Goal: Information Seeking & Learning: Learn about a topic

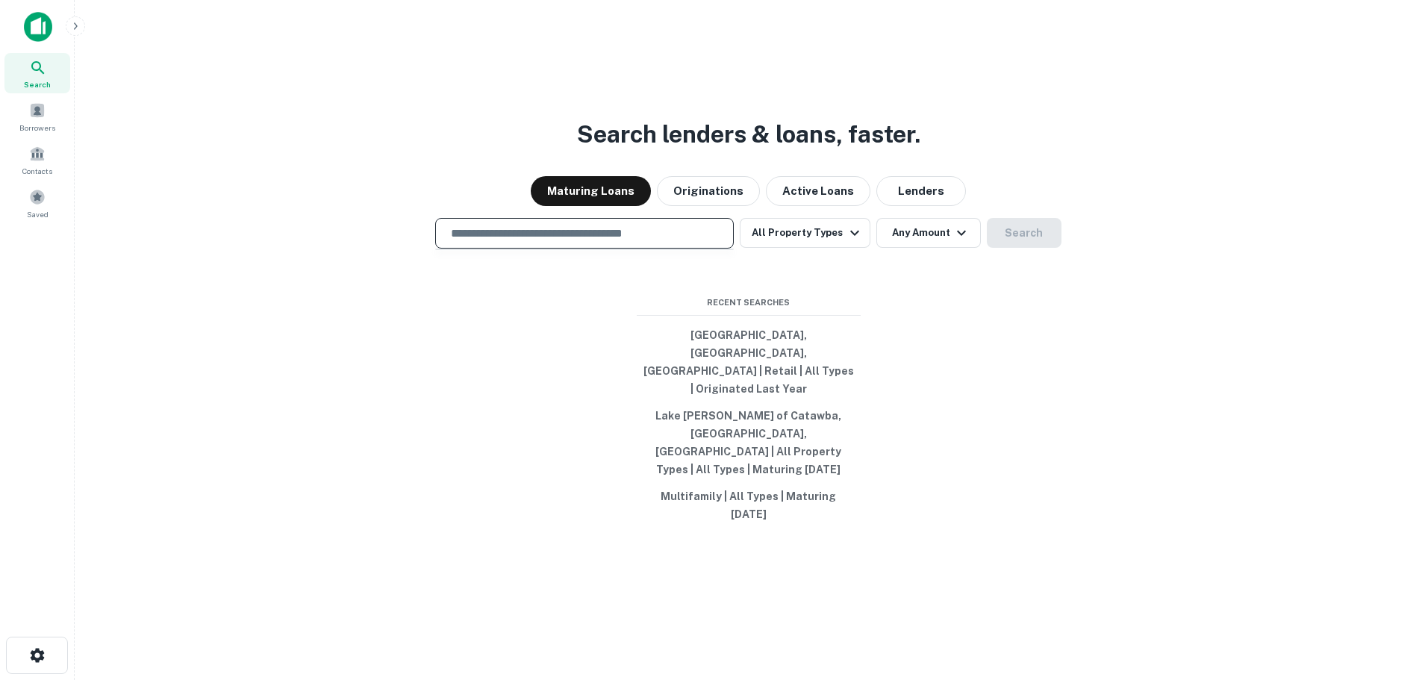
click at [643, 242] on input "text" at bounding box center [584, 233] width 285 height 17
type input "*"
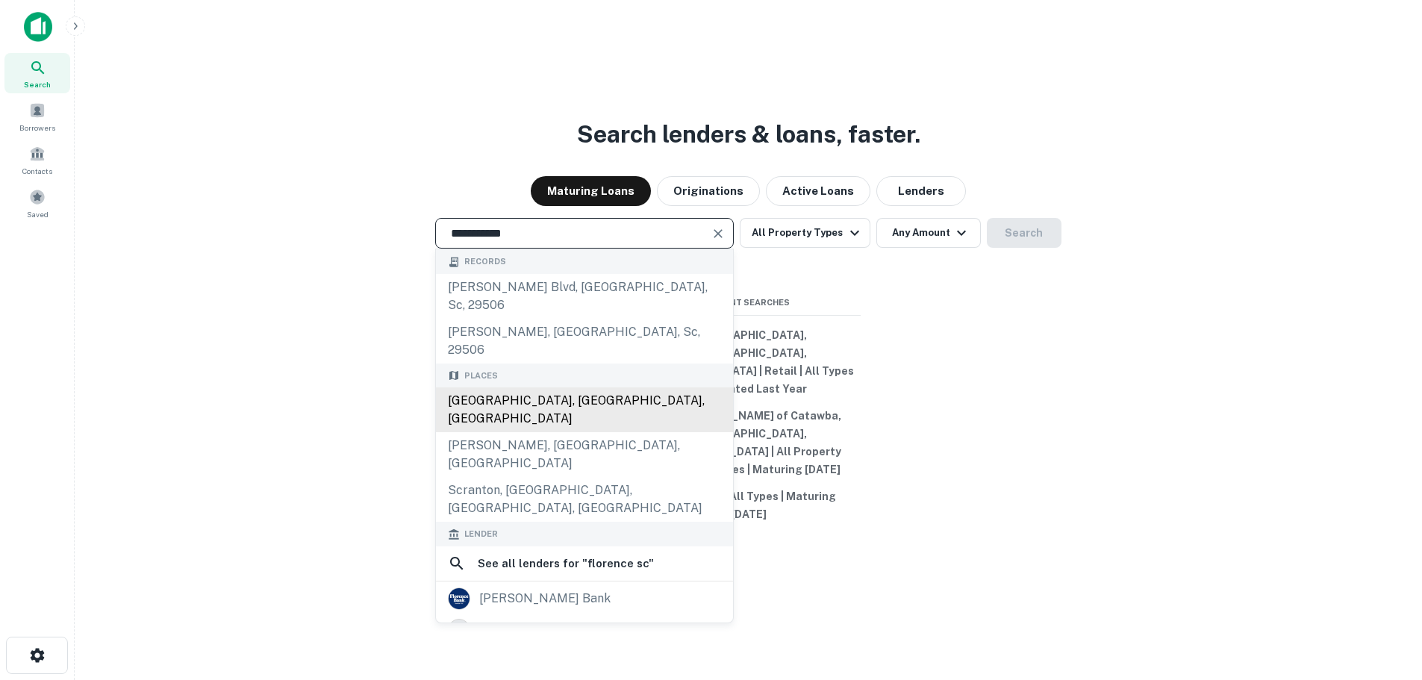
click at [573, 390] on div "Florence, SC, USA" at bounding box center [584, 409] width 297 height 45
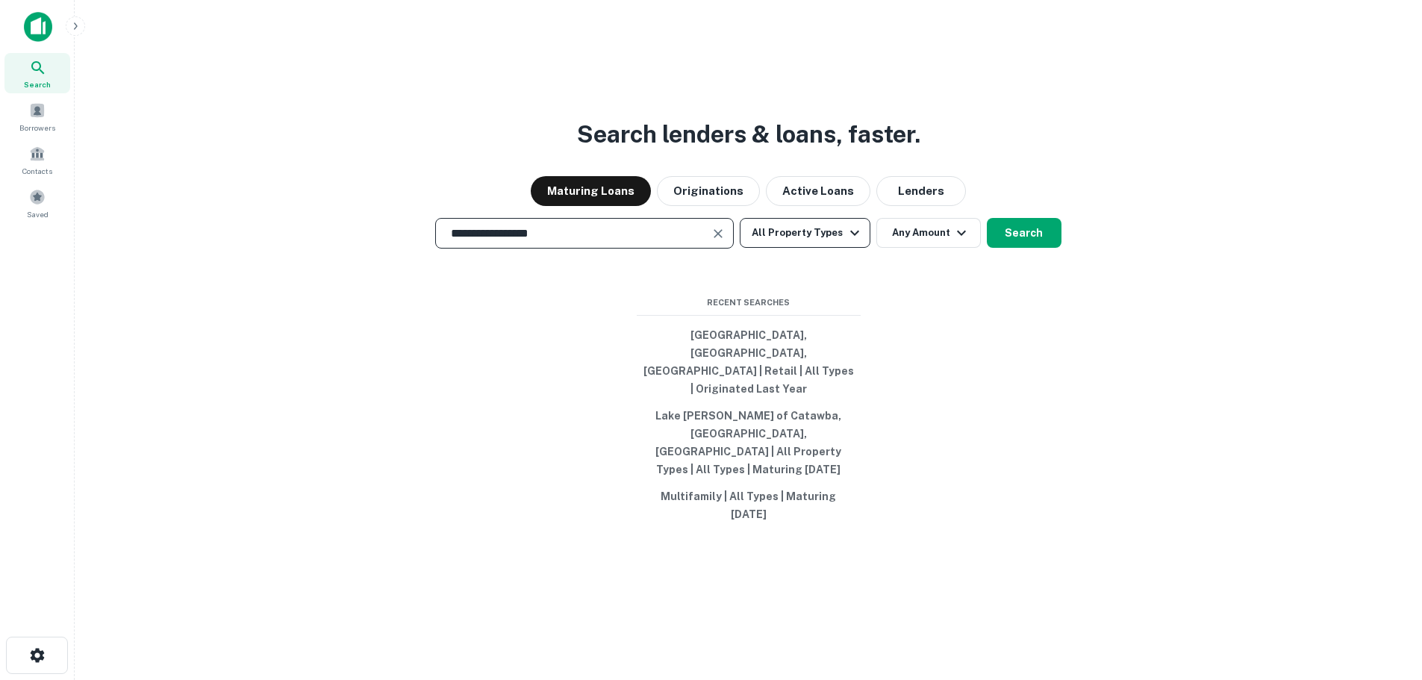
type input "**********"
click at [796, 248] on button "All Property Types" at bounding box center [805, 233] width 130 height 30
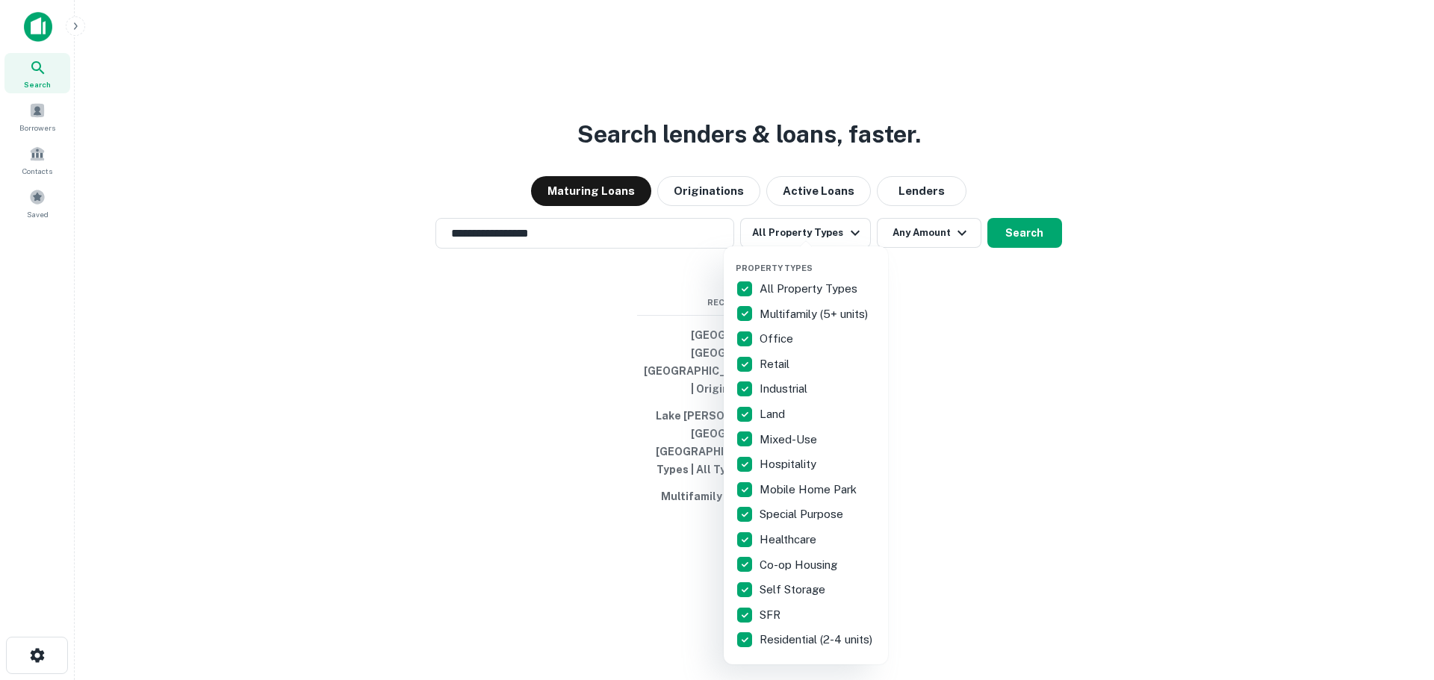
click at [802, 286] on p "All Property Types" at bounding box center [809, 289] width 101 height 18
click at [777, 286] on p "All Property Types" at bounding box center [809, 289] width 101 height 18
click at [1003, 260] on div at bounding box center [717, 340] width 1434 height 680
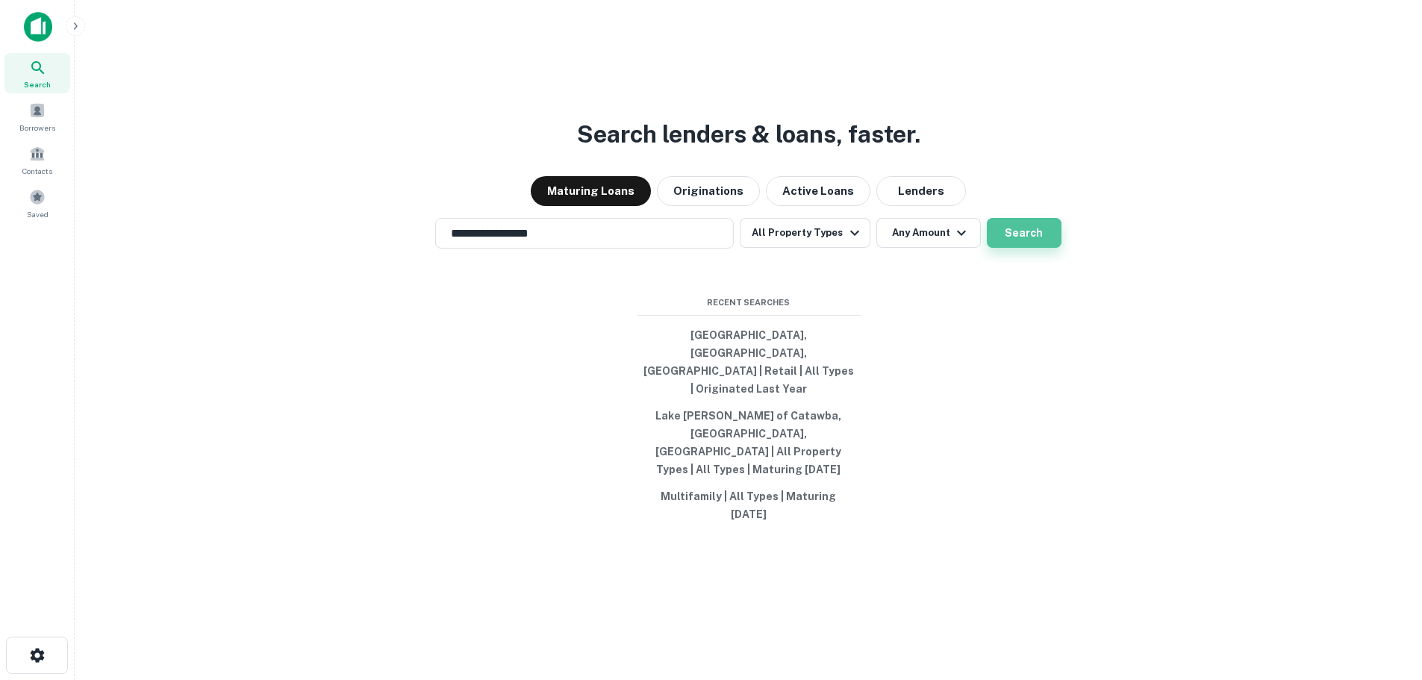
click at [1009, 248] on button "Search" at bounding box center [1024, 233] width 75 height 30
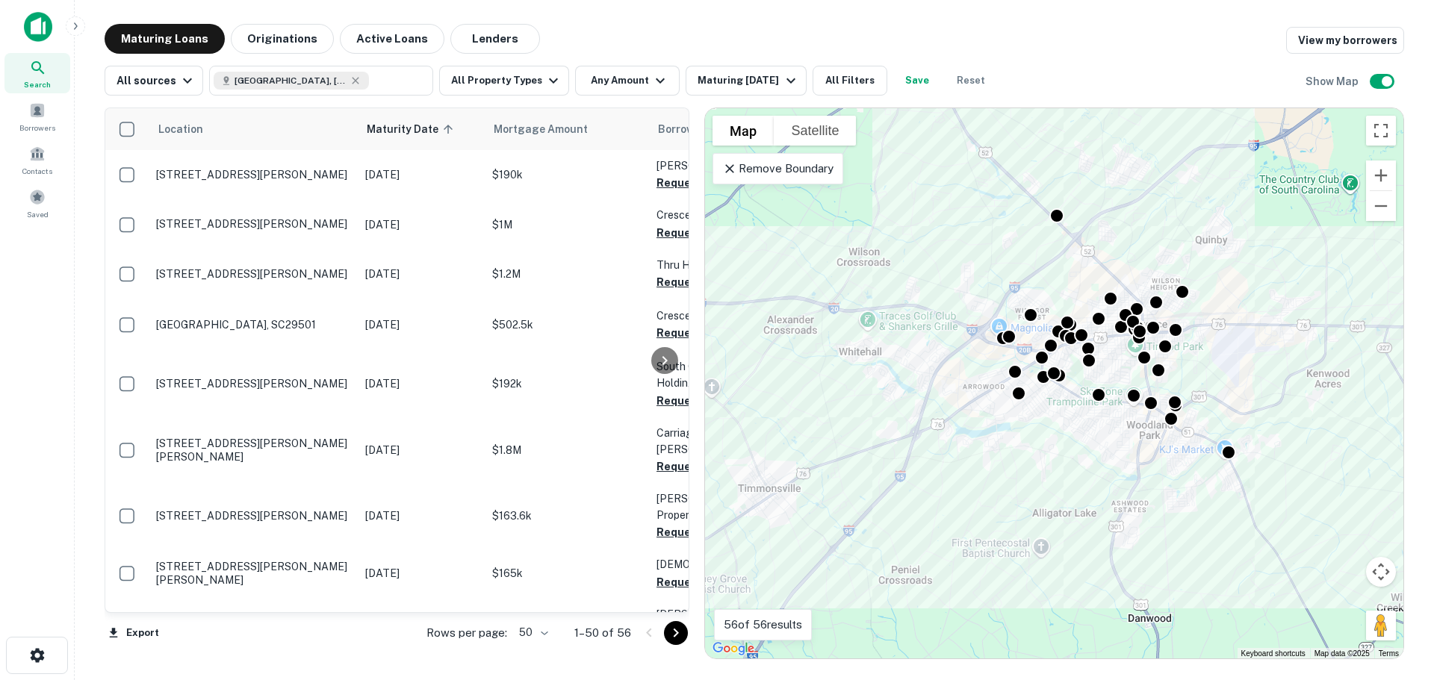
drag, startPoint x: 945, startPoint y: 327, endPoint x: 700, endPoint y: 319, distance: 245.8
click at [700, 319] on div at bounding box center [696, 384] width 15 height 552
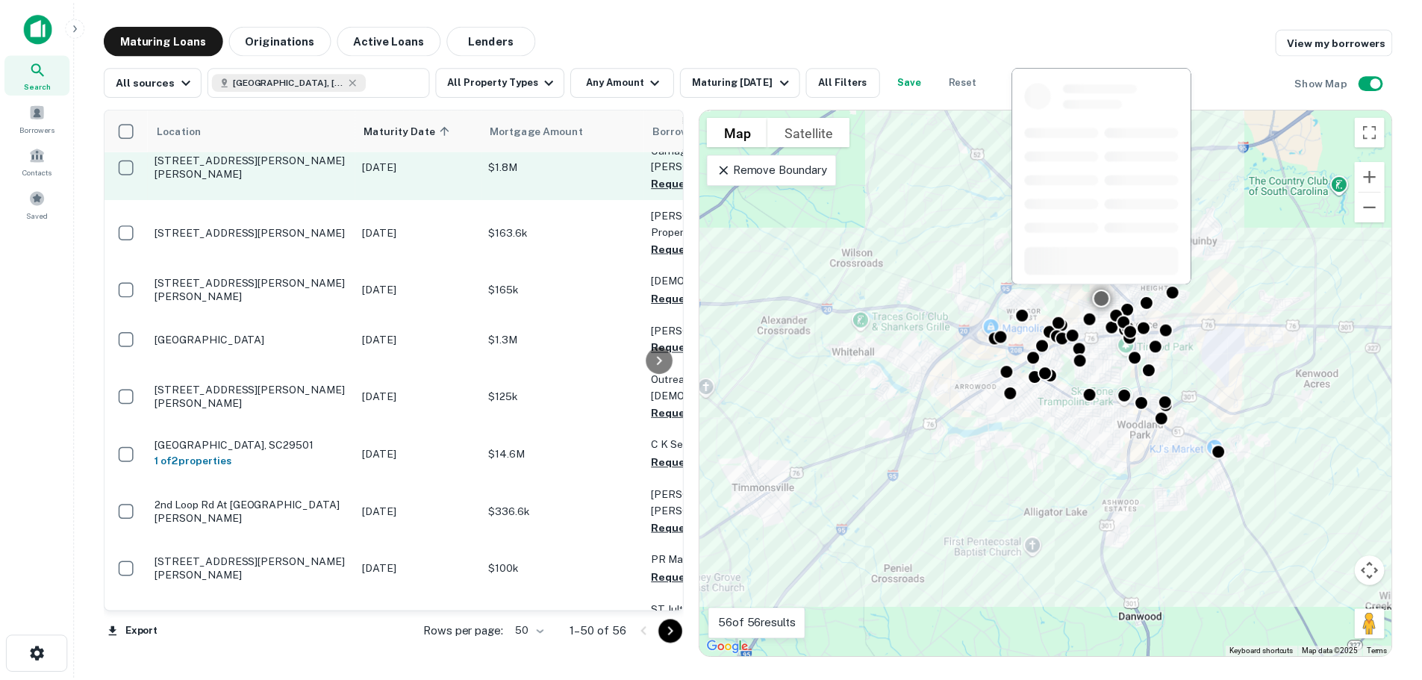
scroll to position [299, 0]
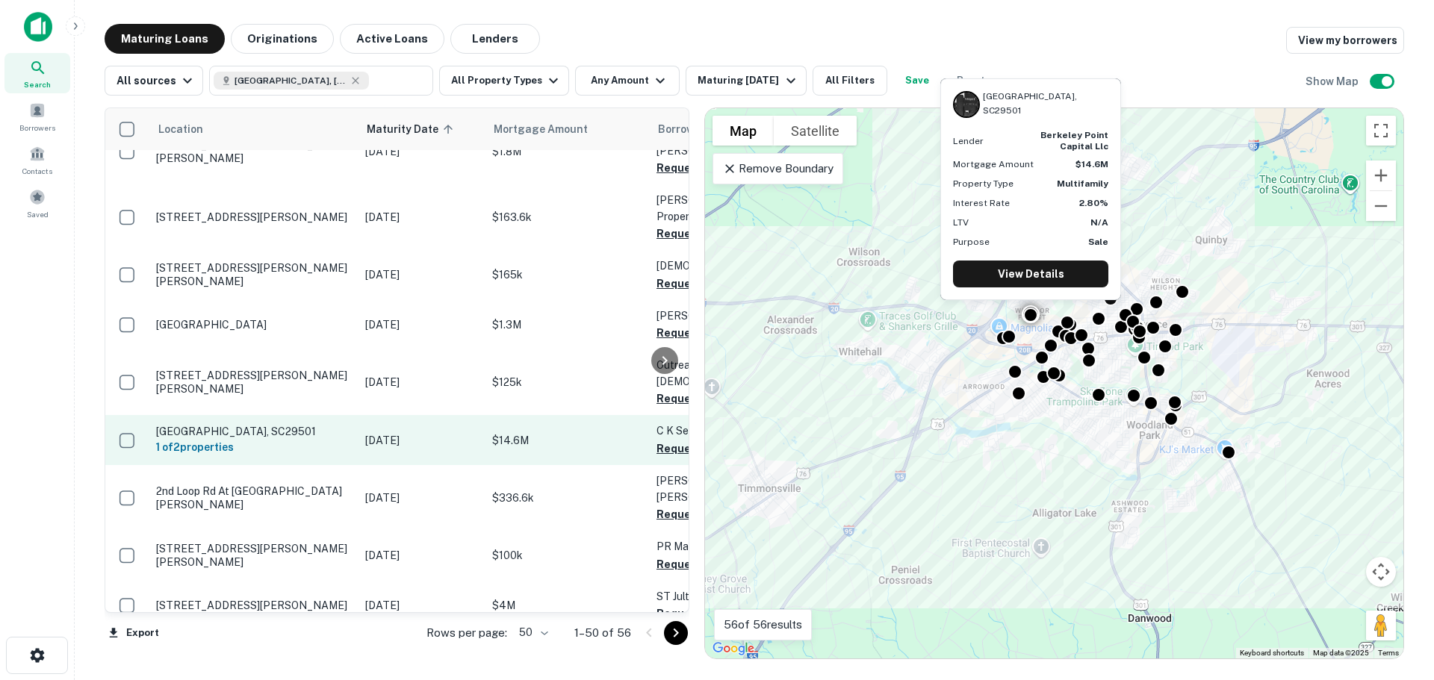
click at [469, 432] on p "Nov 24, 2025" at bounding box center [421, 440] width 112 height 16
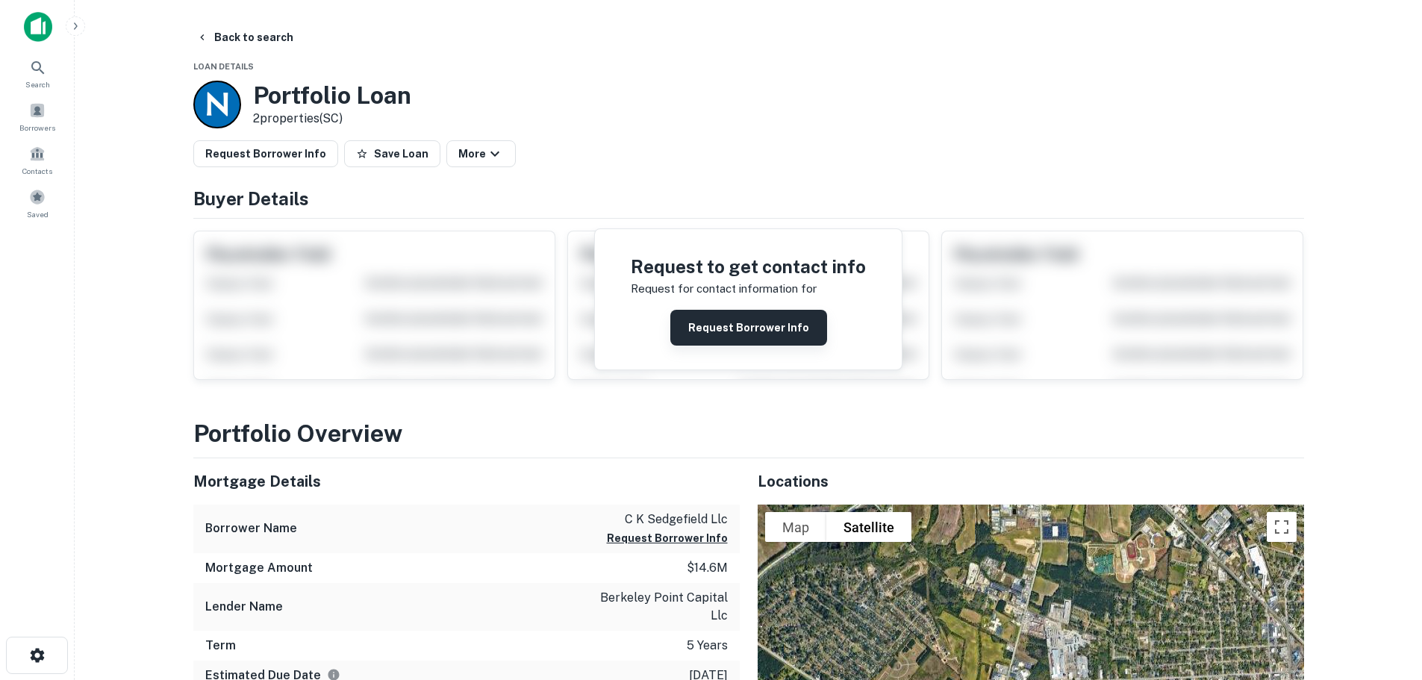
click at [718, 340] on button "Request Borrower Info" at bounding box center [748, 328] width 157 height 36
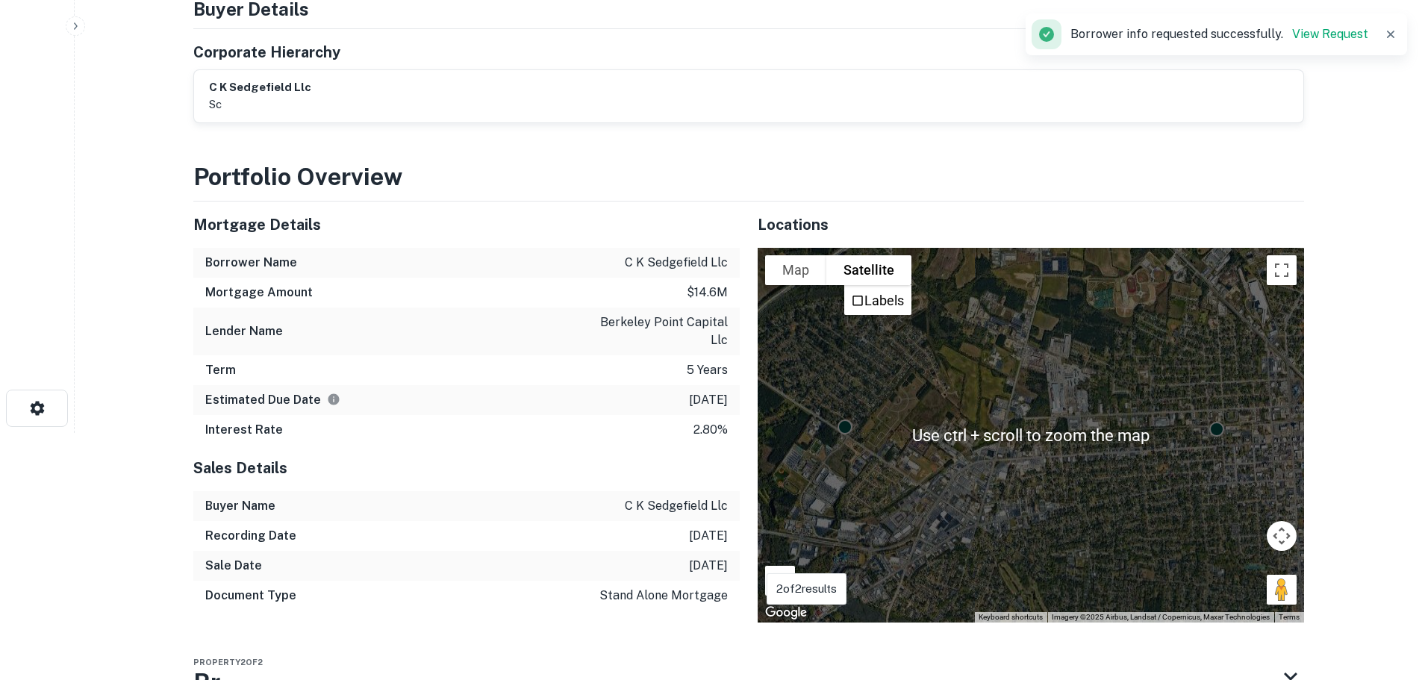
scroll to position [296, 0]
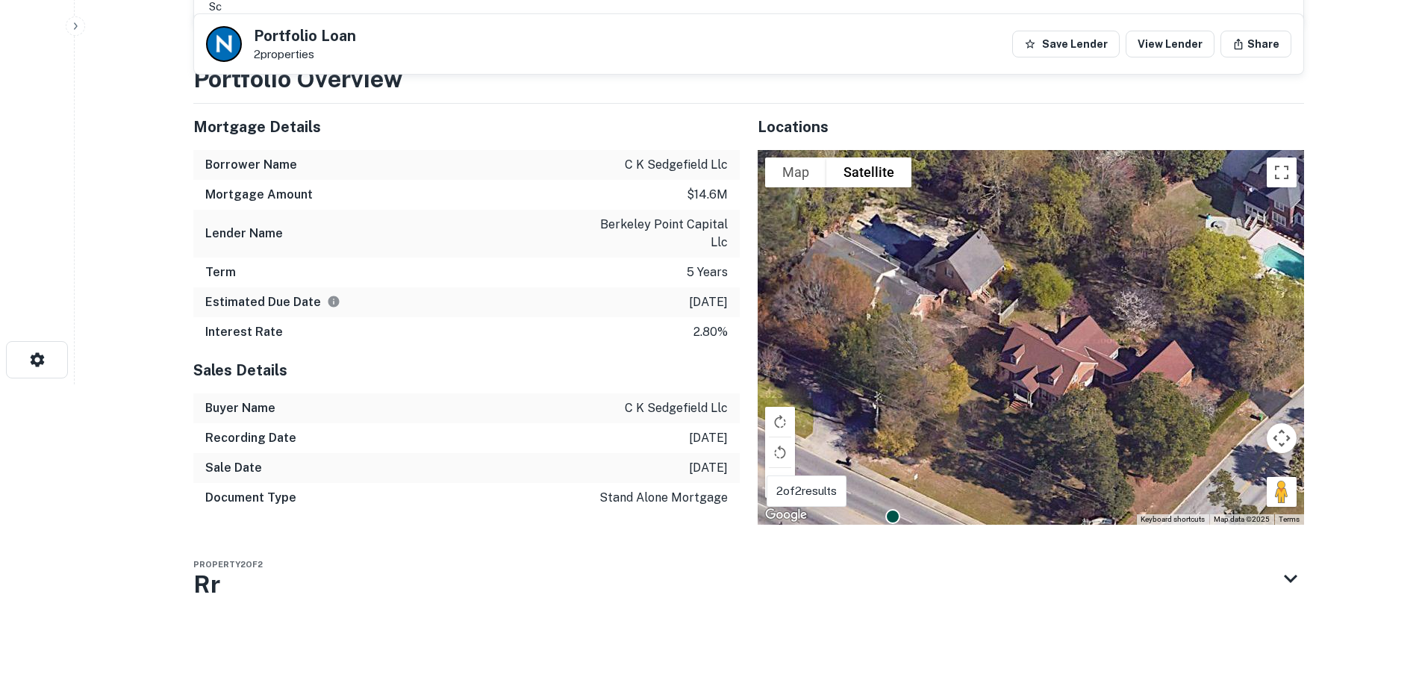
drag, startPoint x: 929, startPoint y: 259, endPoint x: 959, endPoint y: 502, distance: 244.5
click at [959, 502] on div "To activate drag with keyboard, press Alt + Enter. Once in keyboard drag state,…" at bounding box center [1031, 337] width 547 height 375
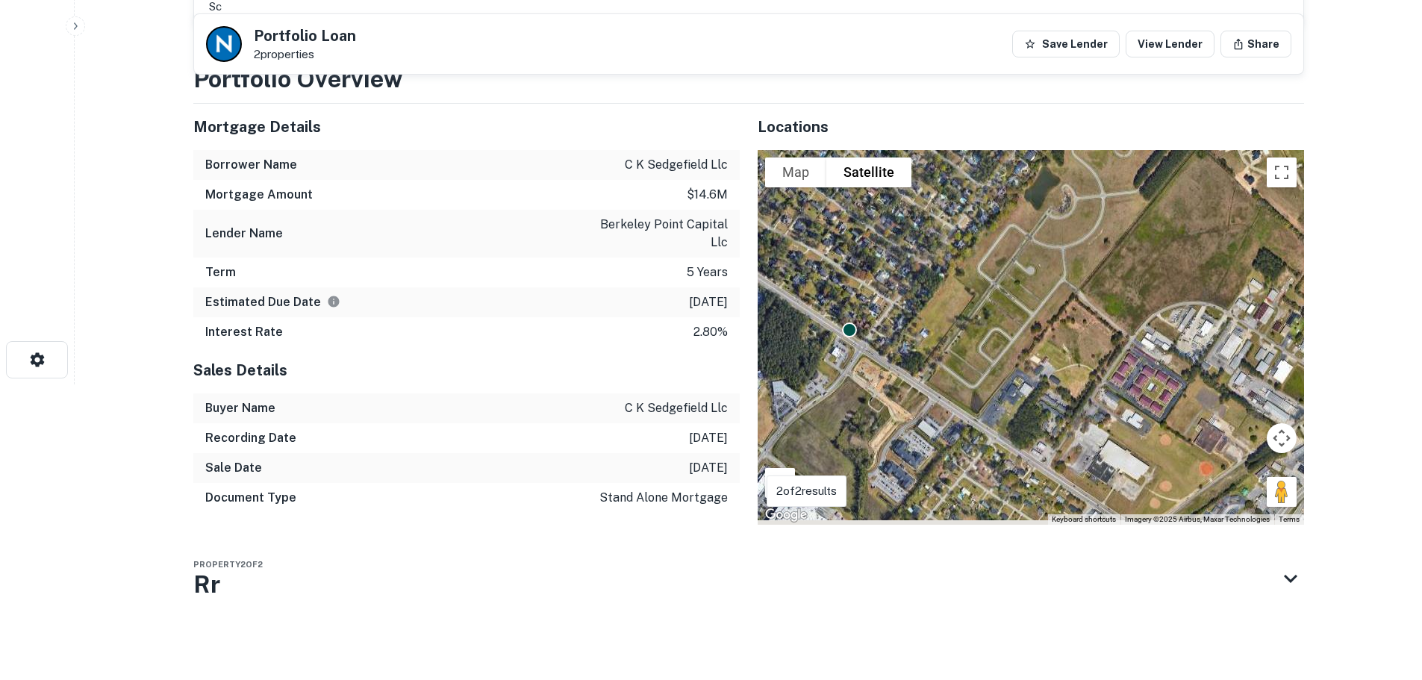
drag, startPoint x: 1039, startPoint y: 468, endPoint x: 860, endPoint y: 237, distance: 292.3
click at [875, 264] on div "To activate drag with keyboard, press Alt + Enter. Once in keyboard drag state,…" at bounding box center [1031, 337] width 547 height 375
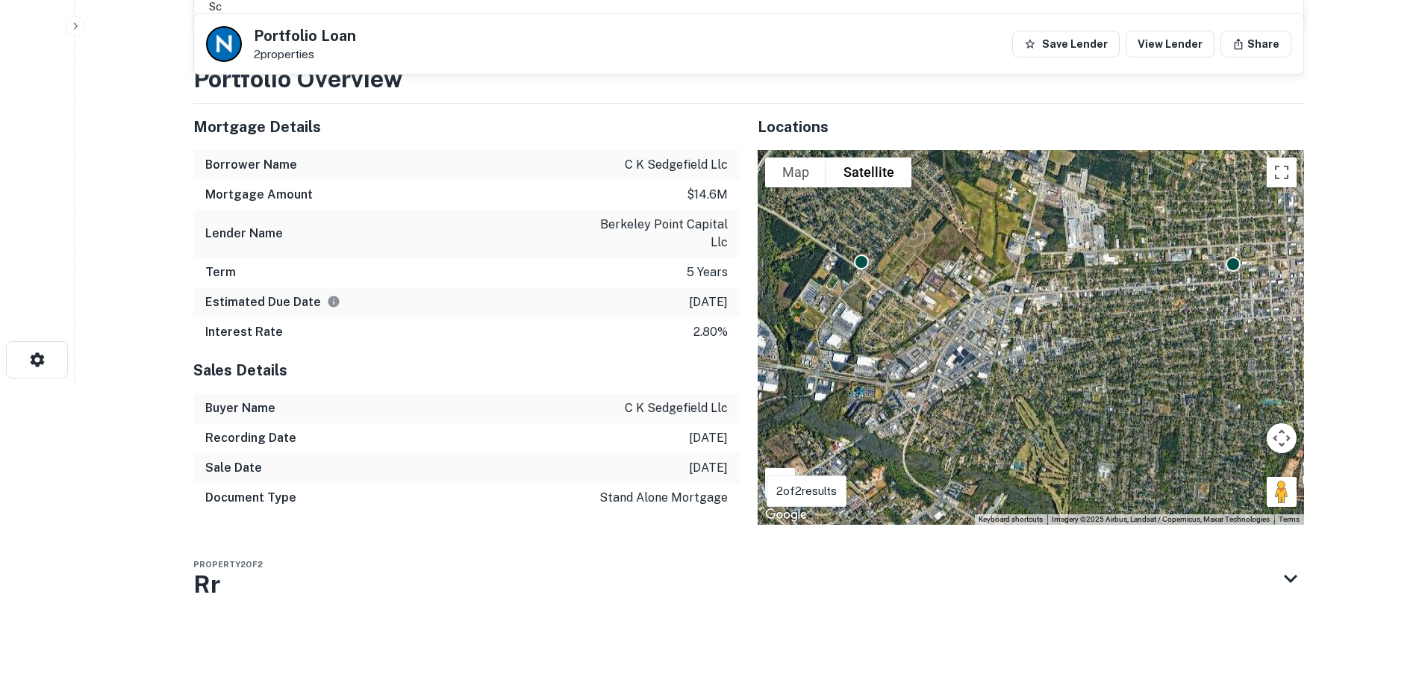
drag, startPoint x: 1154, startPoint y: 384, endPoint x: 980, endPoint y: 348, distance: 178.3
click at [980, 348] on div "To activate drag with keyboard, press Alt + Enter. Once in keyboard drag state,…" at bounding box center [1031, 337] width 547 height 375
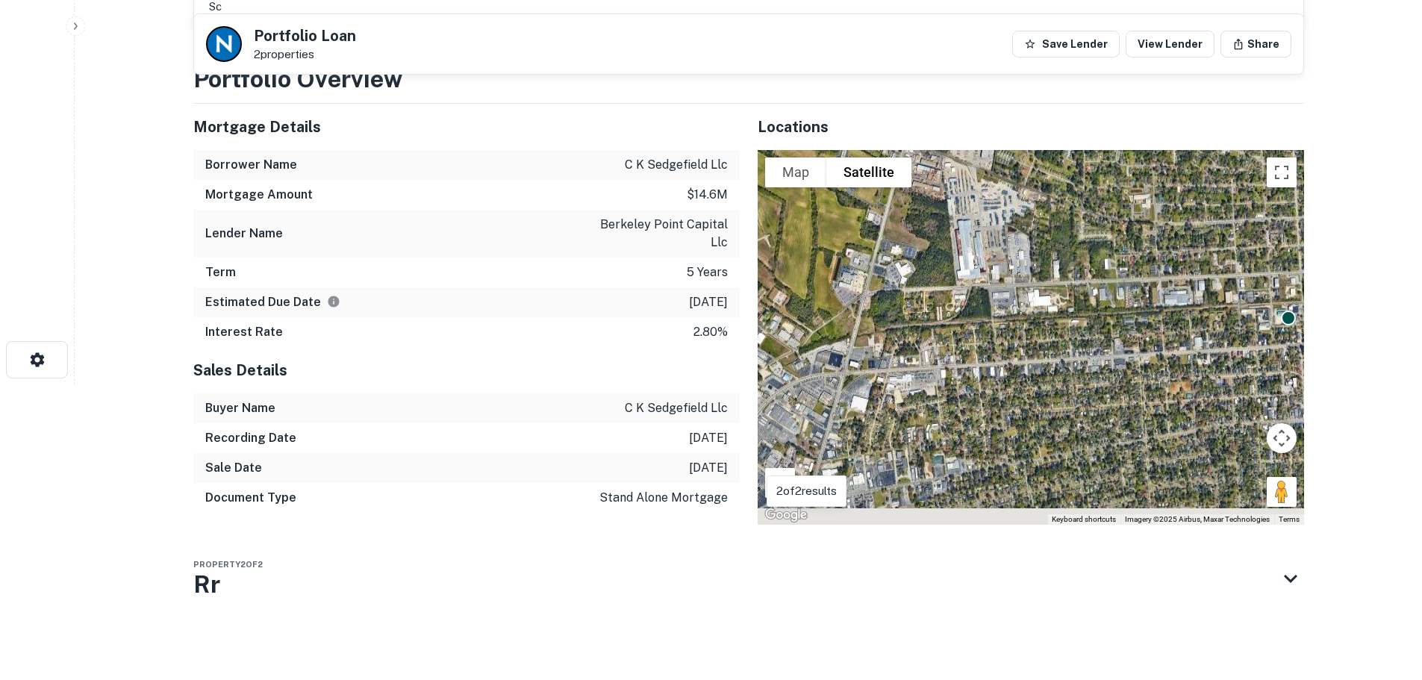
drag, startPoint x: 1181, startPoint y: 373, endPoint x: 1311, endPoint y: 312, distance: 143.3
click at [1311, 312] on div "Back to search Portfolio Loan 2 properties Save Lender View Lender Share Sendin…" at bounding box center [748, 204] width 1147 height 952
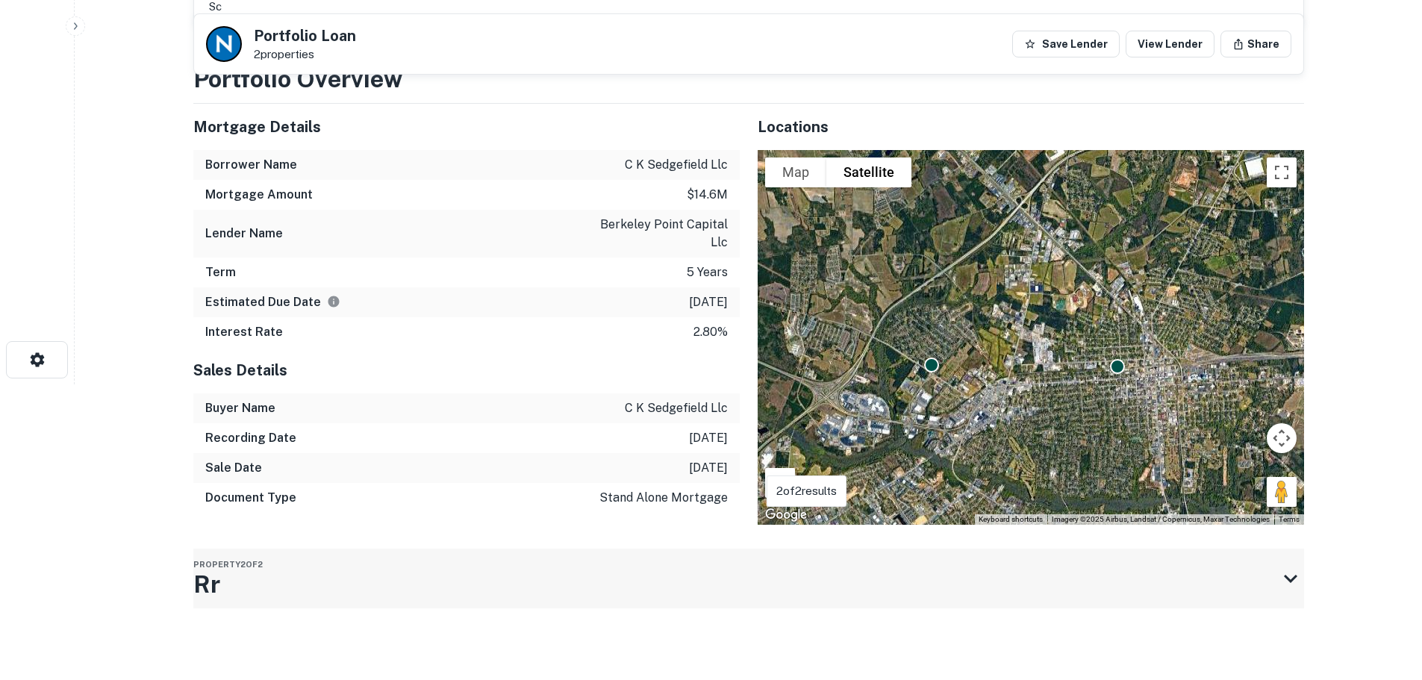
click at [244, 586] on h3 "Rr" at bounding box center [227, 585] width 69 height 36
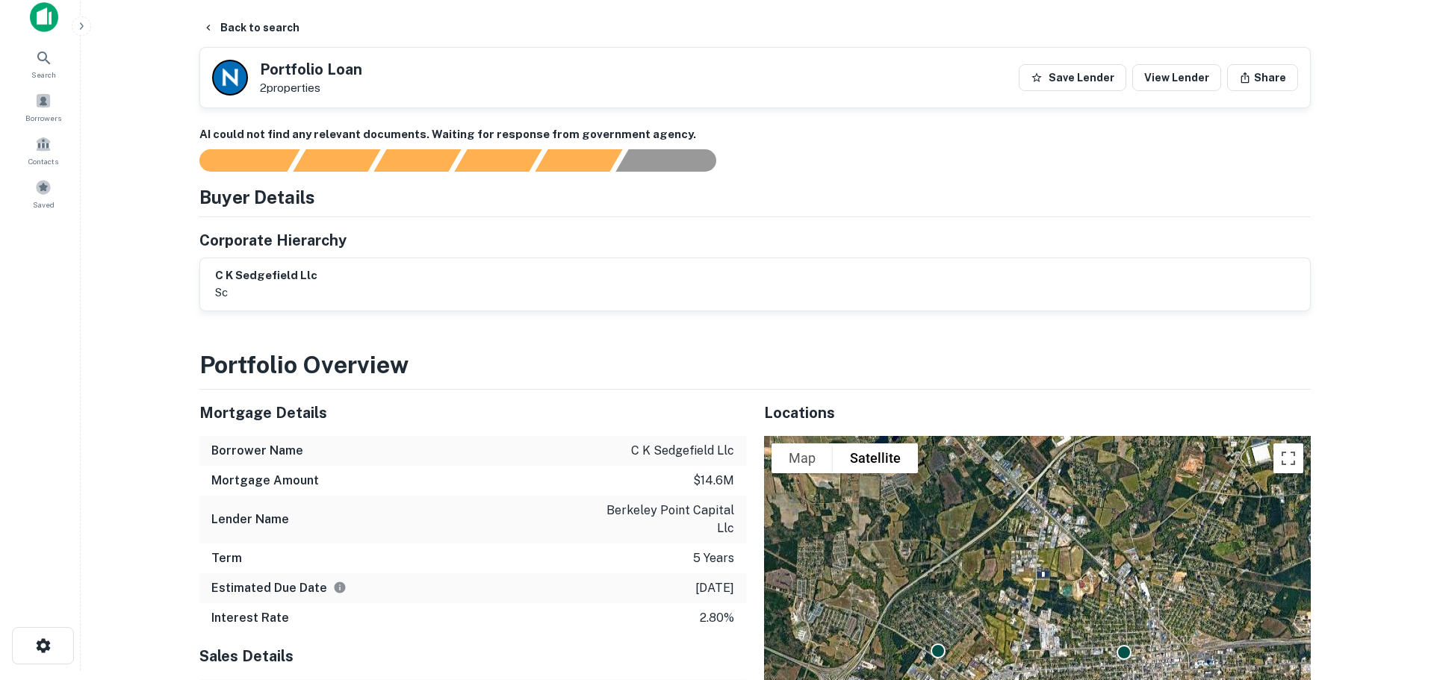
scroll to position [0, 0]
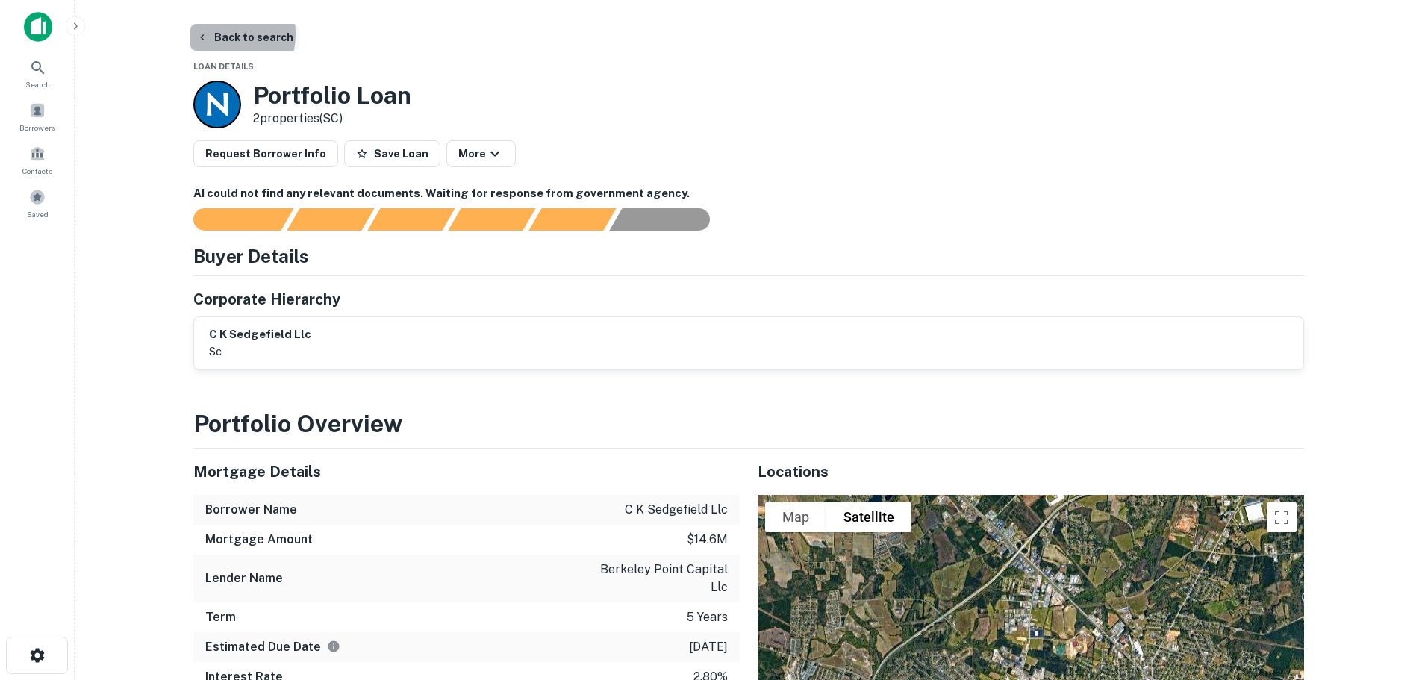
click at [211, 34] on button "Back to search" at bounding box center [244, 37] width 109 height 27
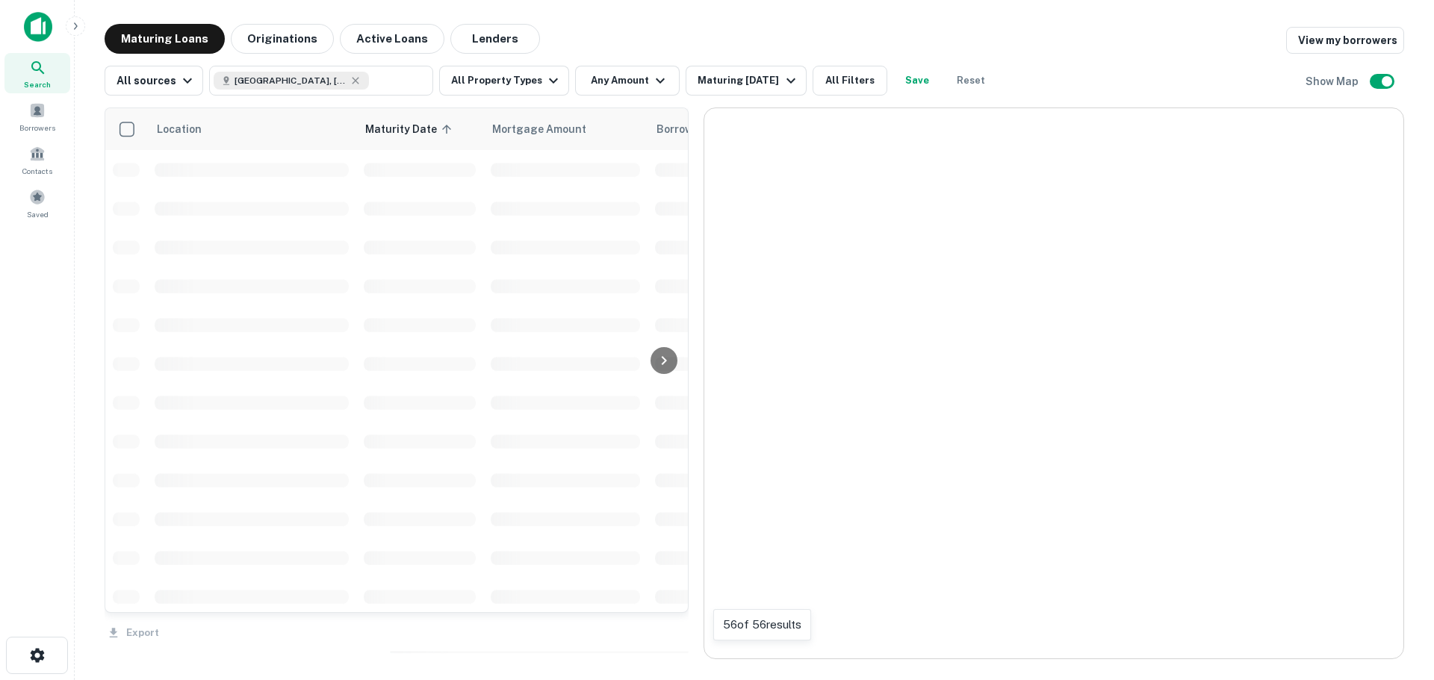
scroll to position [299, 0]
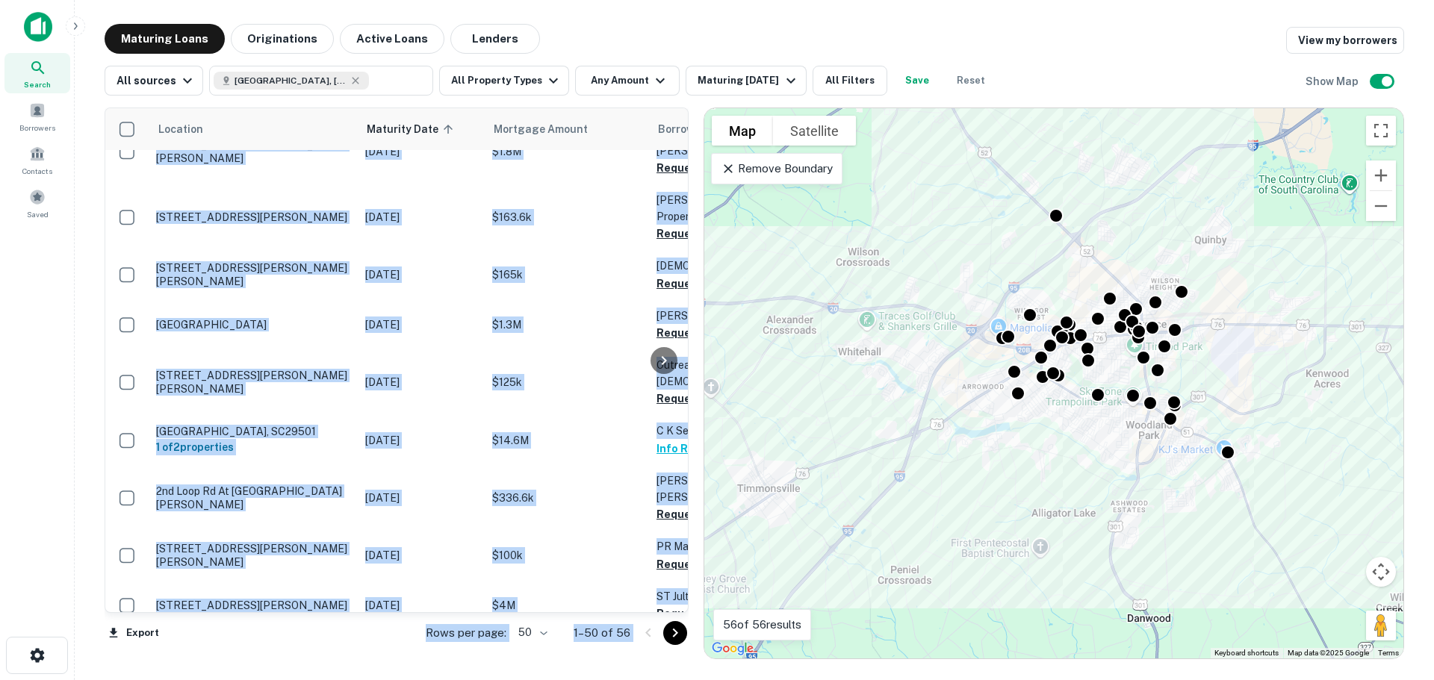
drag, startPoint x: 688, startPoint y: 381, endPoint x: 771, endPoint y: 381, distance: 83.6
click at [771, 381] on div "Location Maturity Date sorted ascending Mortgage Amount Borrower Name Lender Pu…" at bounding box center [754, 378] width 1299 height 564
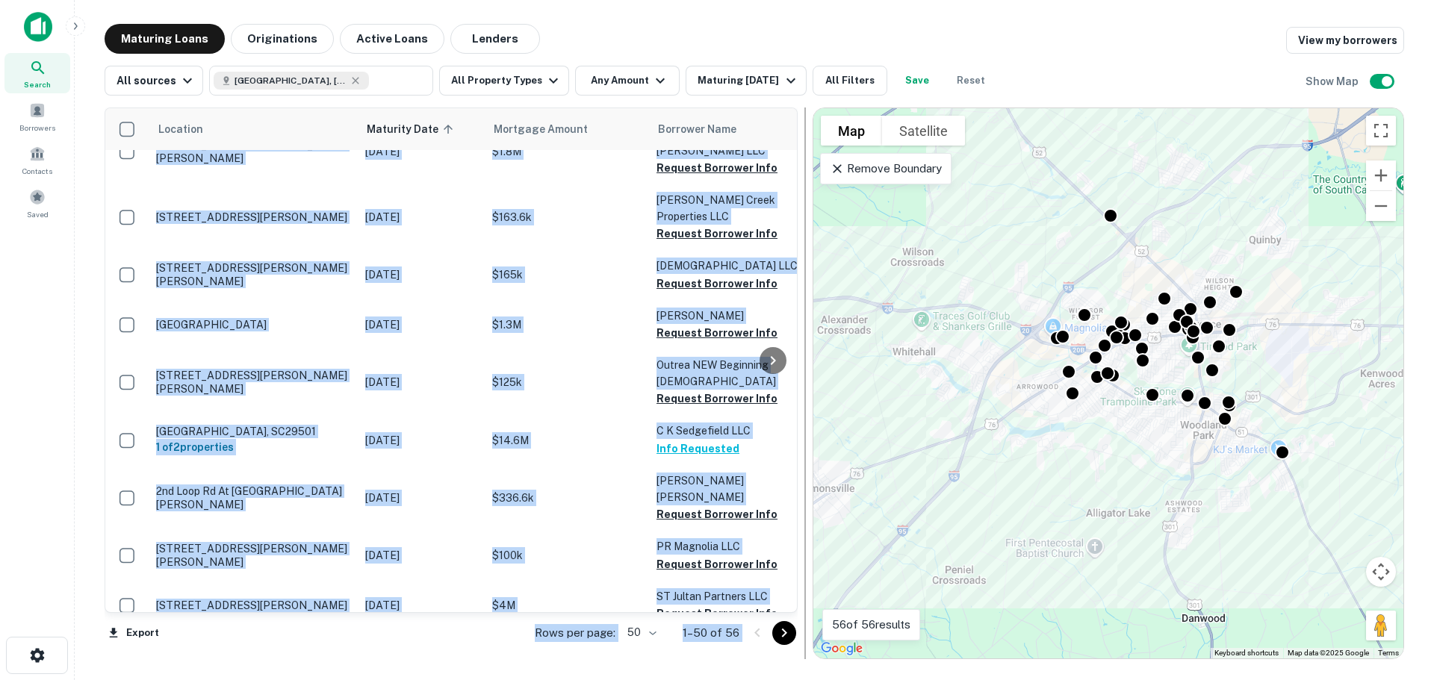
click at [797, 435] on div at bounding box center [804, 384] width 15 height 552
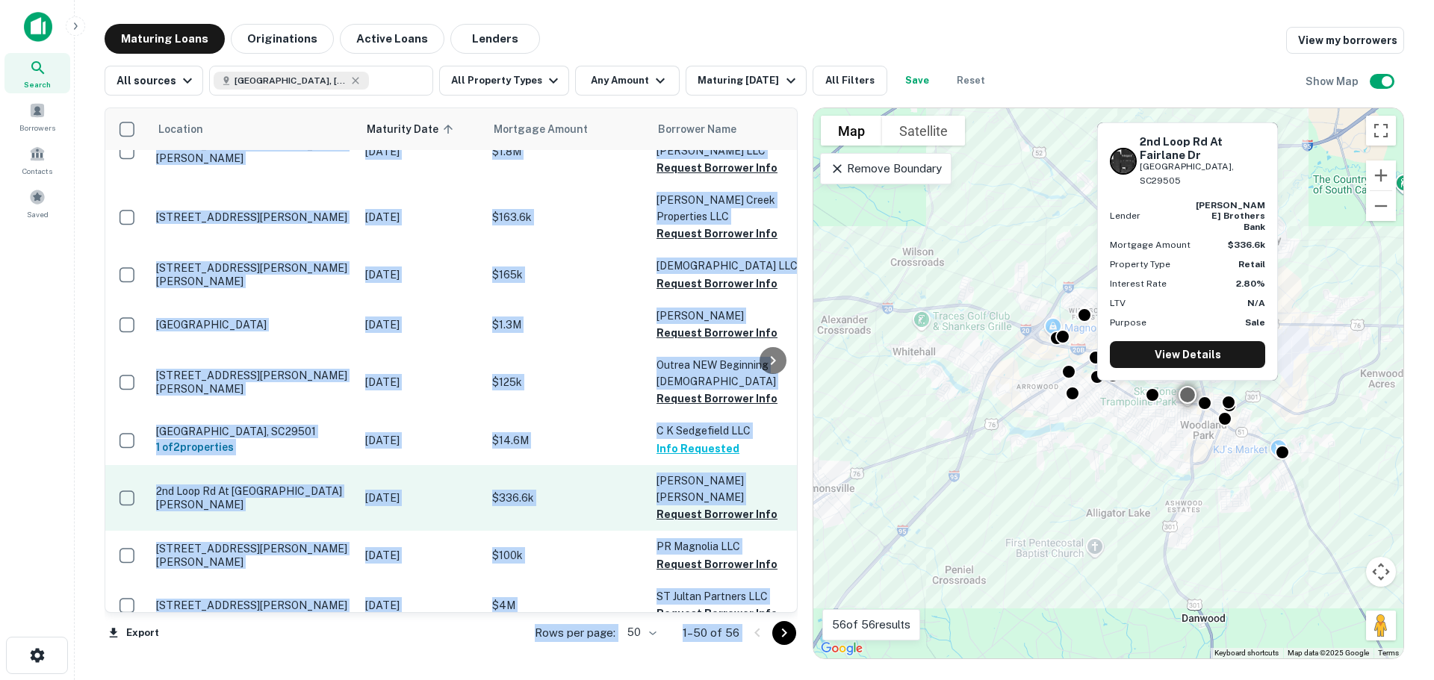
click at [595, 490] on p "$336.6k" at bounding box center [566, 498] width 149 height 16
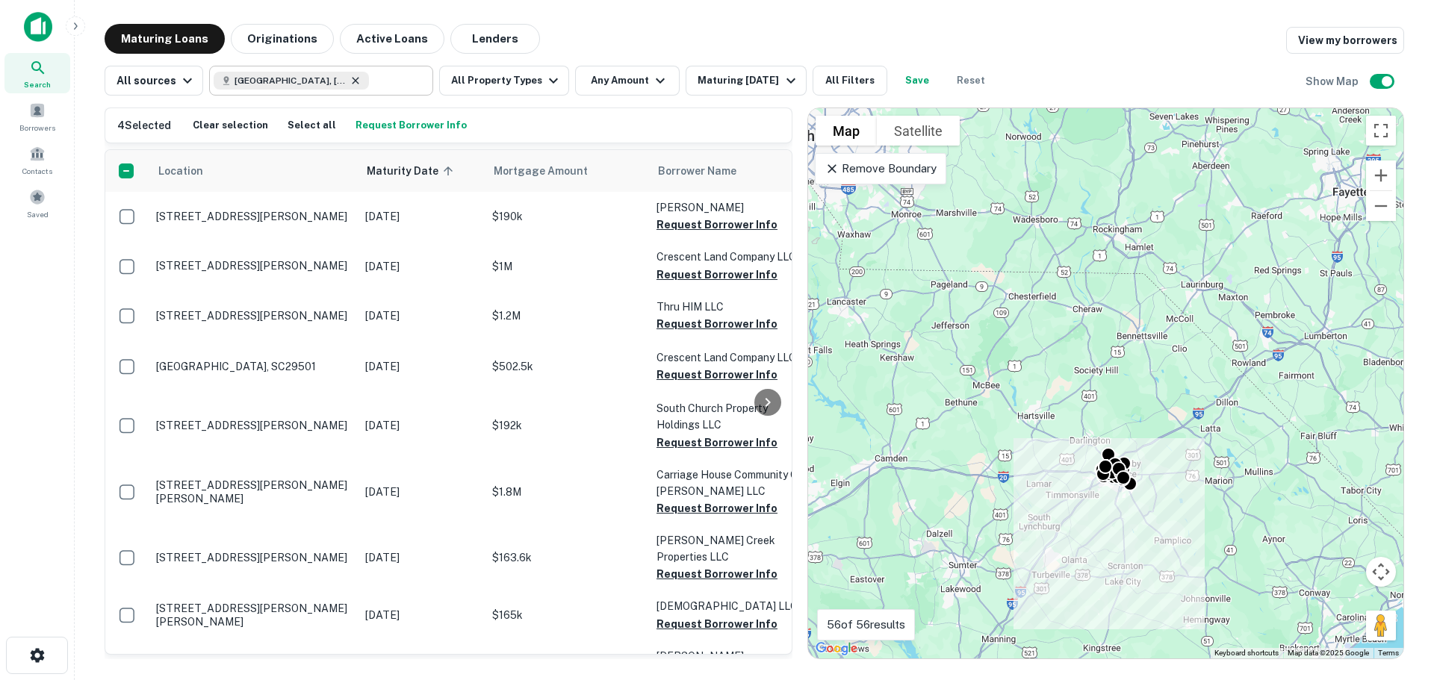
click at [352, 81] on icon at bounding box center [355, 80] width 7 height 7
type input "**********"
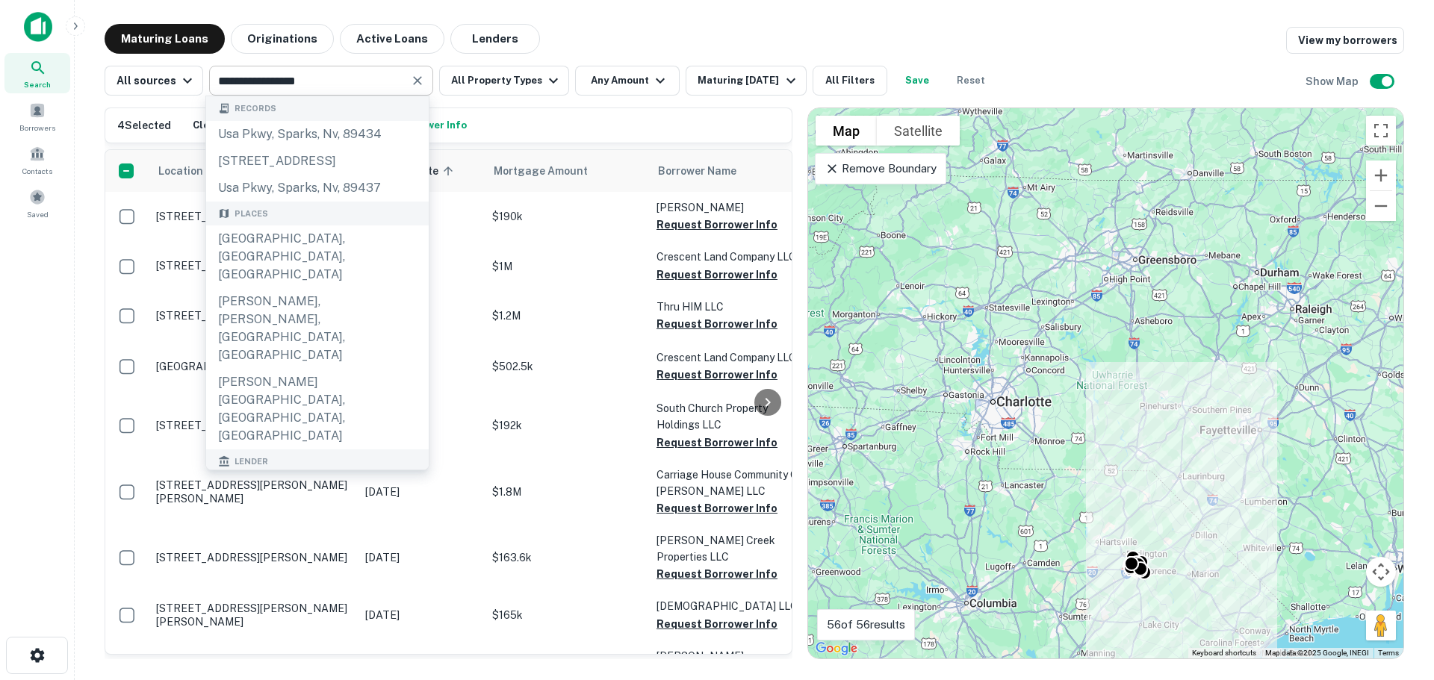
drag, startPoint x: 916, startPoint y: 402, endPoint x: 1000, endPoint y: 519, distance: 143.8
click at [1000, 519] on div "To activate drag with keyboard, press Alt + Enter. Once in keyboard drag state,…" at bounding box center [1105, 383] width 595 height 550
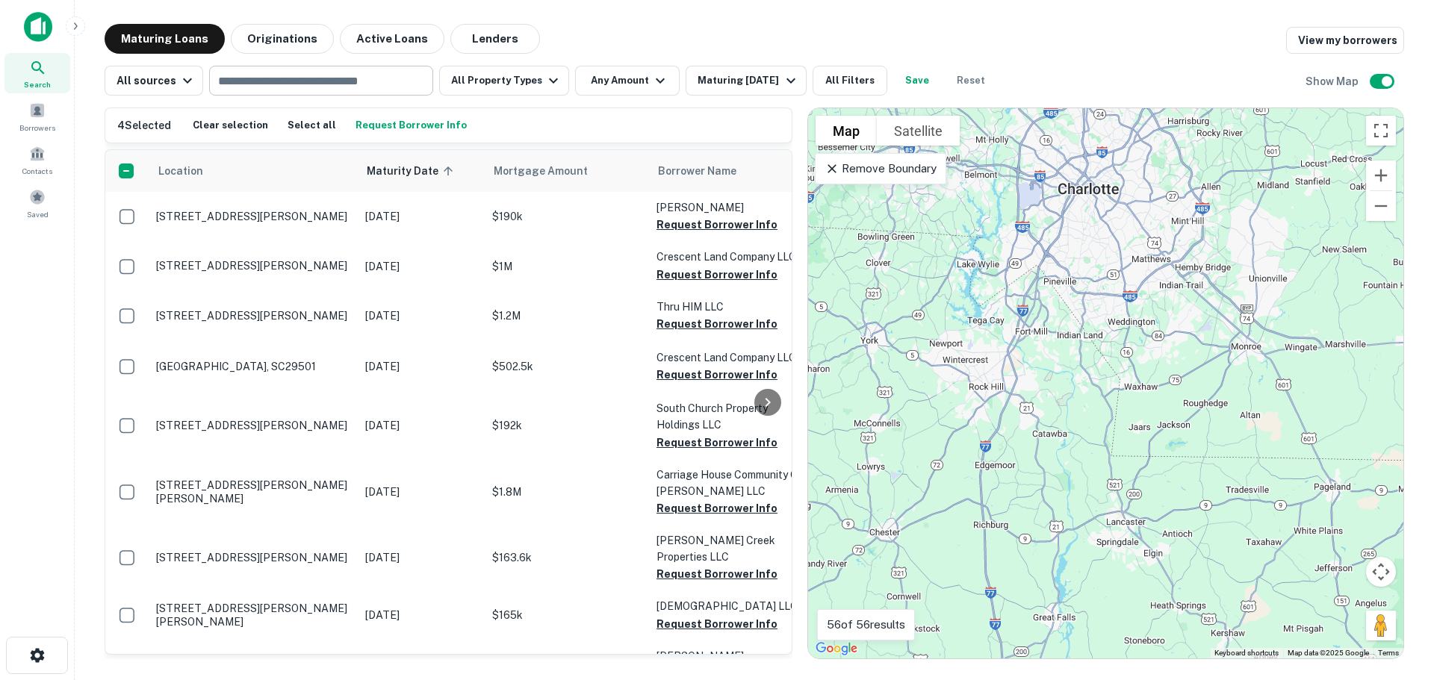
click at [362, 91] on div "​" at bounding box center [321, 81] width 224 height 30
type input "*********"
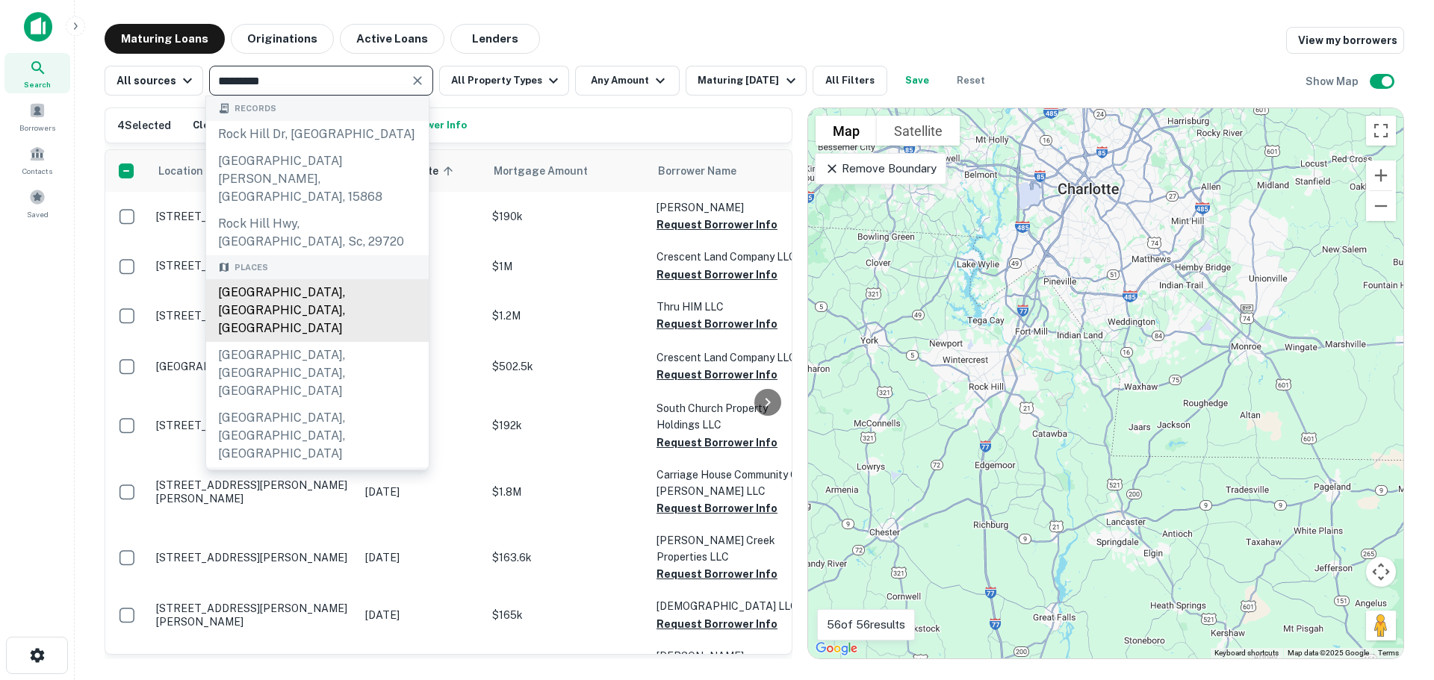
click at [327, 280] on div "Rock Hill, SC, USA" at bounding box center [317, 310] width 222 height 63
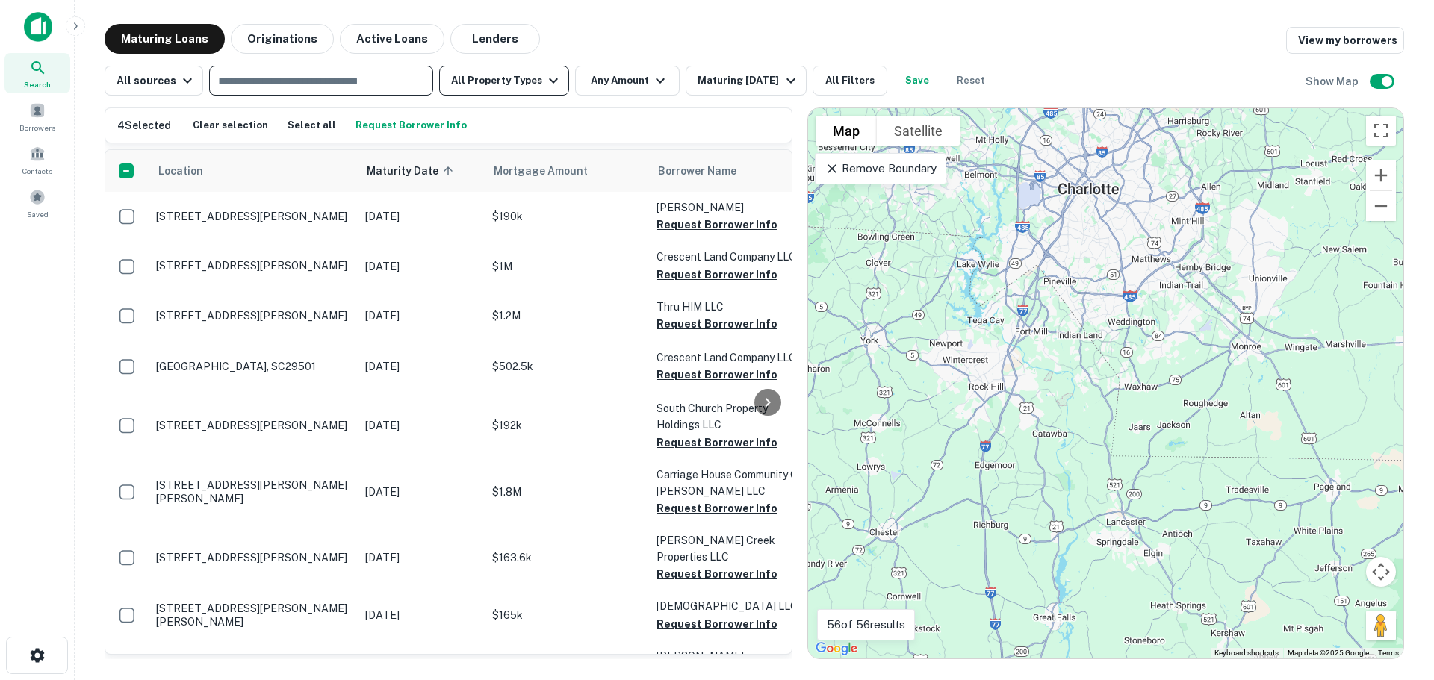
click at [471, 90] on button "All Property Types" at bounding box center [504, 81] width 130 height 30
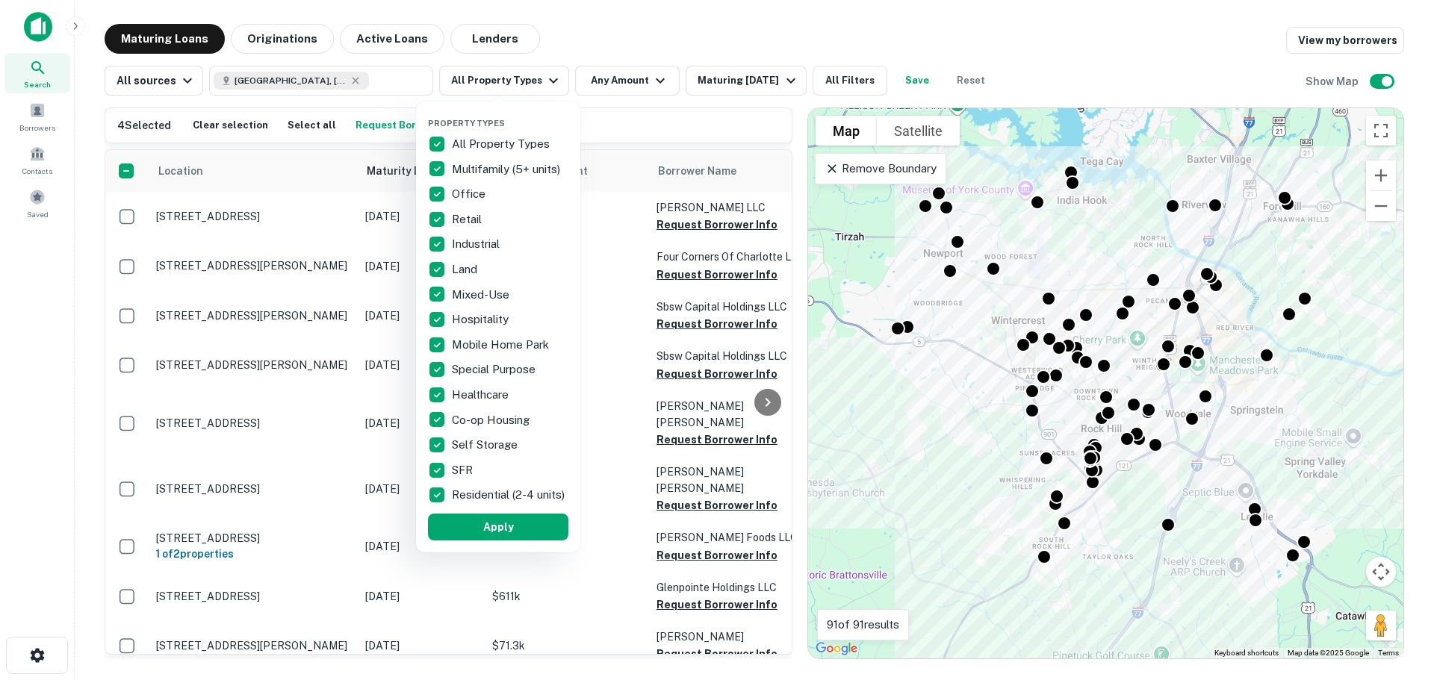
click at [746, 39] on div at bounding box center [717, 340] width 1434 height 680
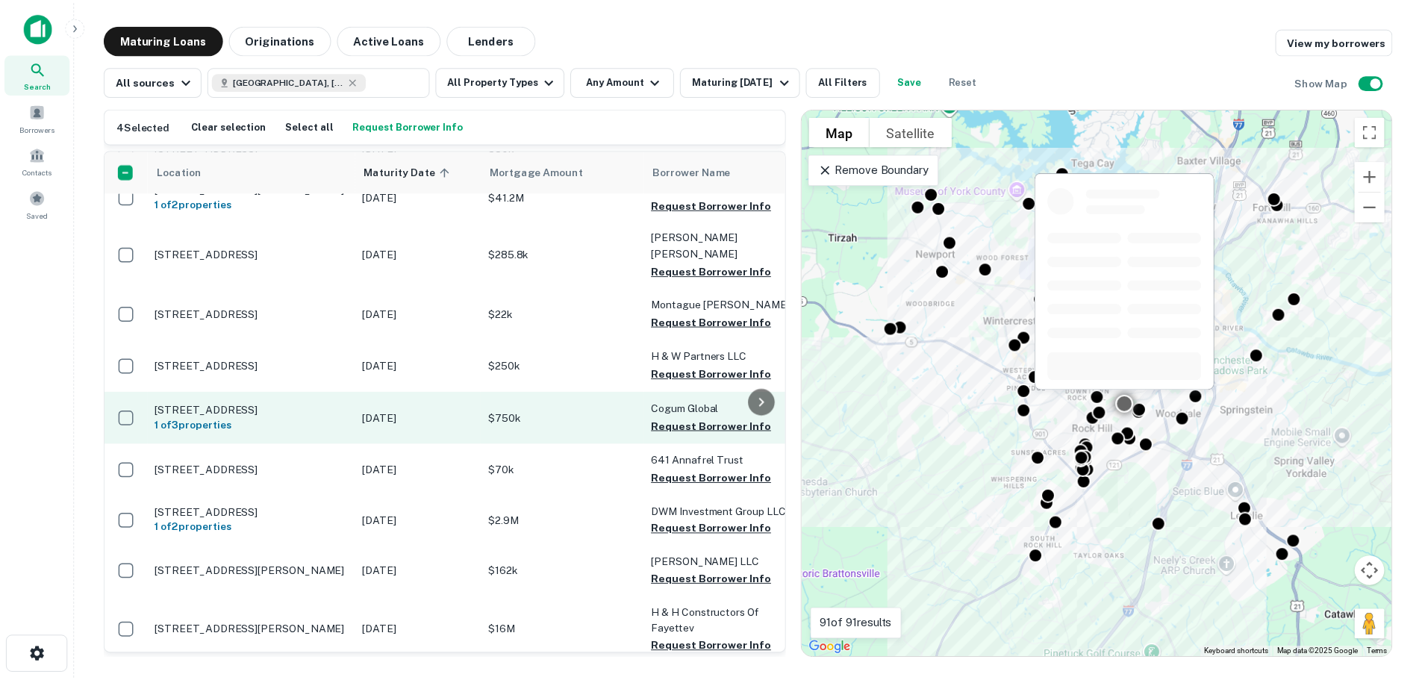
scroll to position [2098, 0]
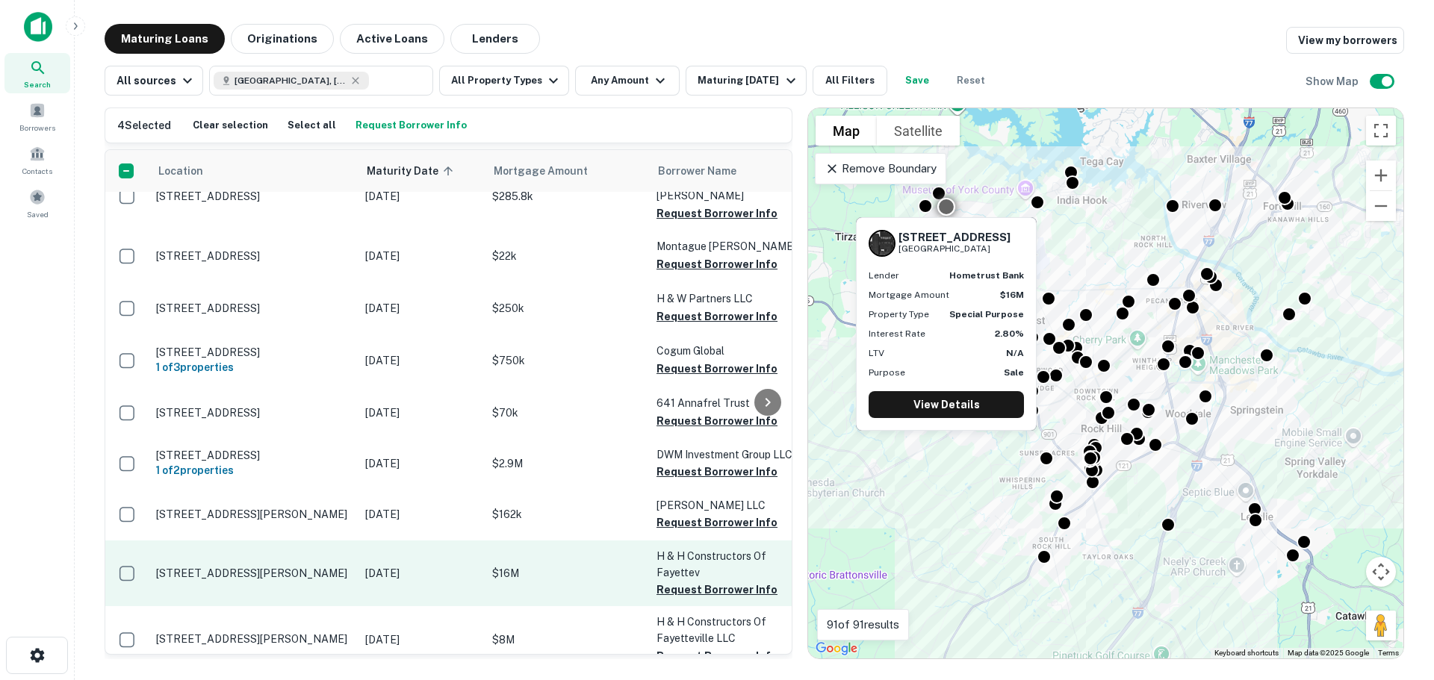
click at [449, 565] on p "Nov 02, 2025" at bounding box center [421, 573] width 112 height 16
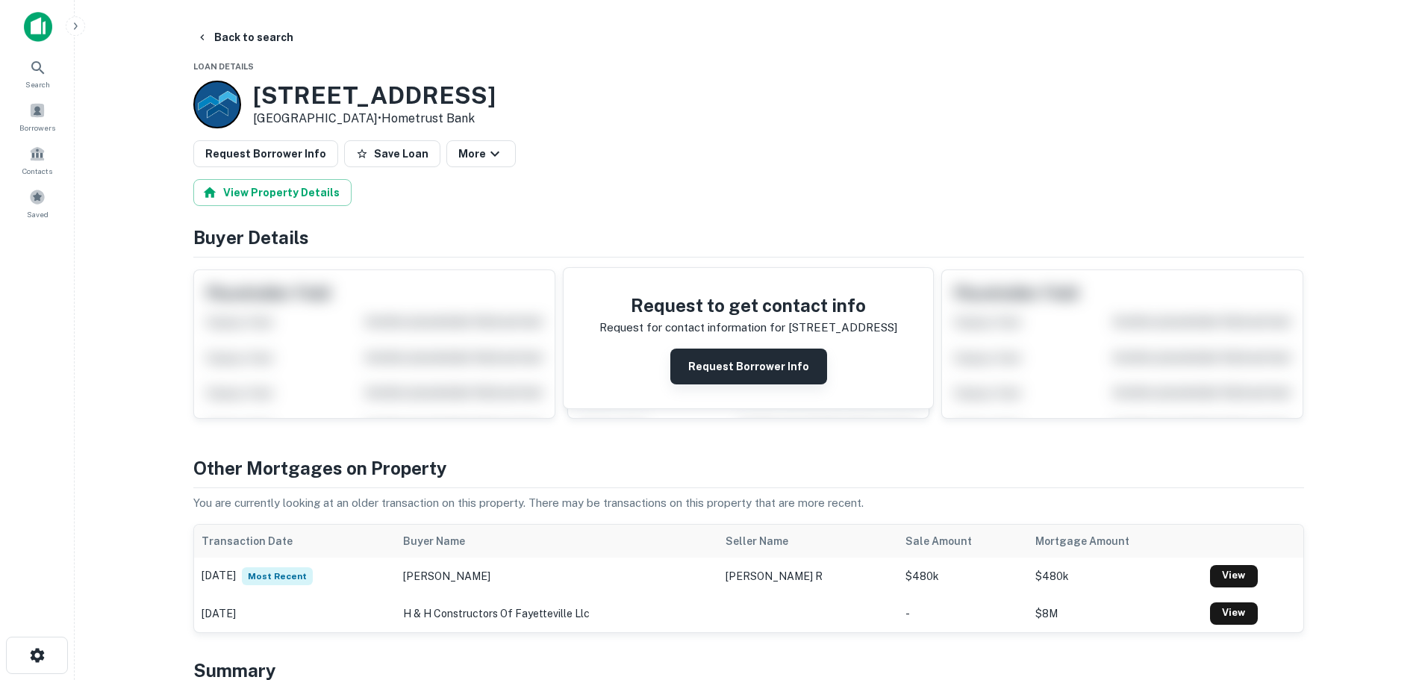
click at [770, 376] on button "Request Borrower Info" at bounding box center [748, 367] width 157 height 36
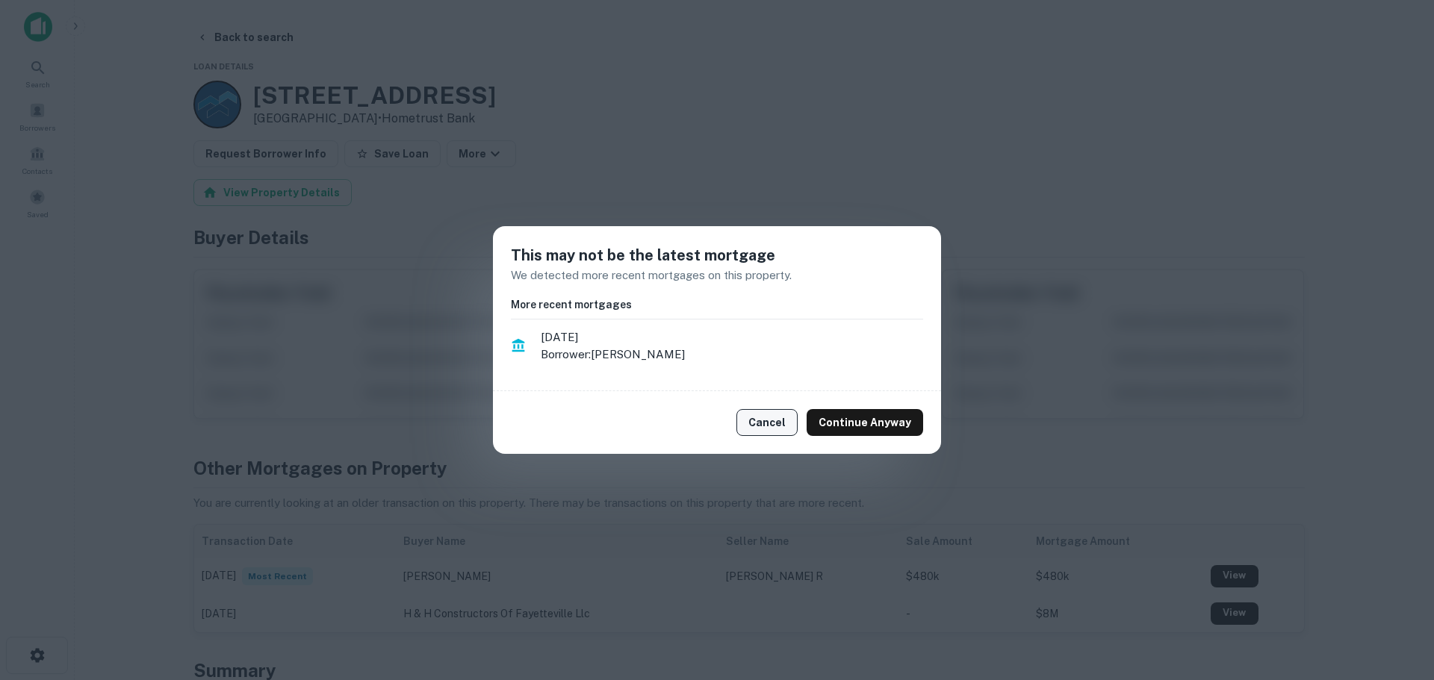
click at [775, 426] on button "Cancel" at bounding box center [766, 422] width 61 height 27
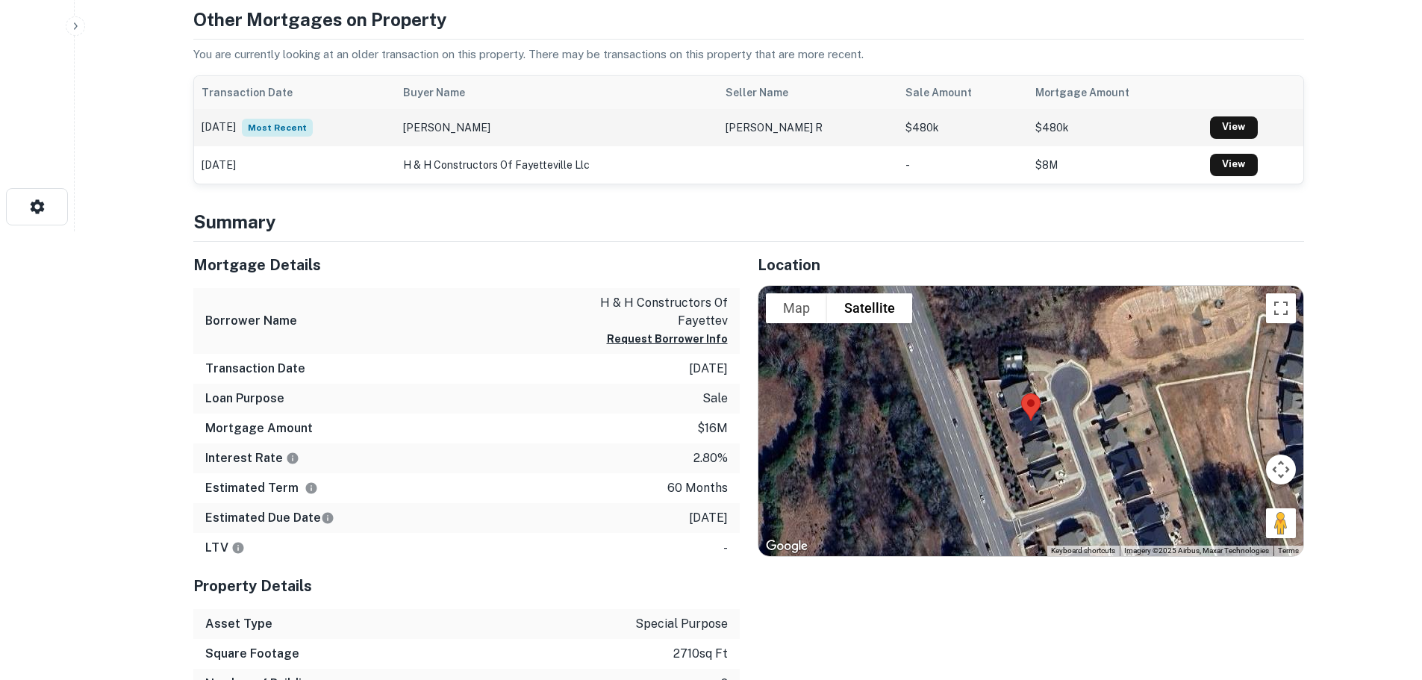
scroll to position [523, 0]
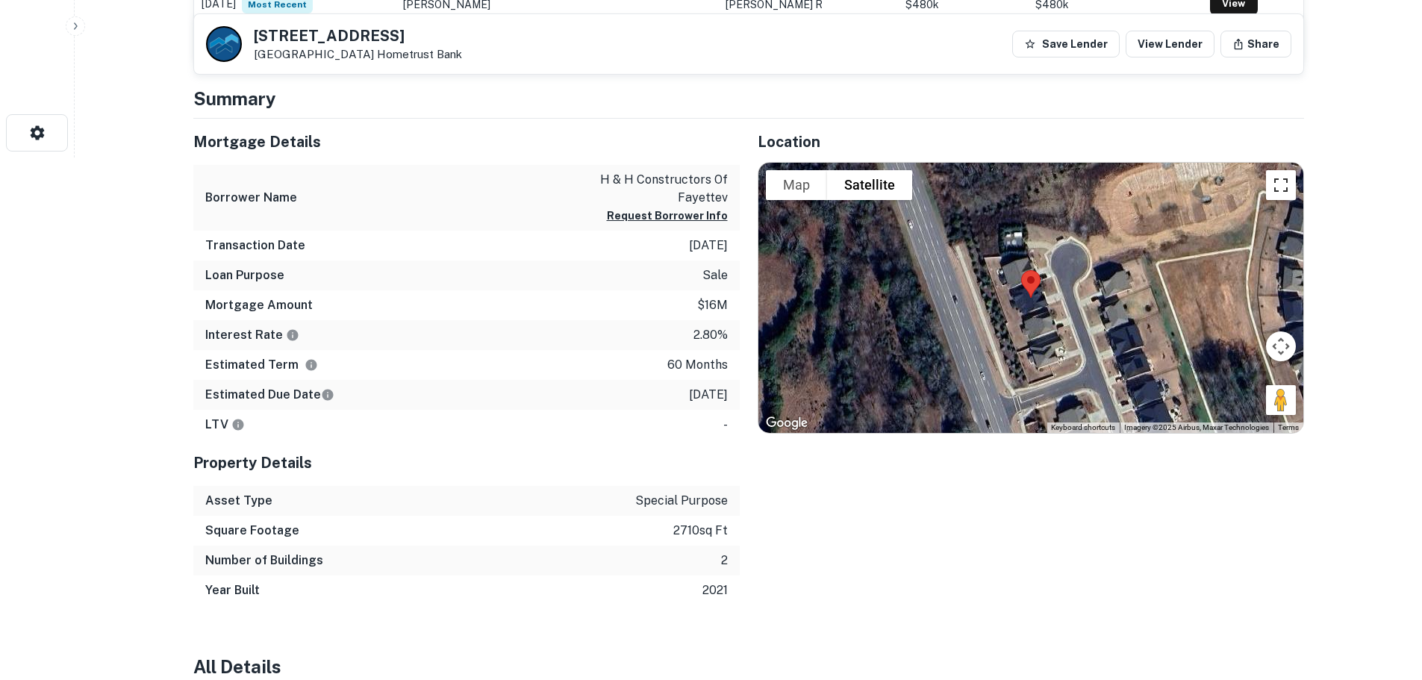
click at [1274, 196] on button "Toggle fullscreen view" at bounding box center [1281, 185] width 30 height 30
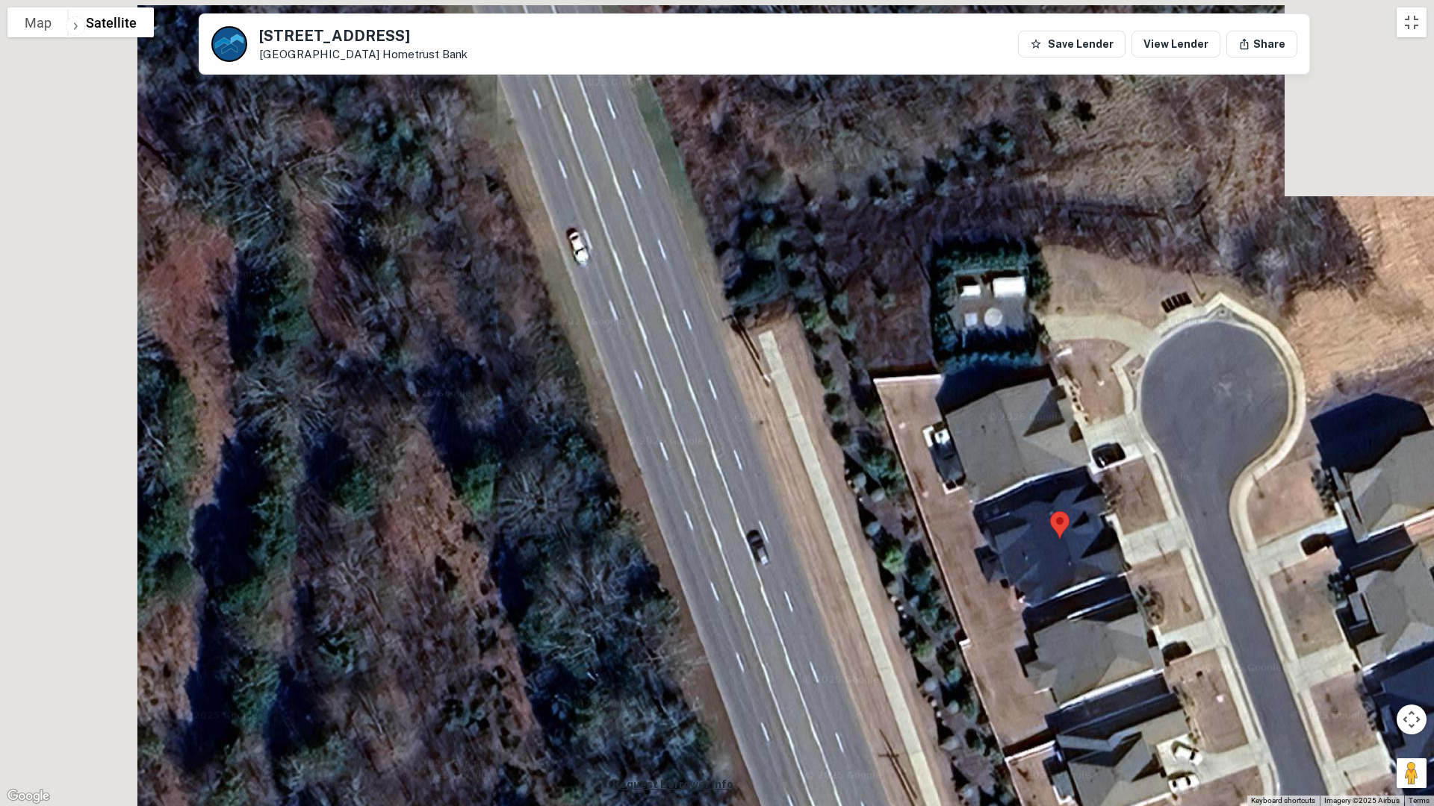
drag, startPoint x: 538, startPoint y: 377, endPoint x: 951, endPoint y: 574, distance: 458.2
click at [969, 591] on div at bounding box center [717, 403] width 1434 height 806
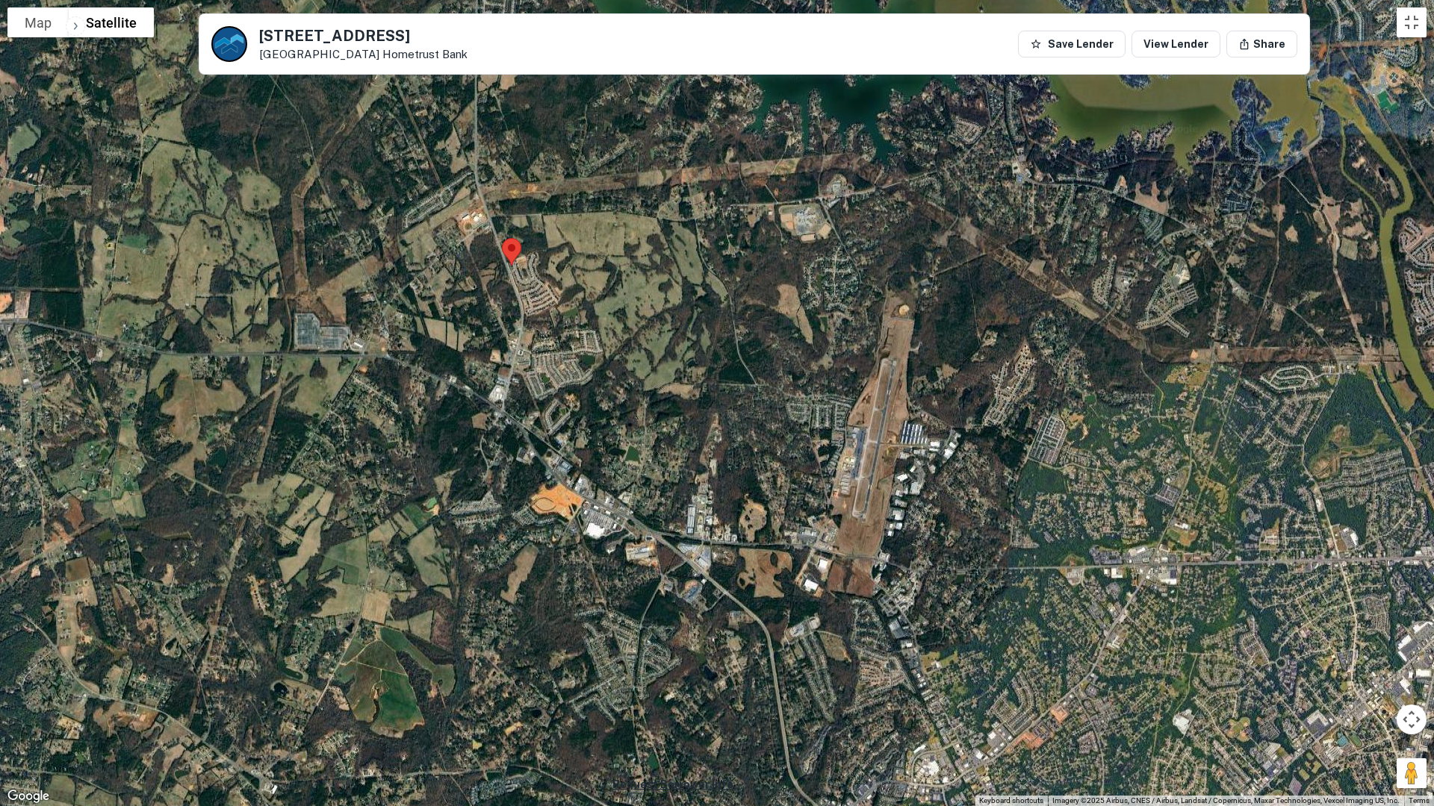
drag, startPoint x: 947, startPoint y: 741, endPoint x: 908, endPoint y: 566, distance: 179.9
click at [908, 566] on div at bounding box center [717, 403] width 1434 height 806
click at [1408, 16] on button "Toggle fullscreen view" at bounding box center [1411, 22] width 30 height 30
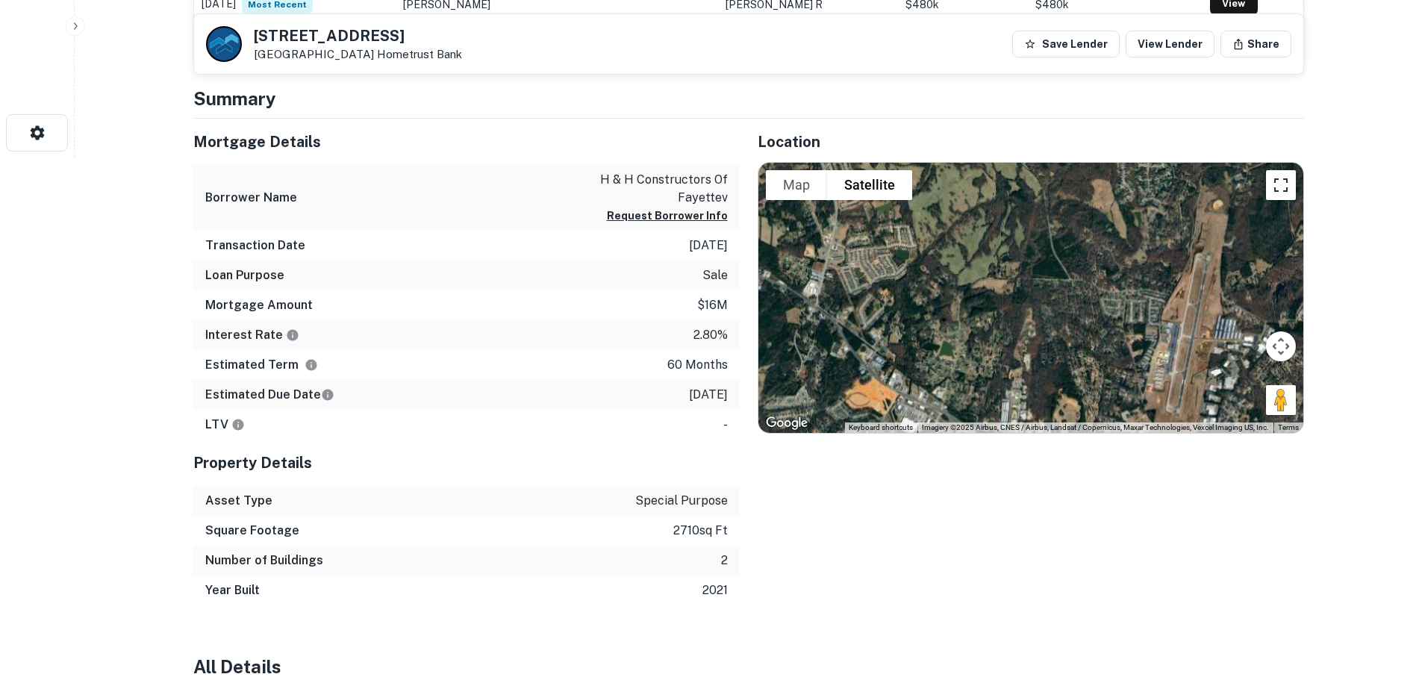
scroll to position [448, 0]
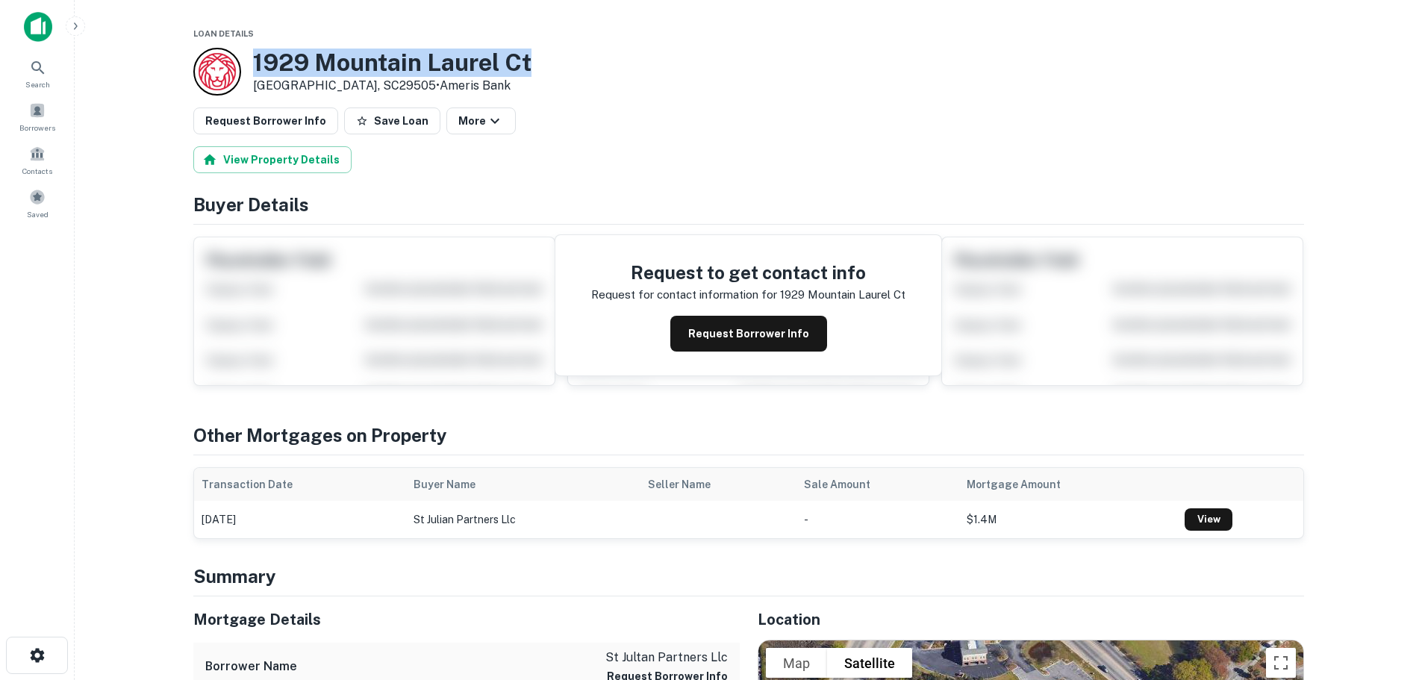
drag, startPoint x: 555, startPoint y: 63, endPoint x: 234, endPoint y: 74, distance: 321.2
click at [234, 74] on div "1929 Mountain Laurel Ct Florence, SC29505 • Ameris Bank" at bounding box center [748, 72] width 1111 height 48
copy div "1929 Mountain Laurel Ct"
click at [764, 341] on button "Request Borrower Info" at bounding box center [748, 334] width 157 height 36
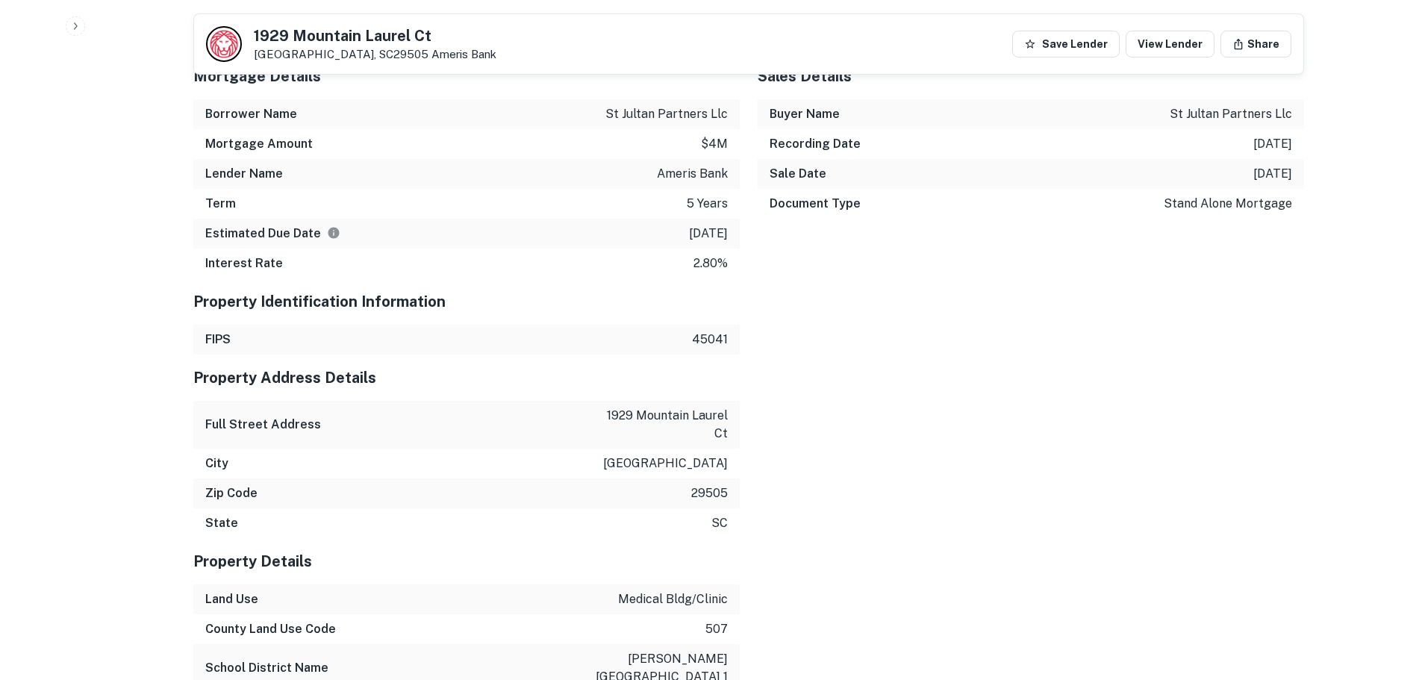
scroll to position [957, 0]
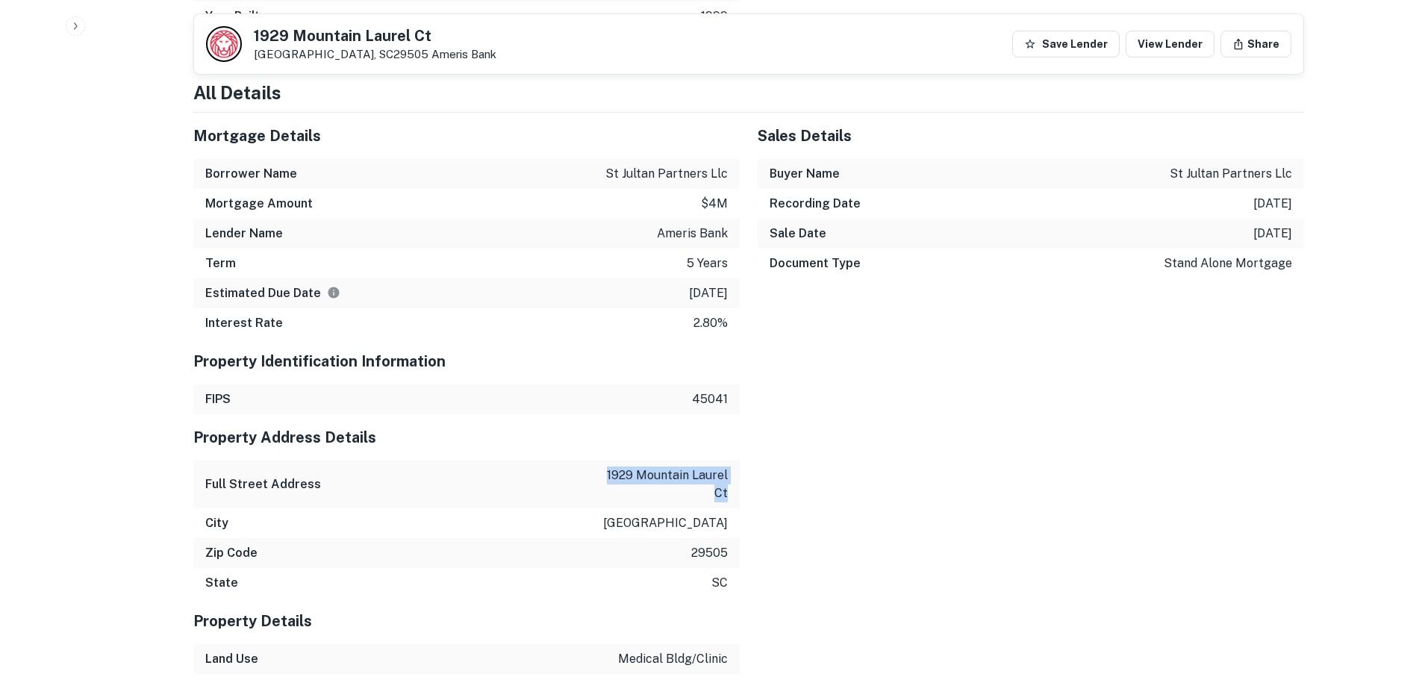
drag, startPoint x: 608, startPoint y: 473, endPoint x: 726, endPoint y: 491, distance: 120.1
click at [726, 491] on p "1929 mountain laurel ct" at bounding box center [661, 485] width 134 height 36
copy p "1929 mountain laurel ct"
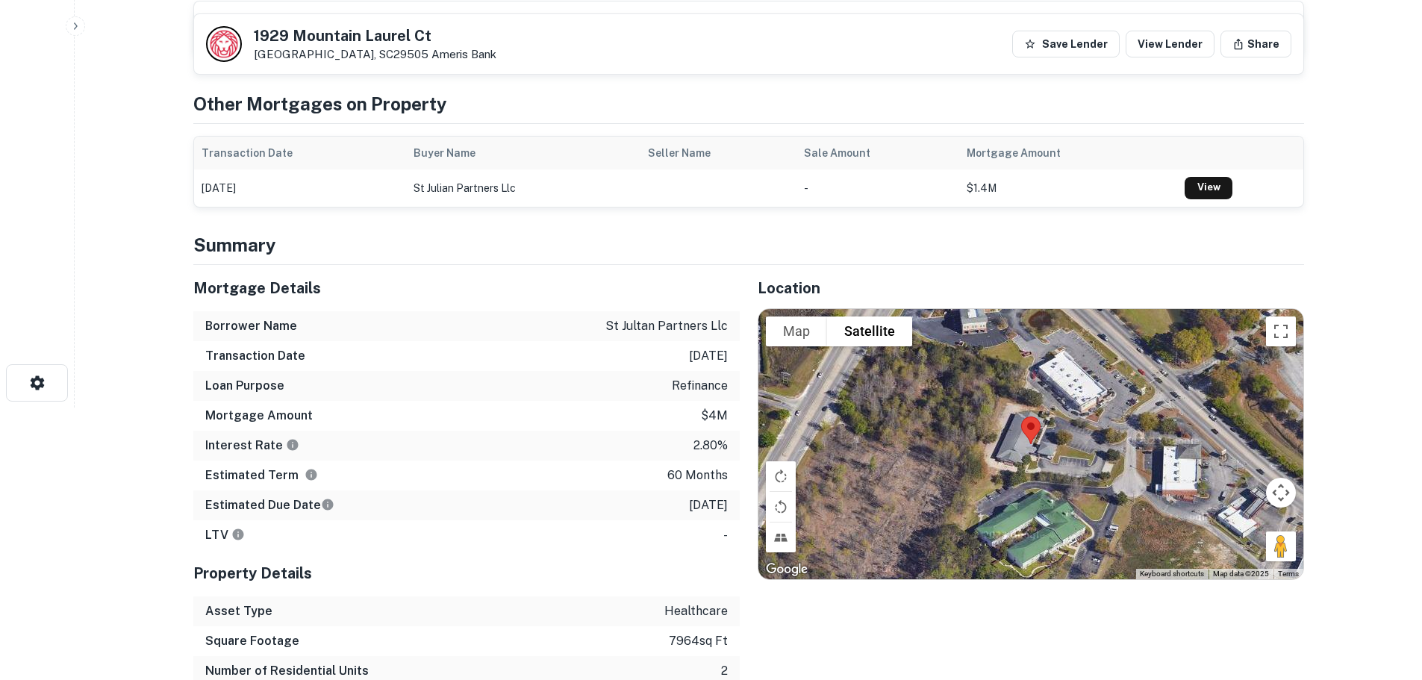
scroll to position [211, 0]
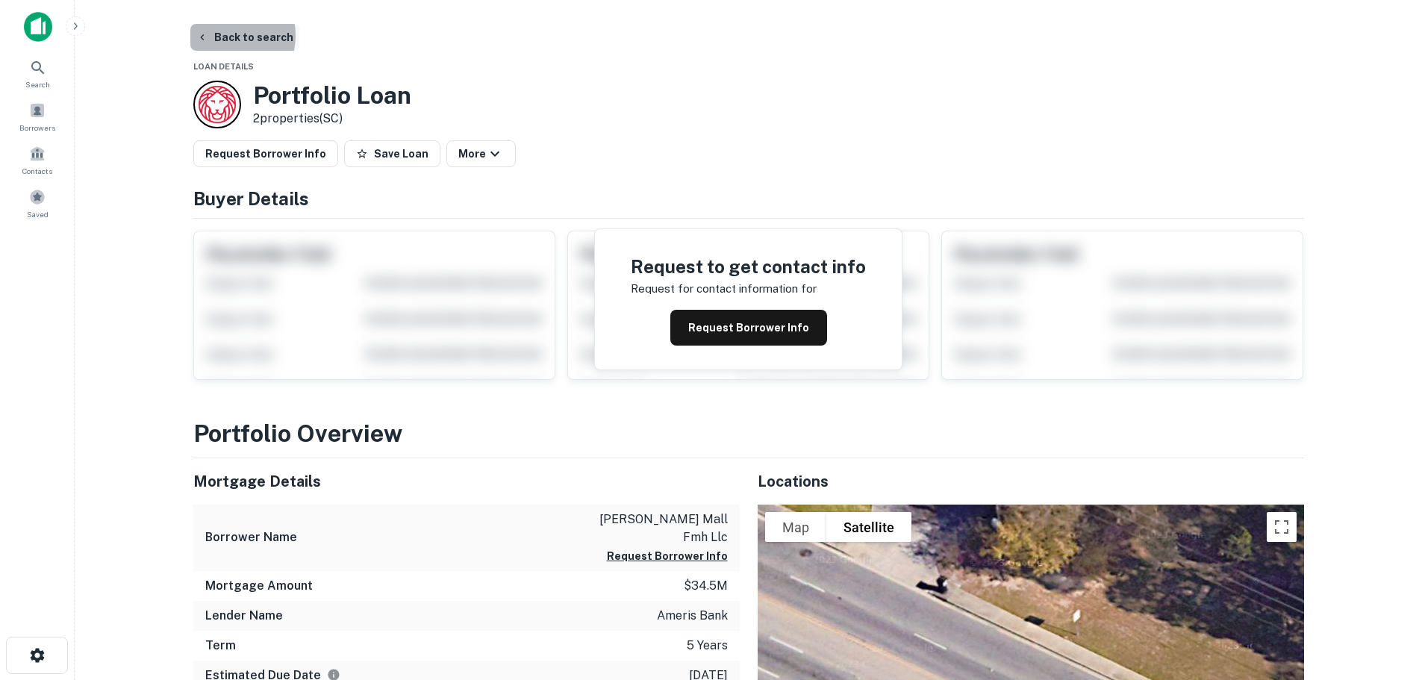
click at [222, 35] on button "Back to search" at bounding box center [244, 37] width 109 height 27
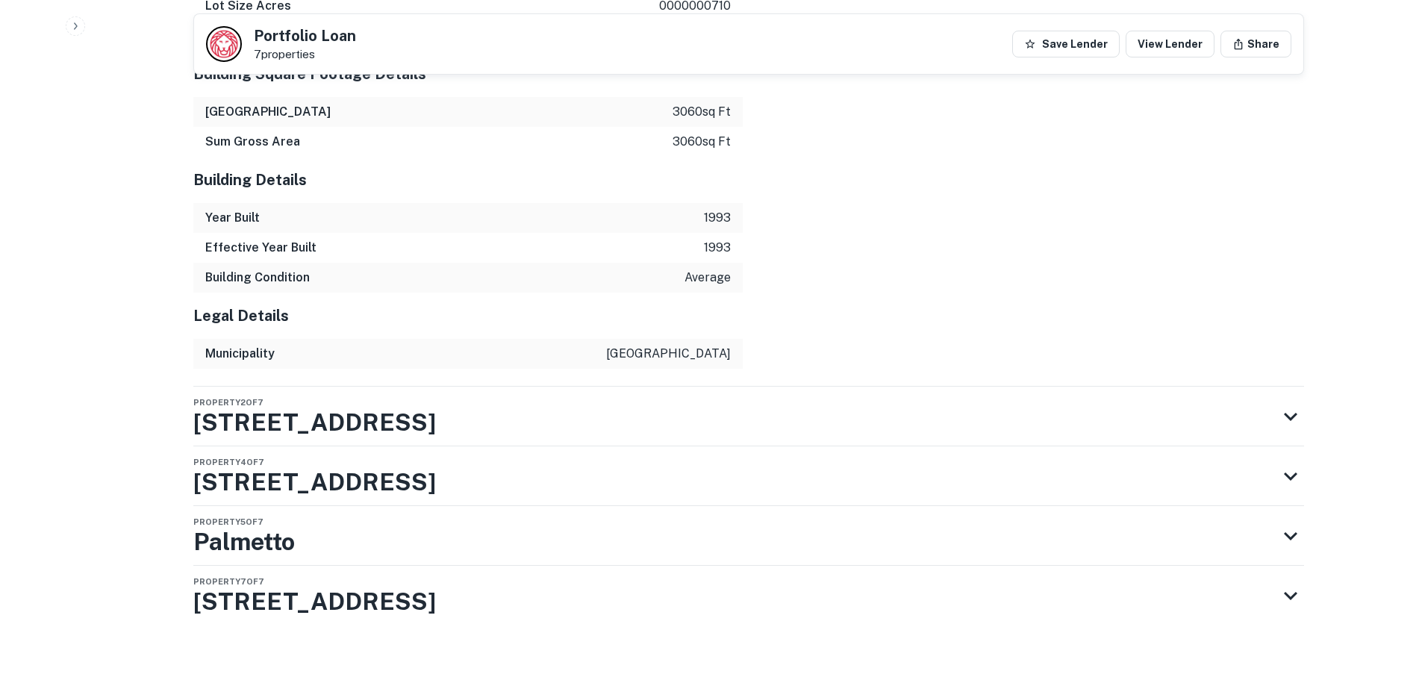
scroll to position [1545, 0]
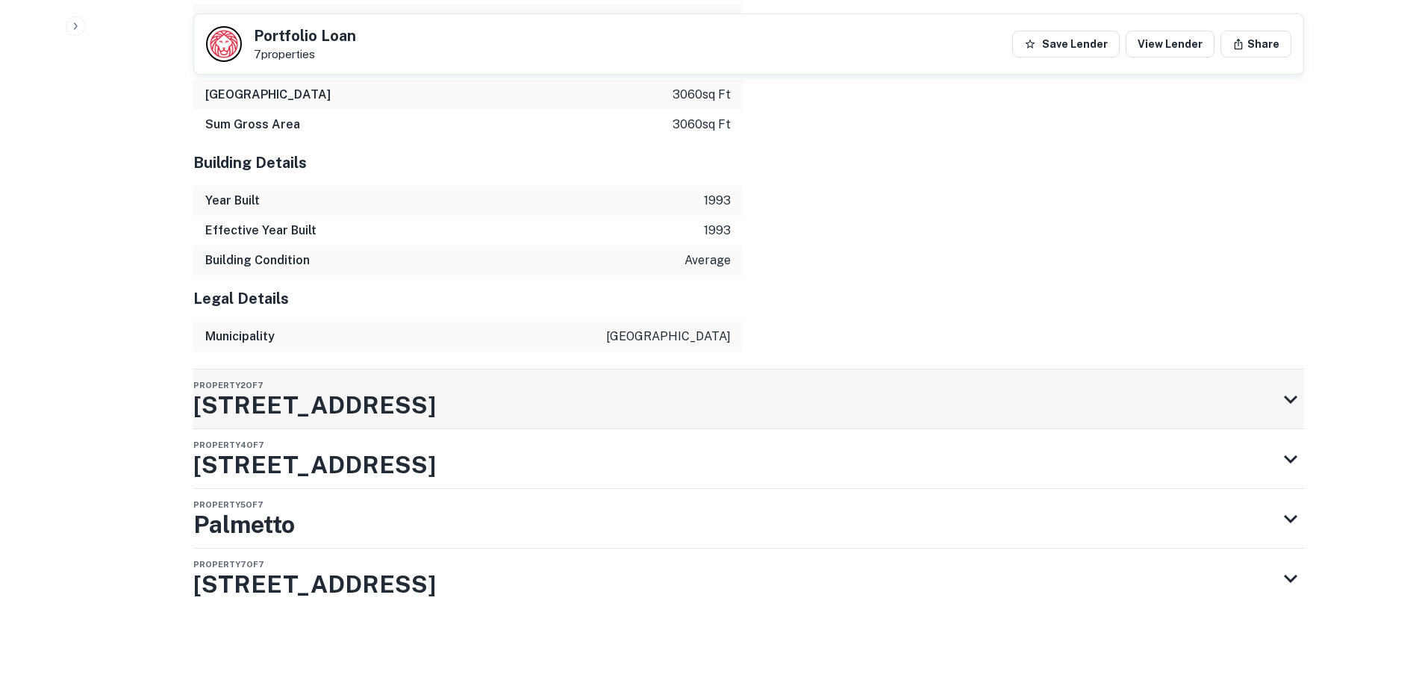
click at [366, 407] on h3 "1935 W Palmetto St" at bounding box center [314, 405] width 243 height 36
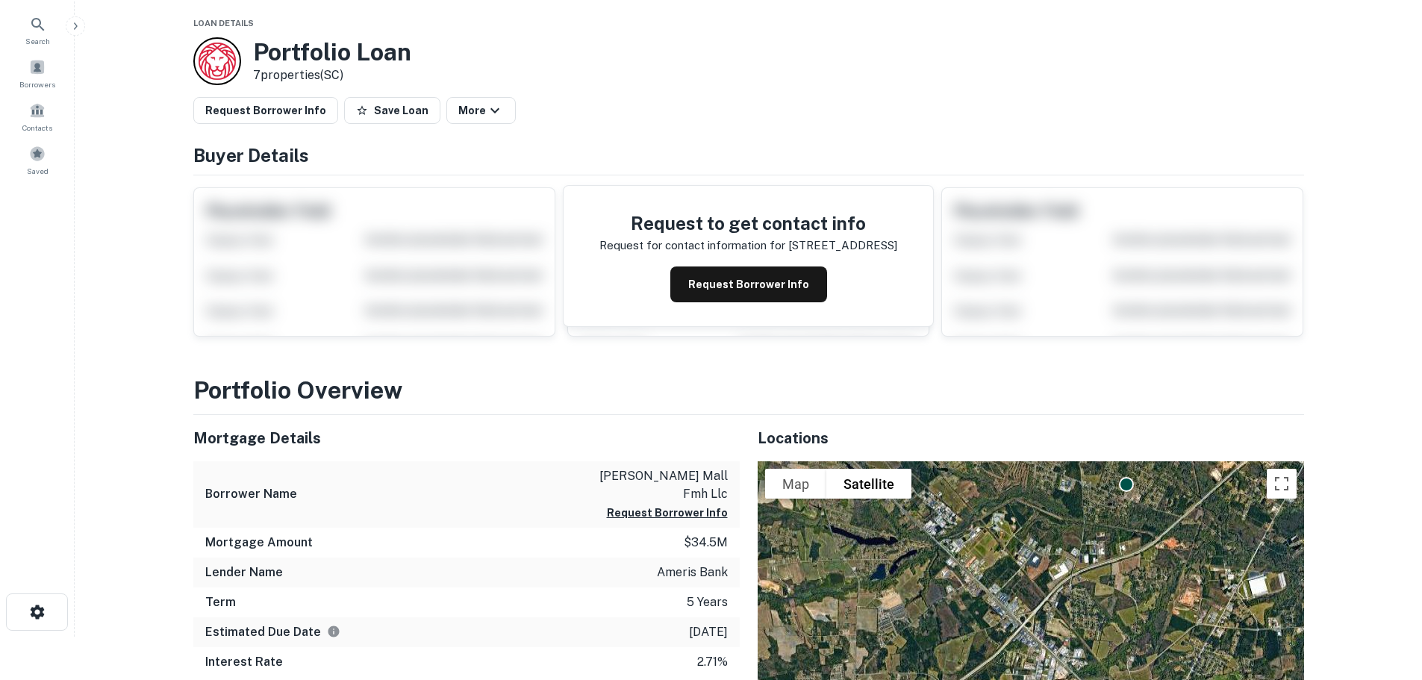
scroll to position [0, 0]
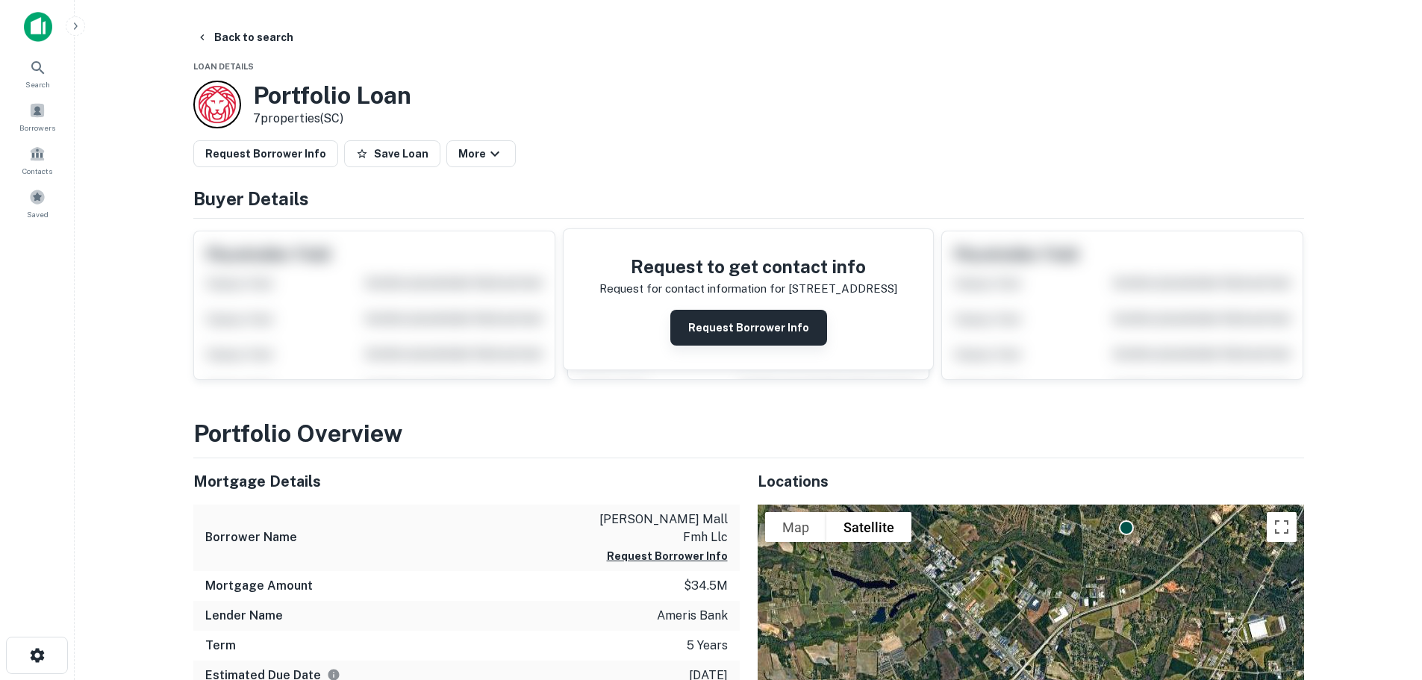
click at [766, 340] on button "Request Borrower Info" at bounding box center [748, 328] width 157 height 36
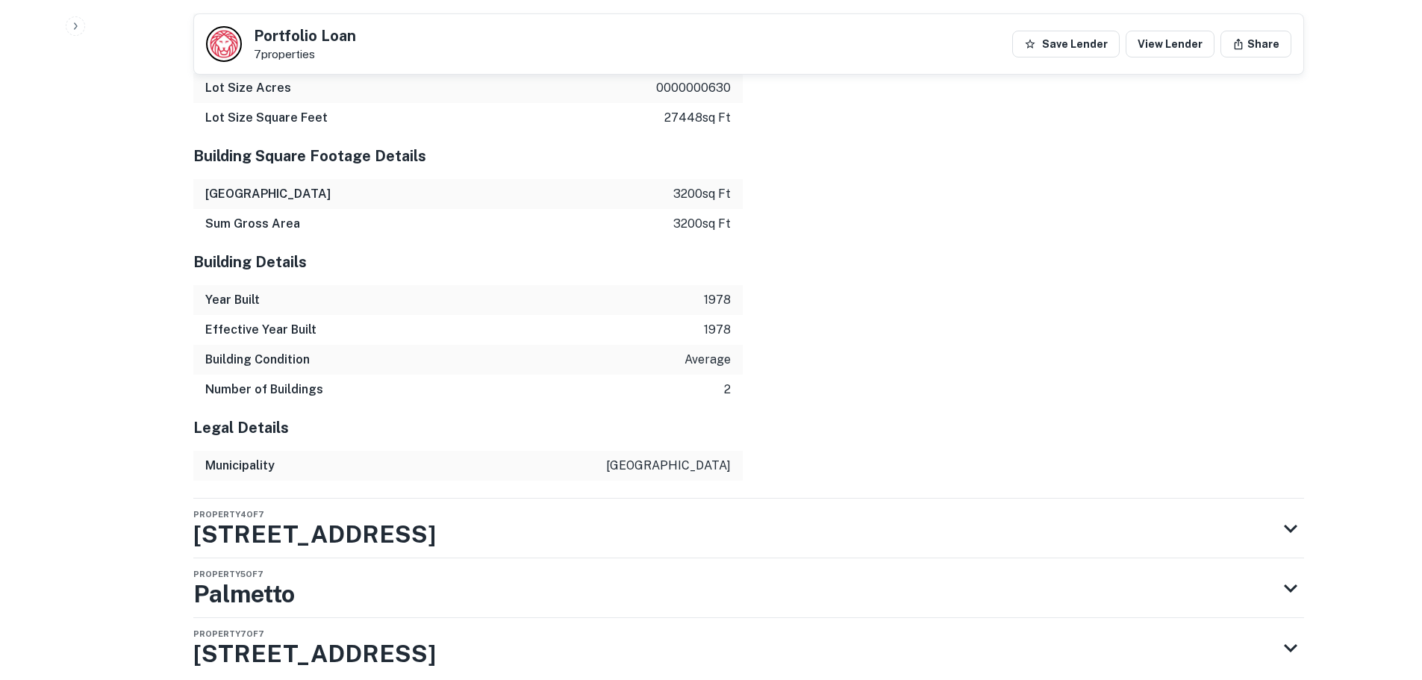
scroll to position [2540, 0]
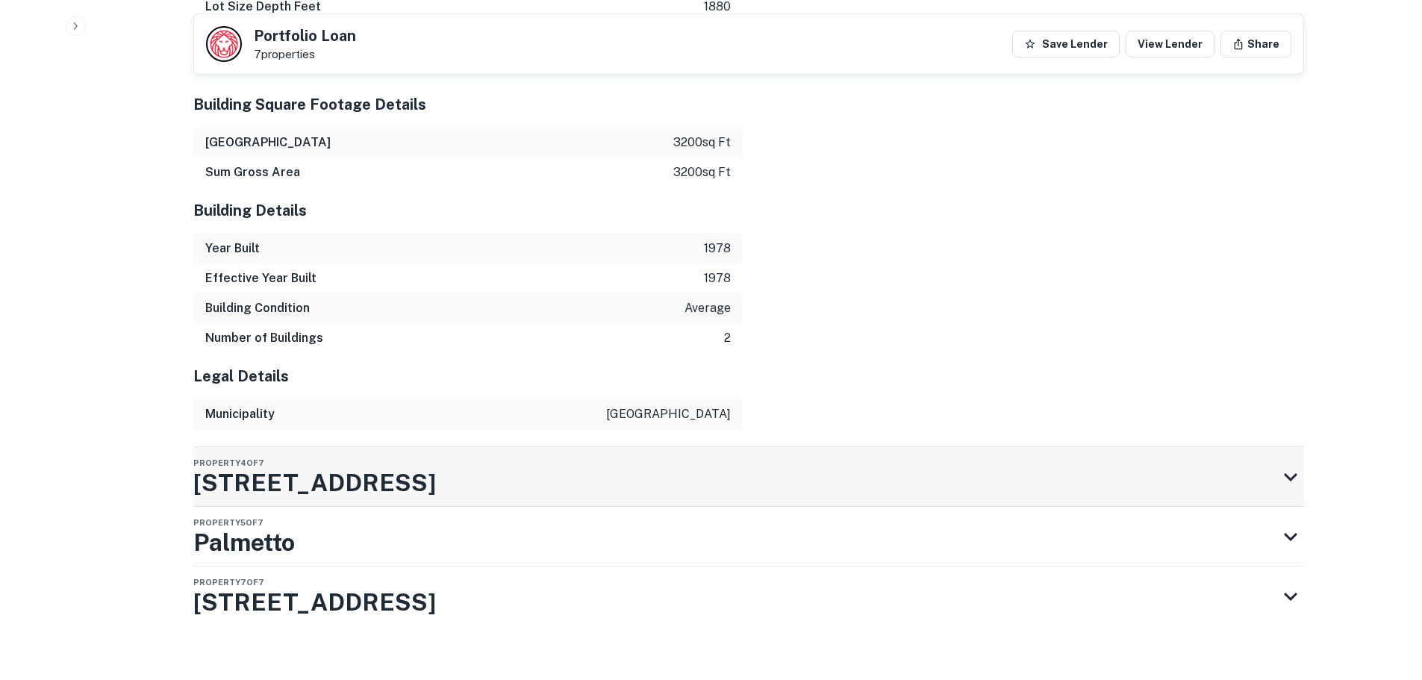
click at [383, 447] on div "Property 4 of 7 1945 W Palmetto St" at bounding box center [314, 477] width 243 height 60
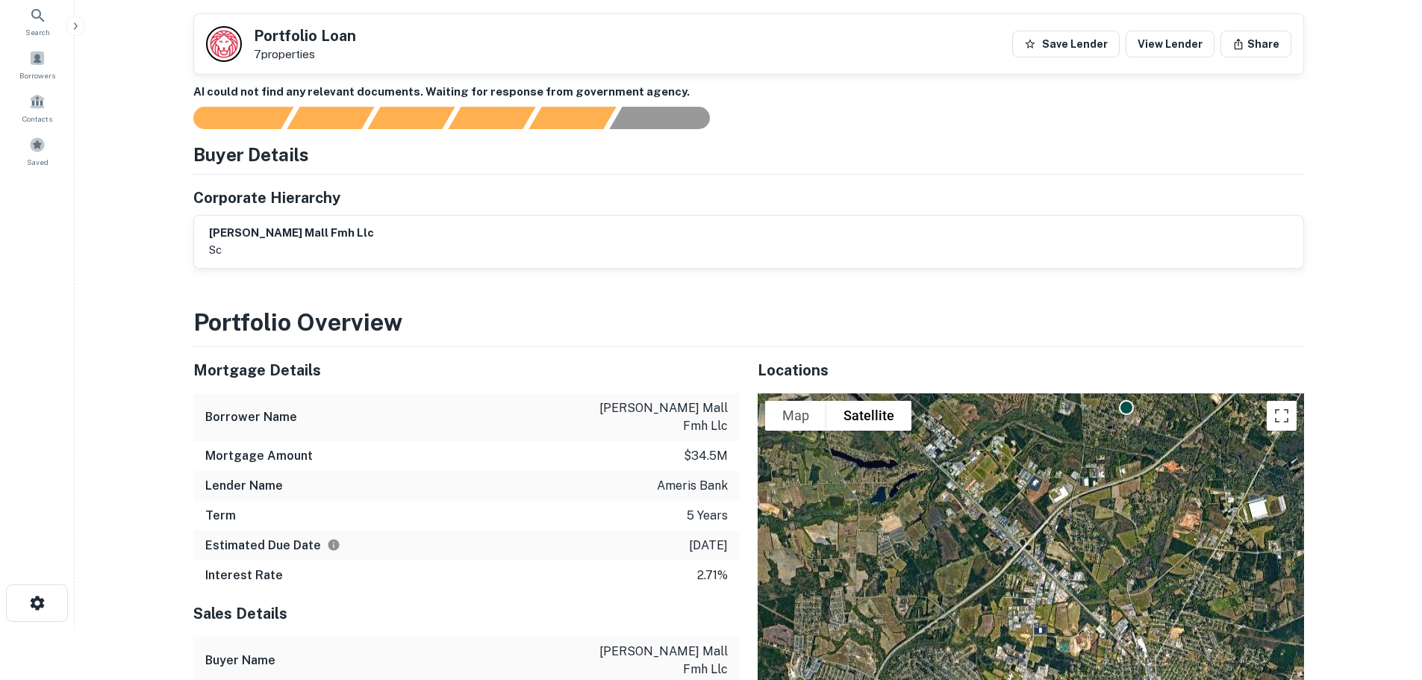
scroll to position [0, 0]
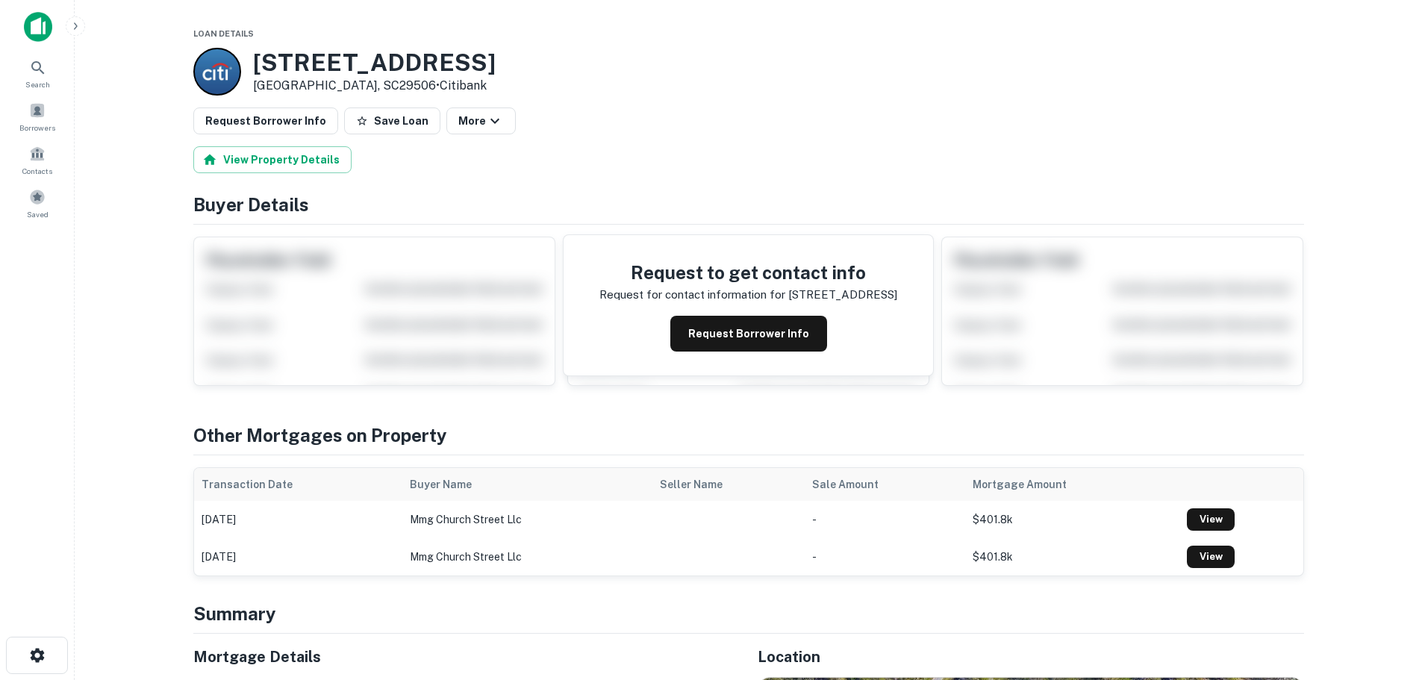
click at [824, 334] on div "Request Borrower Info" at bounding box center [749, 334] width 298 height 36
click at [805, 336] on button "Request Borrower Info" at bounding box center [748, 334] width 157 height 36
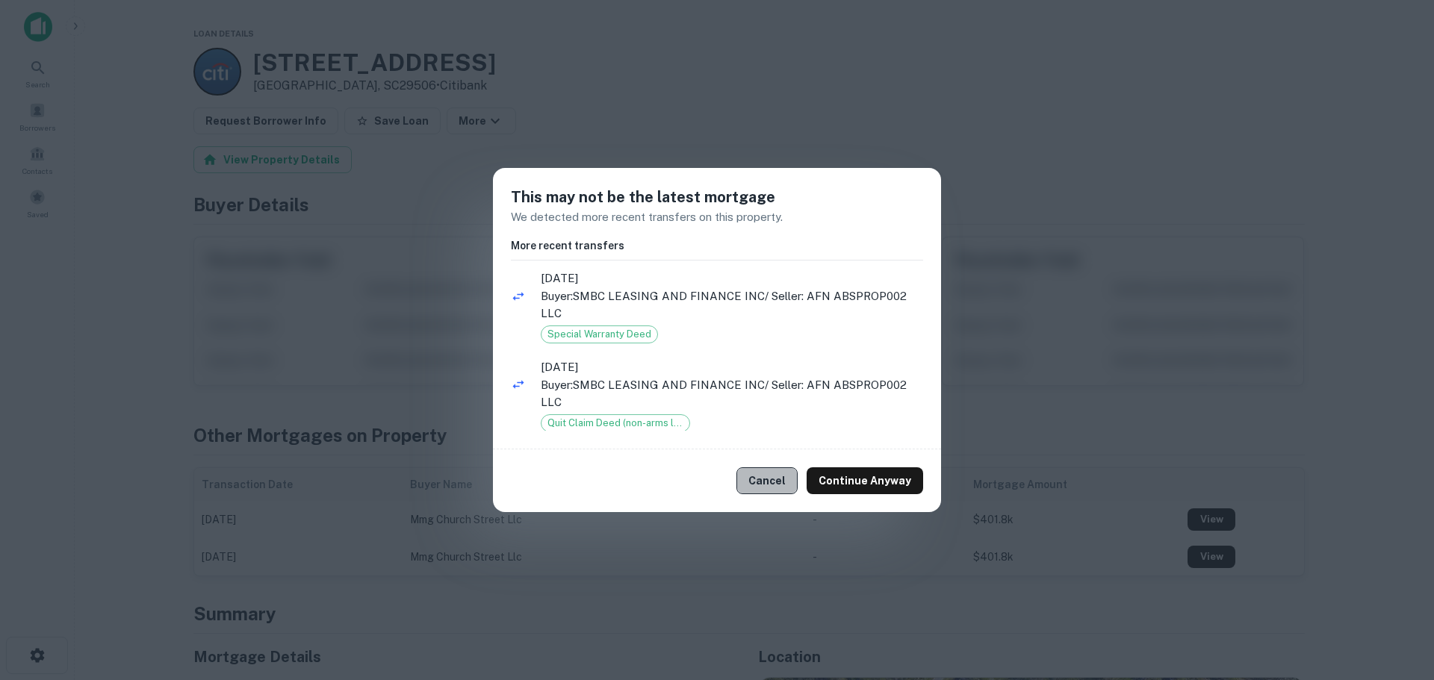
click at [768, 483] on button "Cancel" at bounding box center [766, 480] width 61 height 27
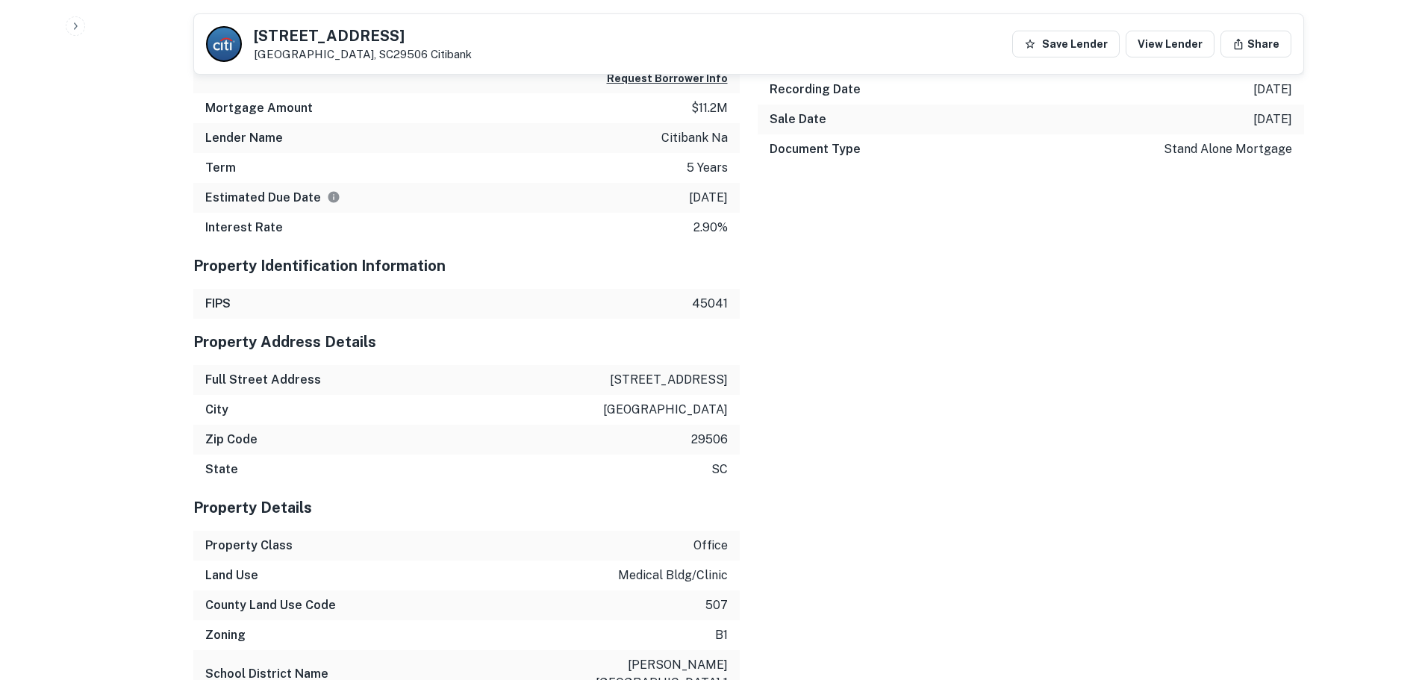
scroll to position [1120, 0]
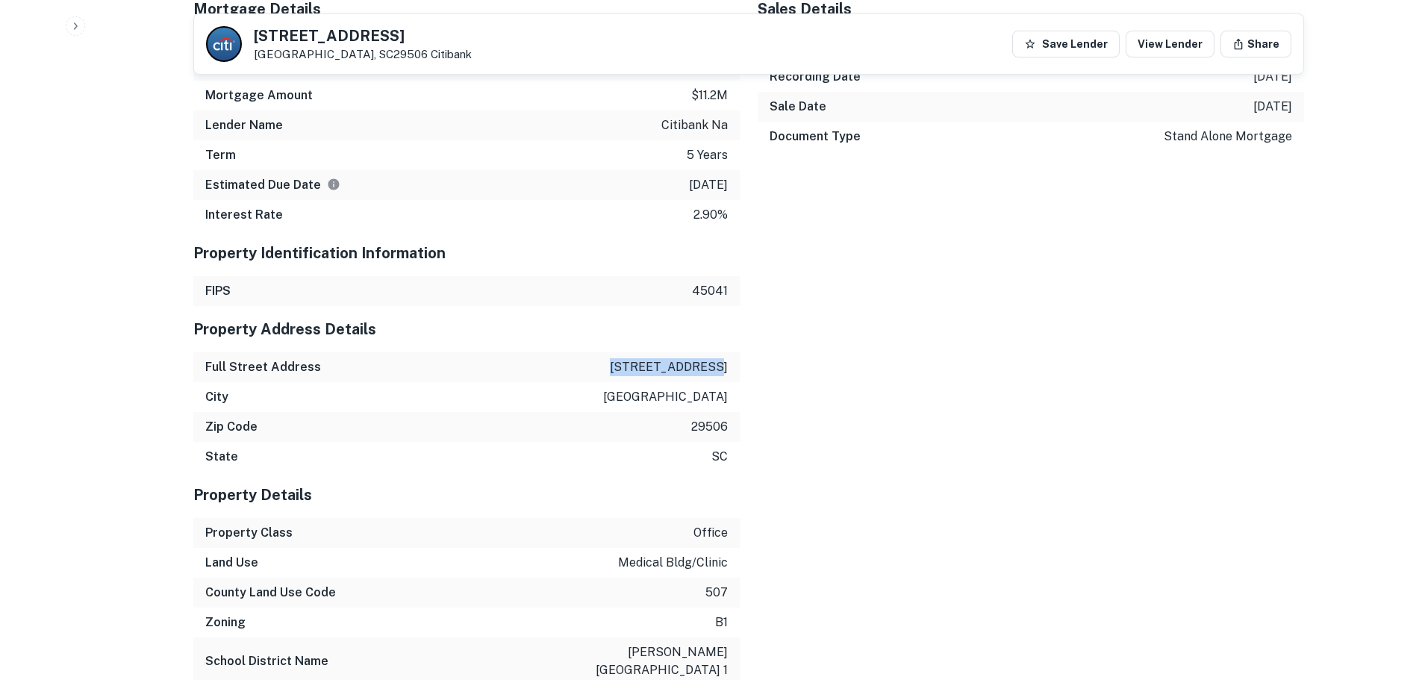
drag, startPoint x: 635, startPoint y: 370, endPoint x: 748, endPoint y: 369, distance: 113.5
click at [748, 369] on div "Mortgage Details Borrower Name afn absprop002 llc Request Borrower Info Mortgag…" at bounding box center [739, 592] width 1129 height 1213
copy p "406 s church st"
click at [1036, 442] on div "Mortgage Details Borrower Name afn absprop002 llc Request Borrower Info Mortgag…" at bounding box center [739, 592] width 1129 height 1213
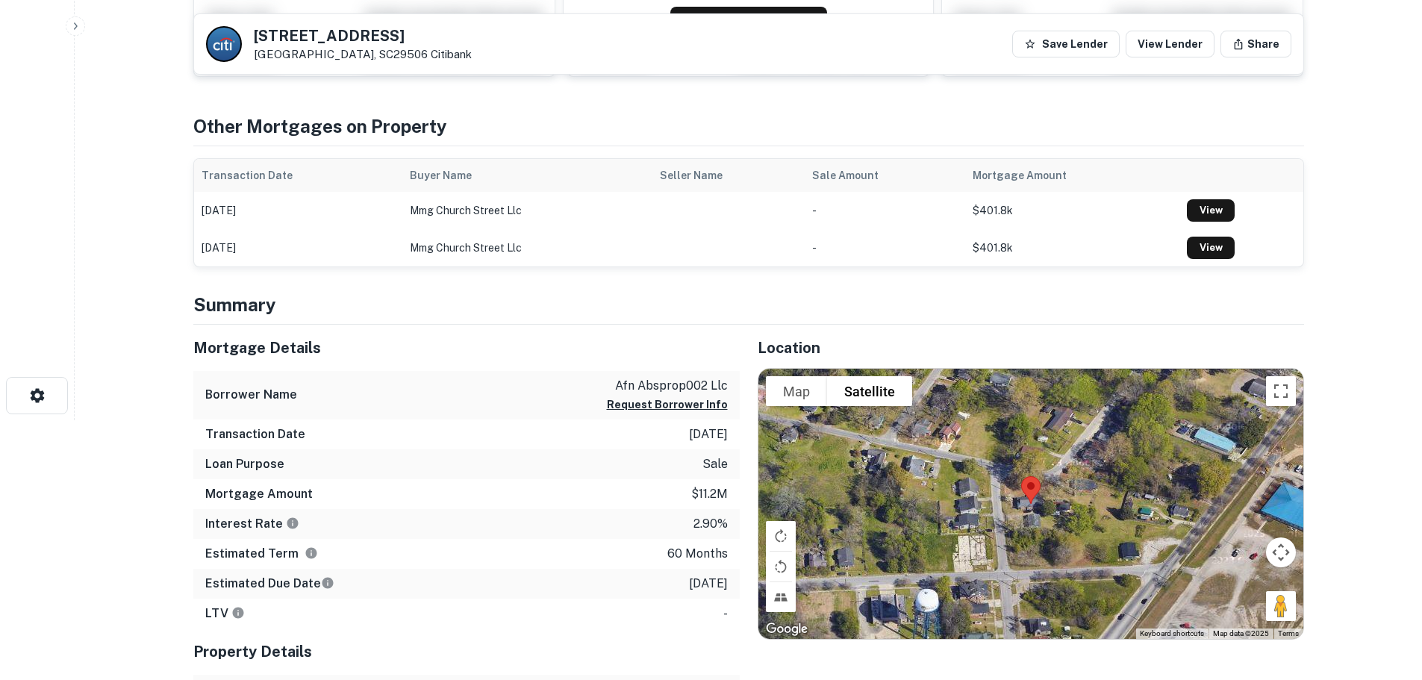
scroll to position [224, 0]
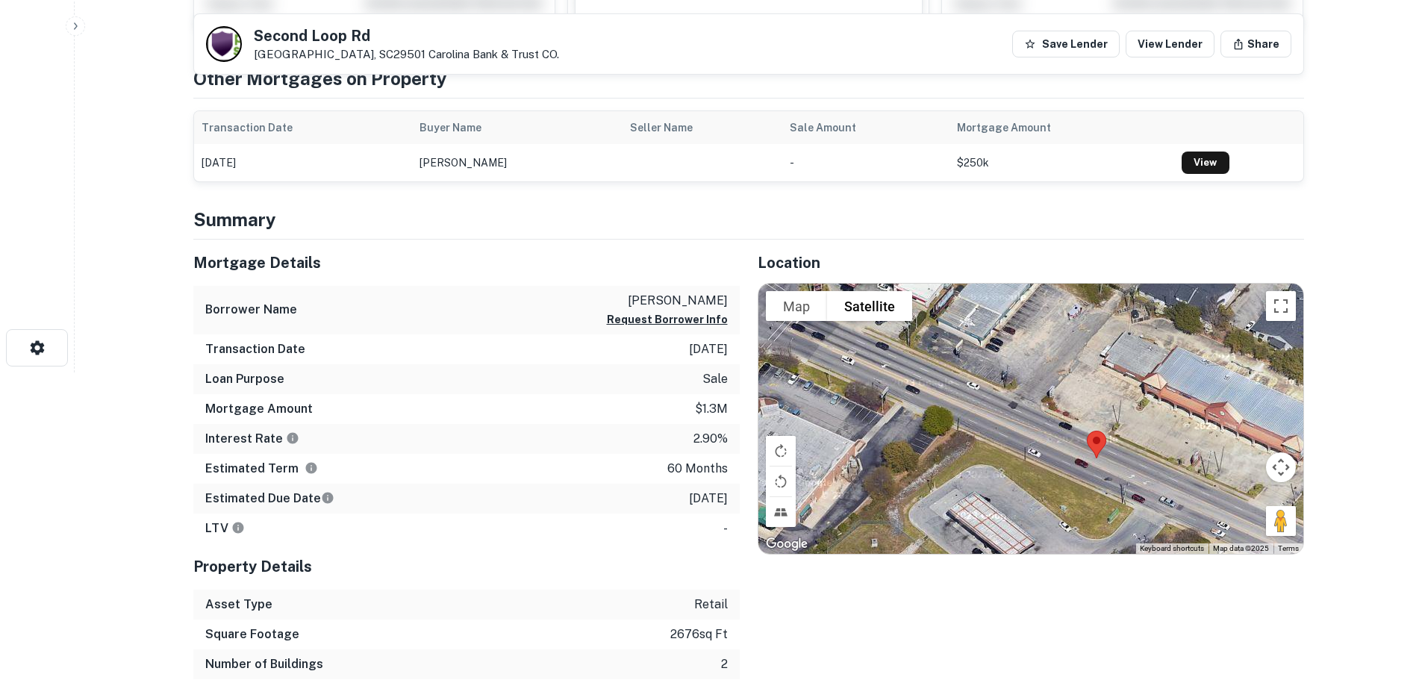
scroll to position [299, 0]
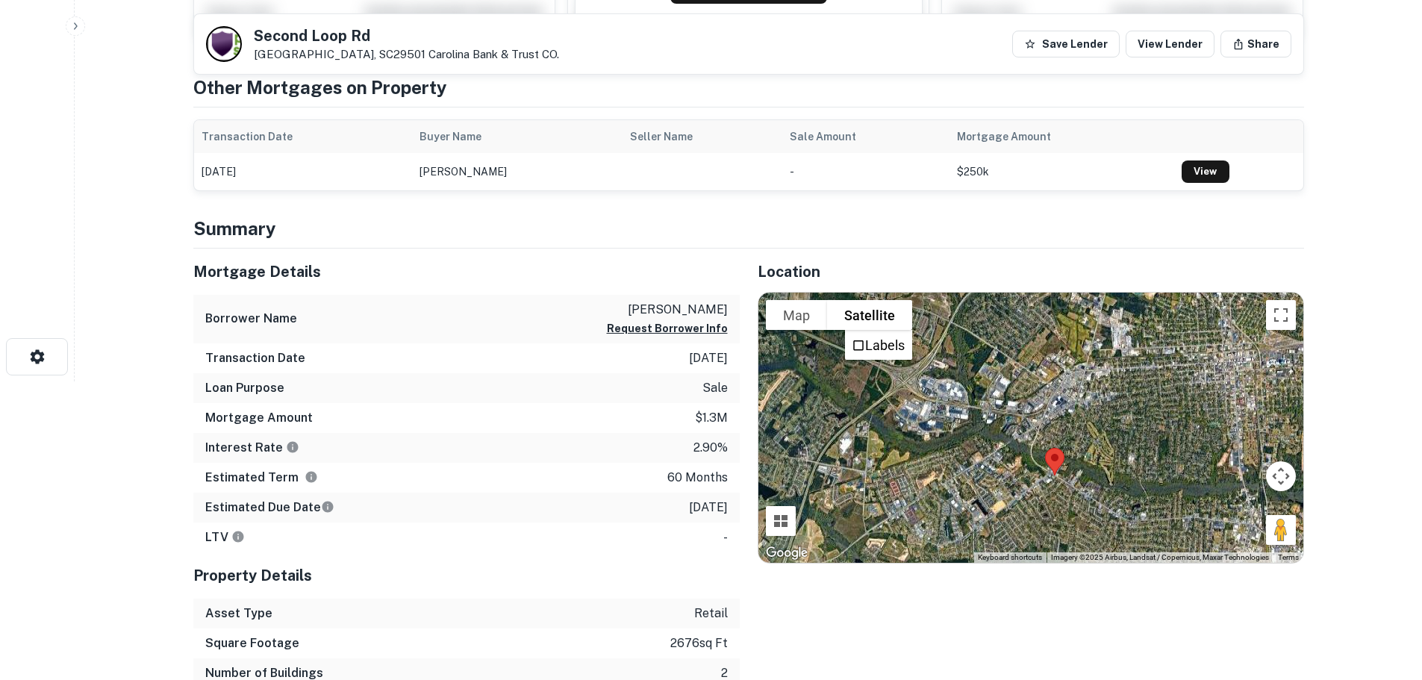
click at [1265, 320] on div at bounding box center [1031, 428] width 545 height 270
click at [1279, 314] on button "Toggle fullscreen view" at bounding box center [1281, 315] width 30 height 30
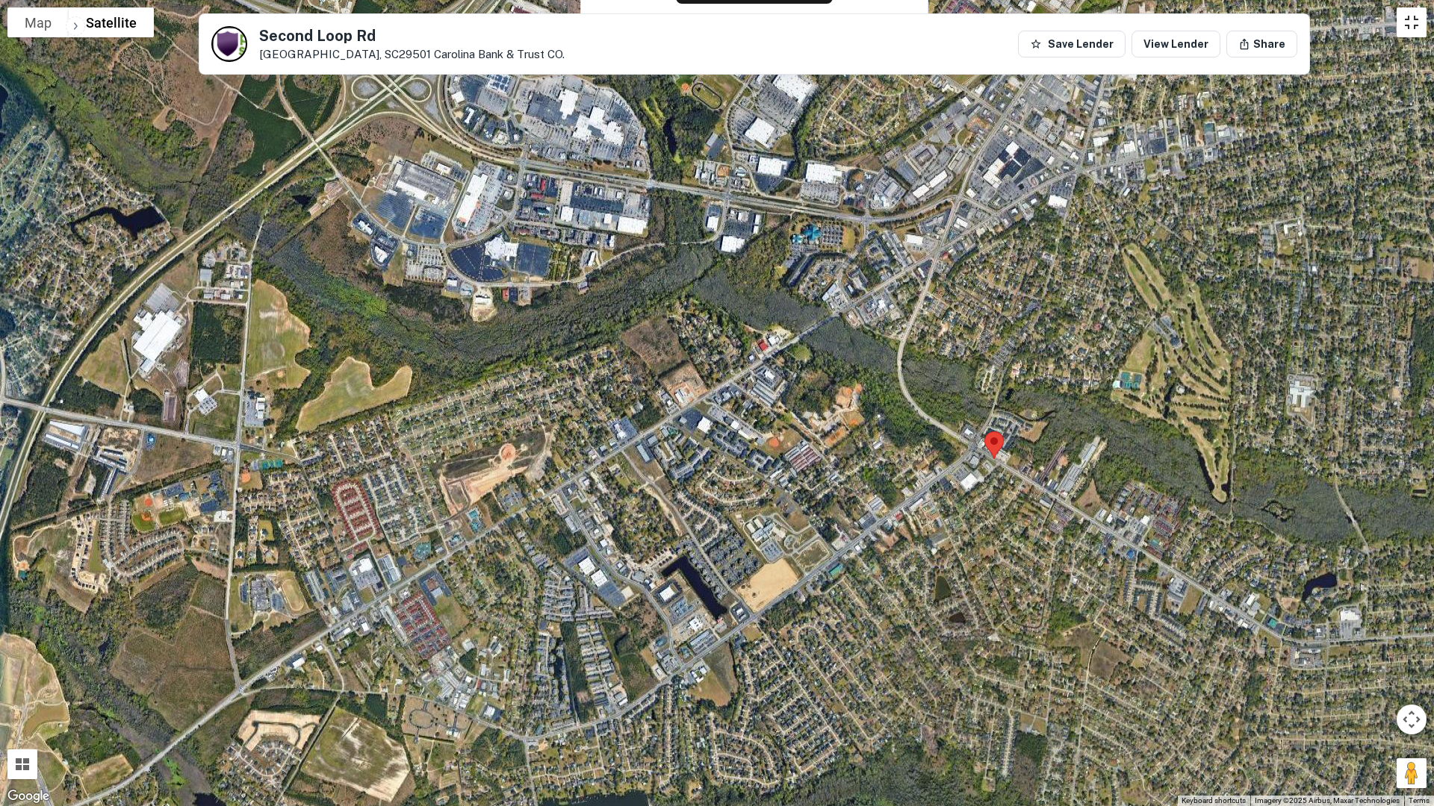
click at [1405, 16] on button "Toggle fullscreen view" at bounding box center [1411, 22] width 30 height 30
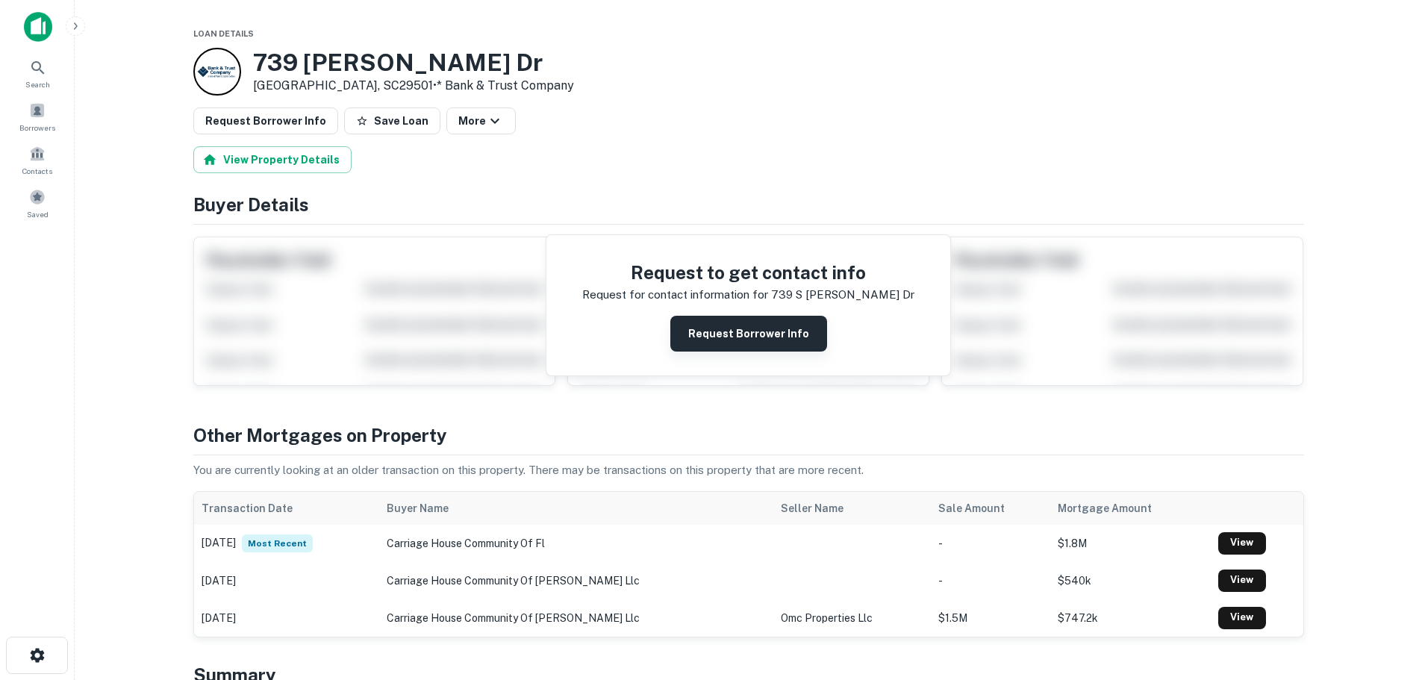
click at [717, 326] on button "Request Borrower Info" at bounding box center [748, 334] width 157 height 36
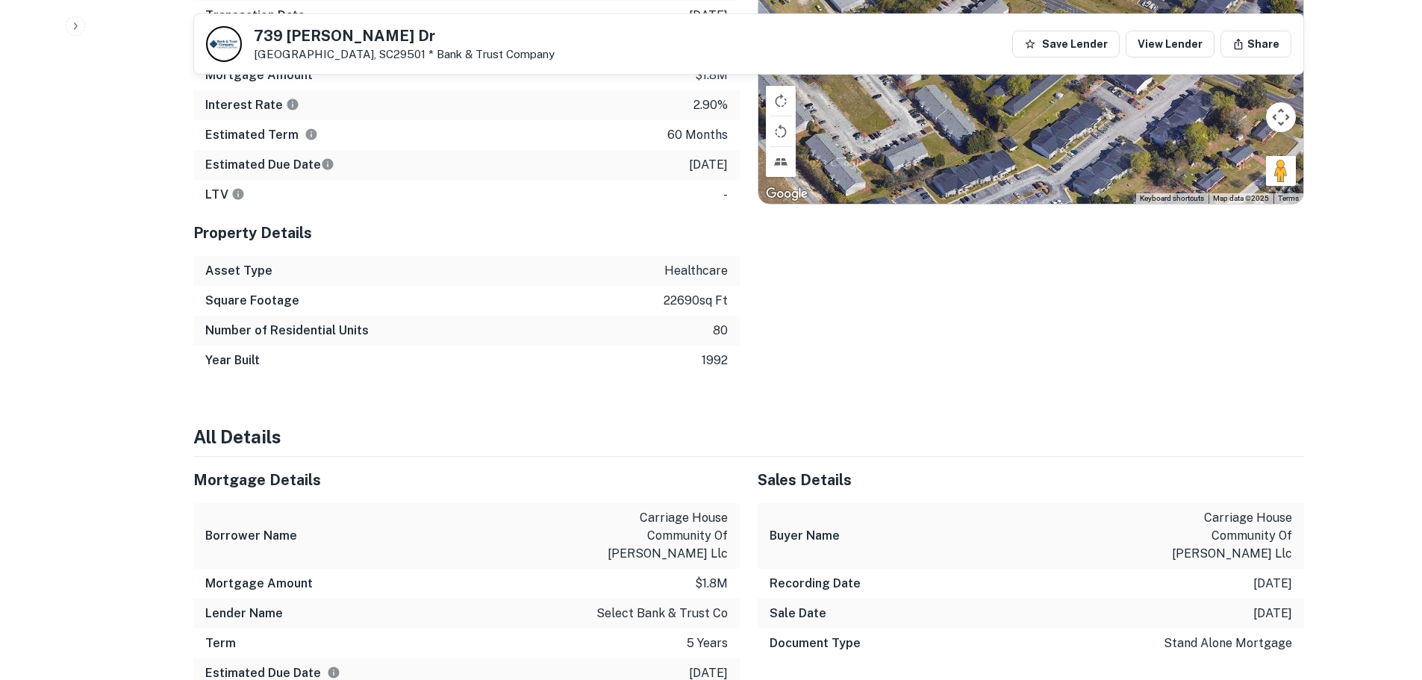
scroll to position [448, 0]
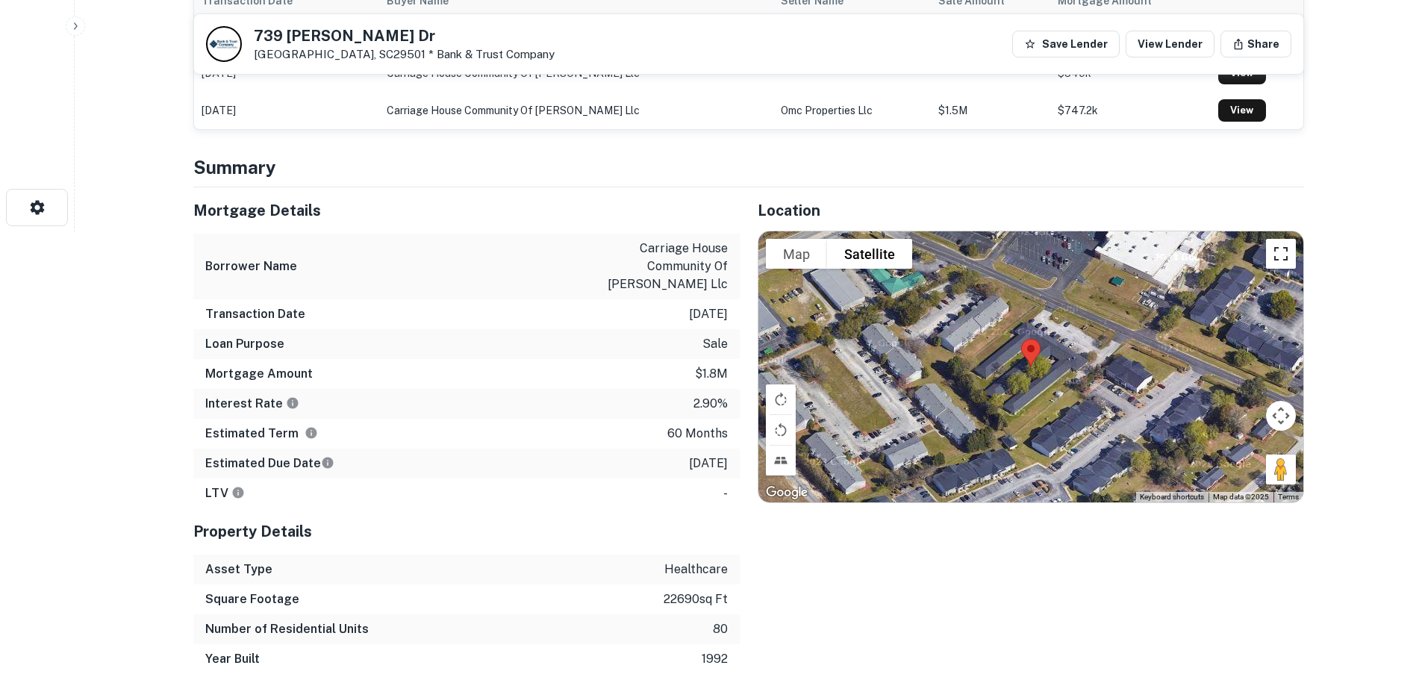
click at [1285, 262] on button "Toggle fullscreen view" at bounding box center [1281, 254] width 30 height 30
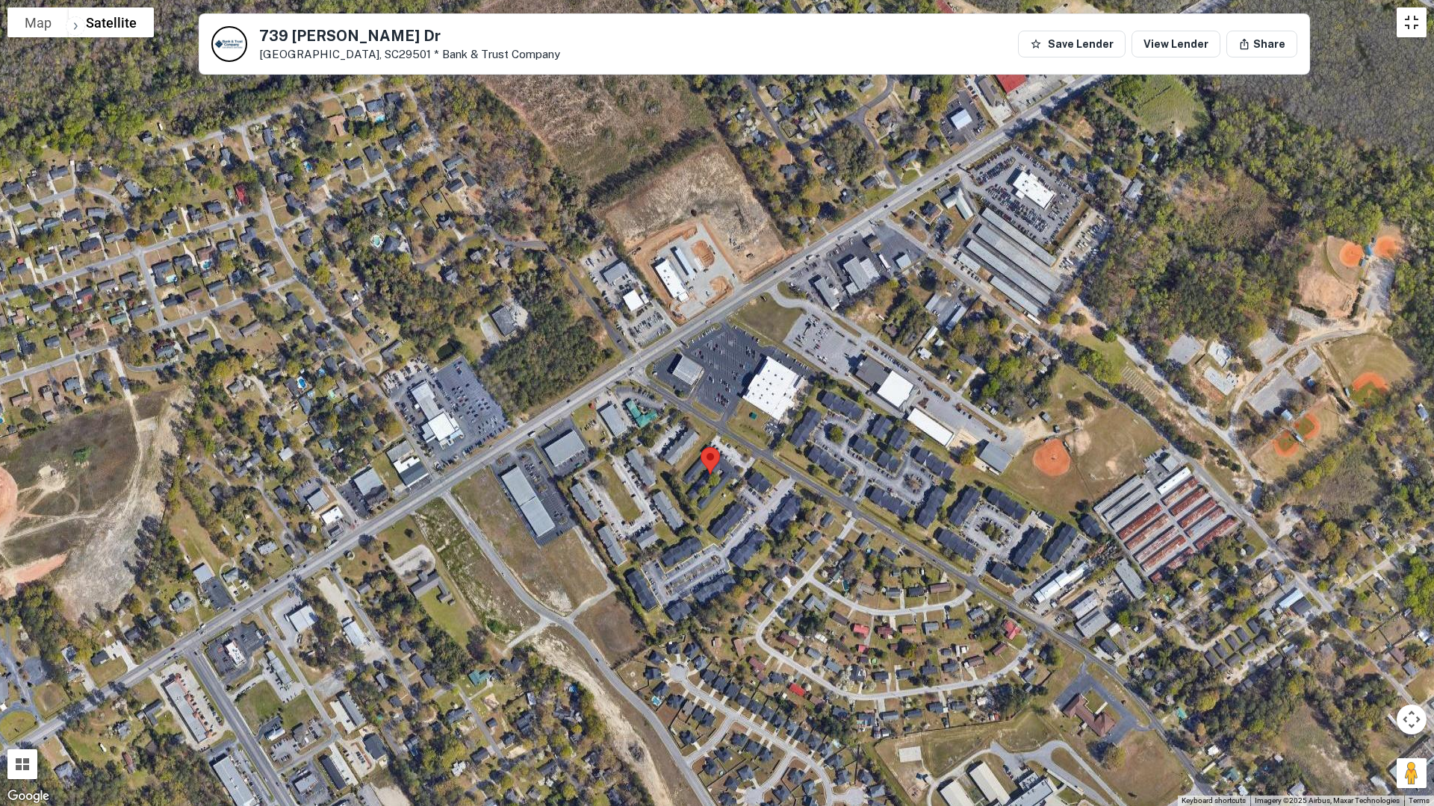
click at [1412, 25] on button "Toggle fullscreen view" at bounding box center [1411, 22] width 30 height 30
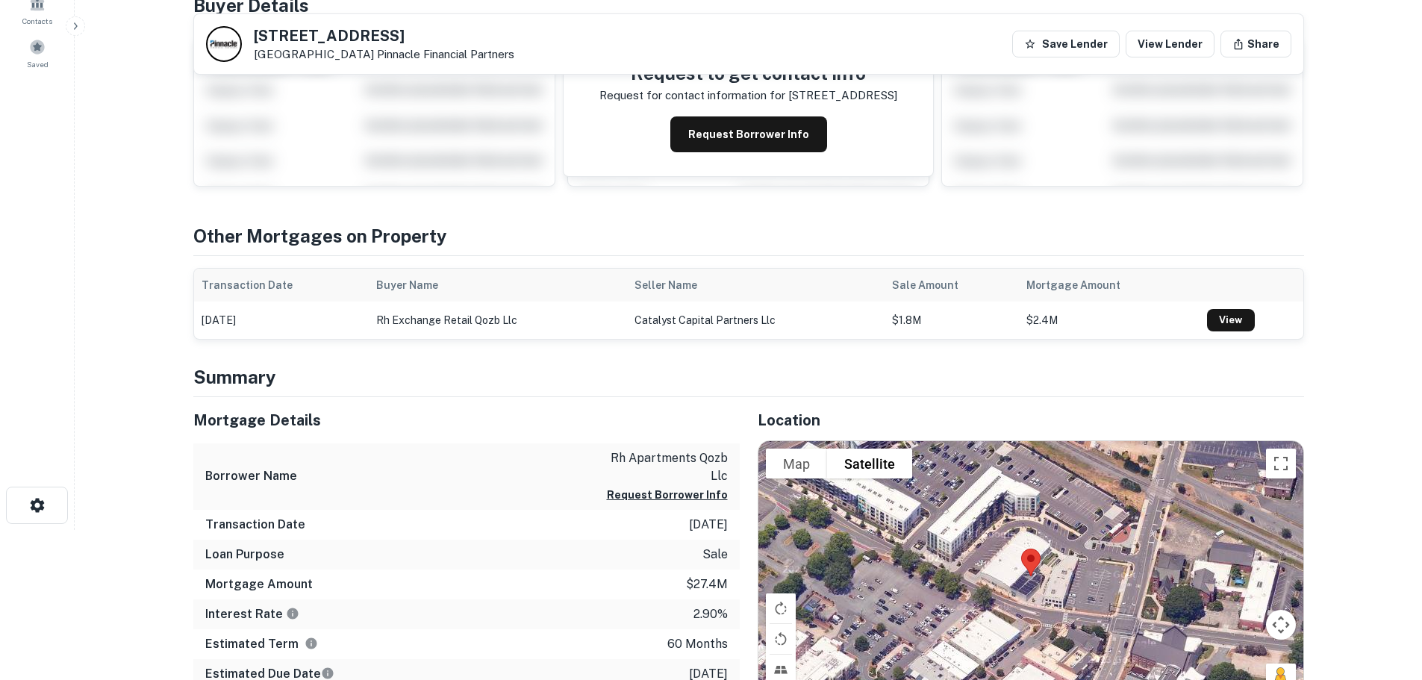
scroll to position [149, 0]
click at [793, 138] on button "Request Borrower Info" at bounding box center [748, 135] width 157 height 36
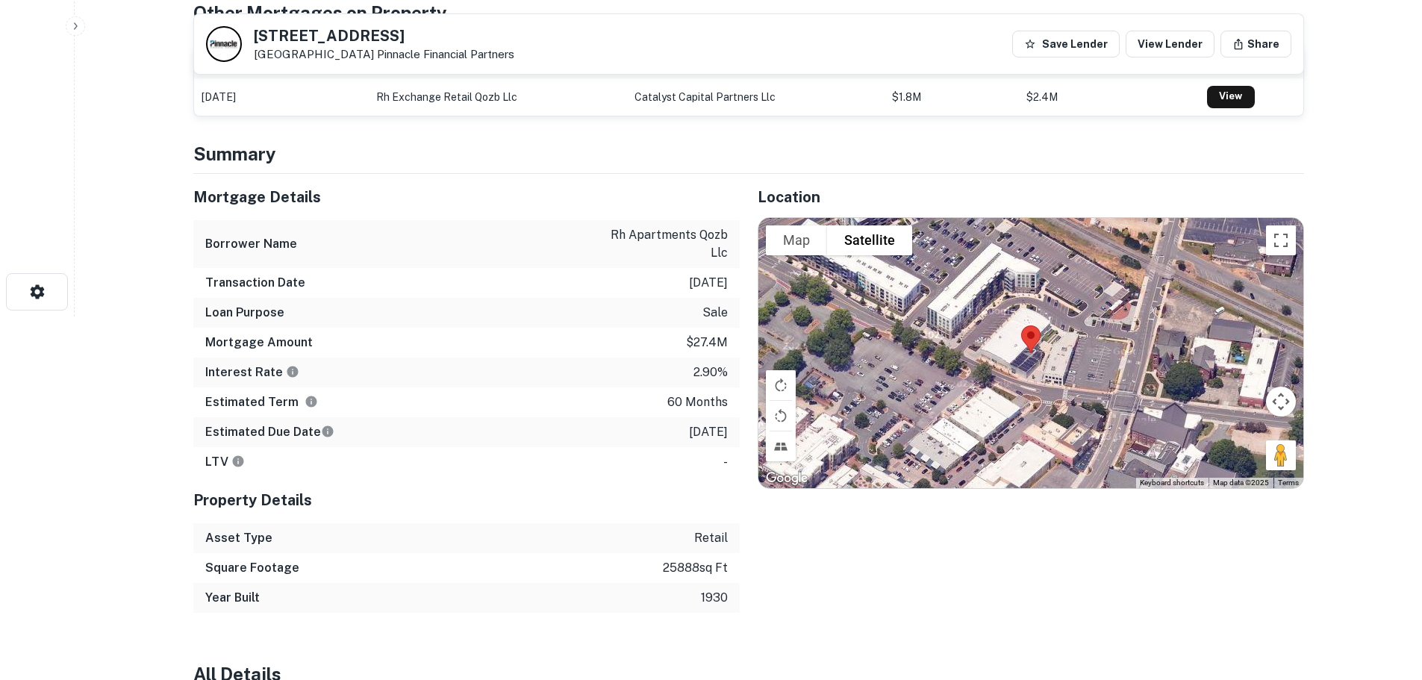
scroll to position [224, 0]
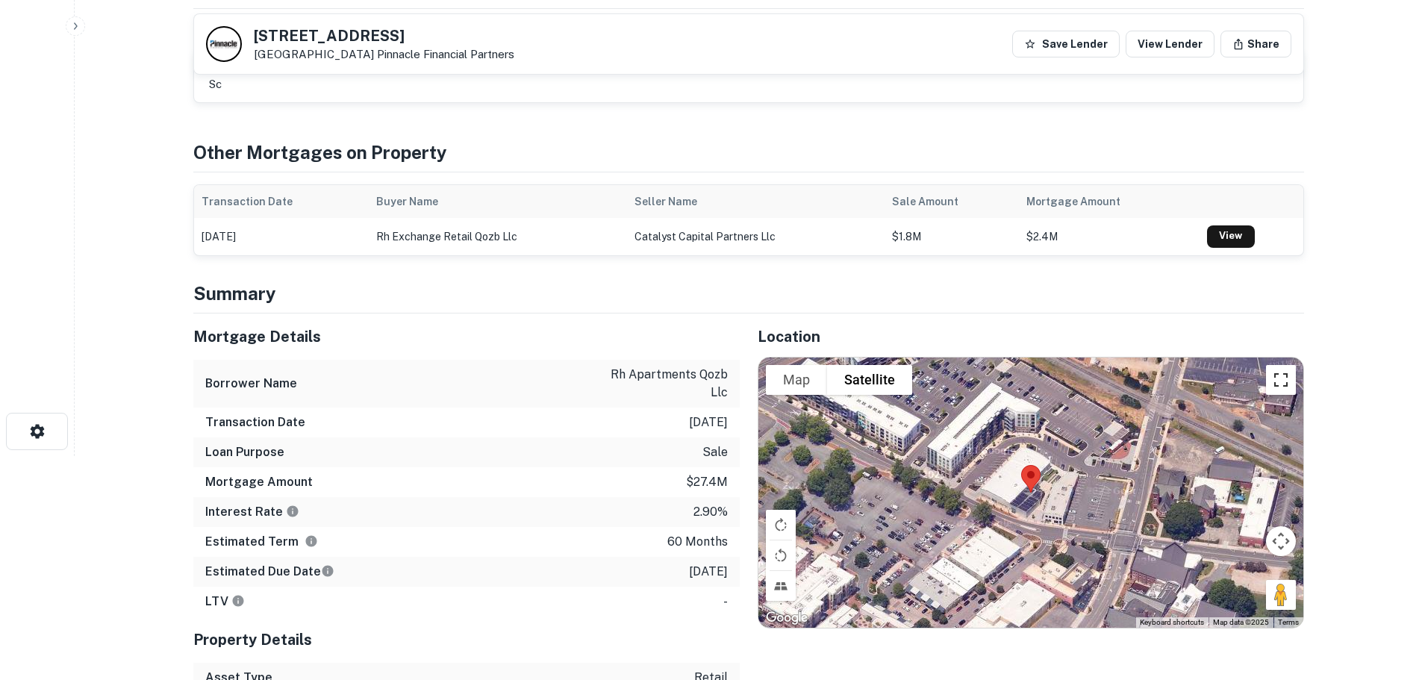
click at [1283, 391] on button "Toggle fullscreen view" at bounding box center [1281, 380] width 30 height 30
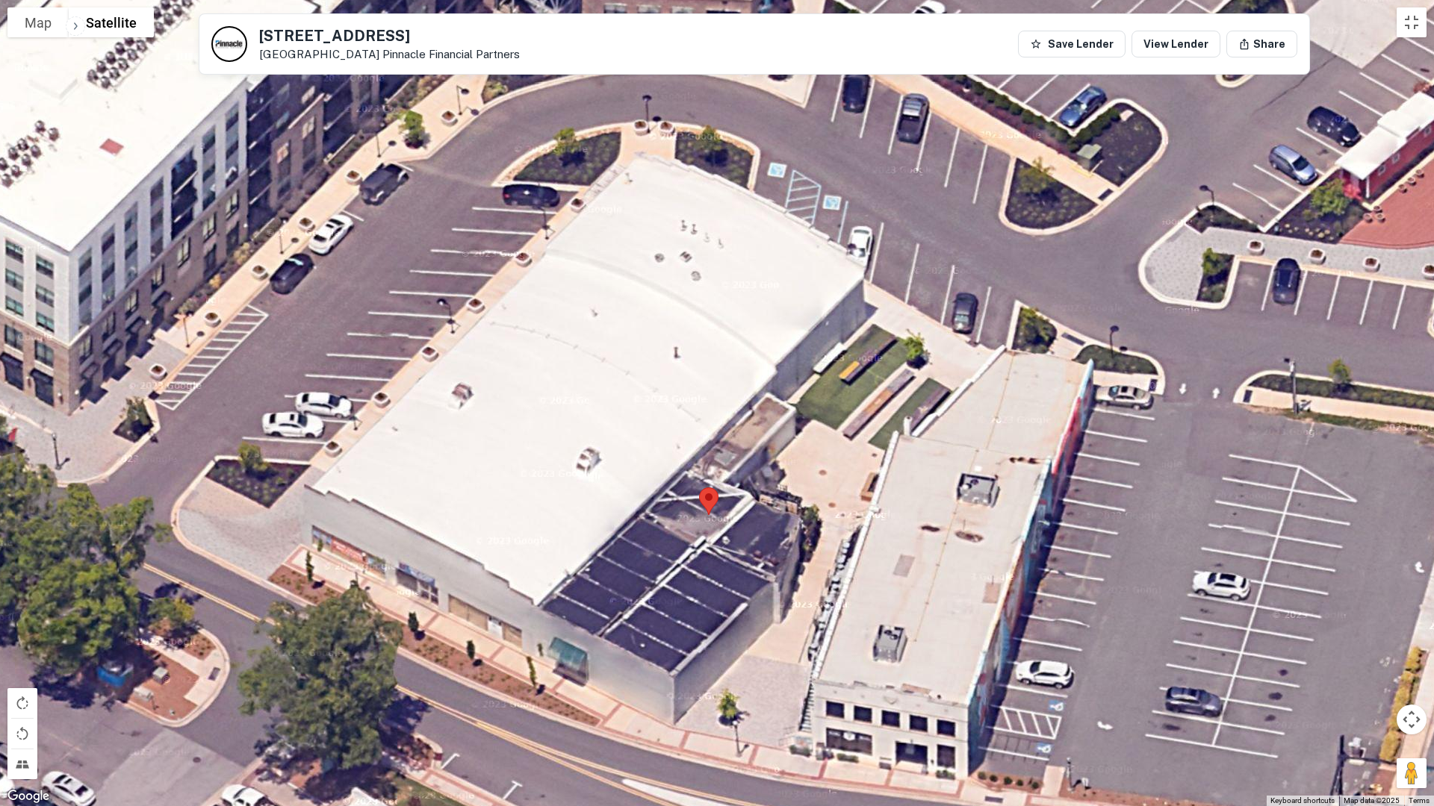
drag, startPoint x: 817, startPoint y: 423, endPoint x: 597, endPoint y: 599, distance: 282.1
click at [597, 599] on div at bounding box center [717, 403] width 1434 height 806
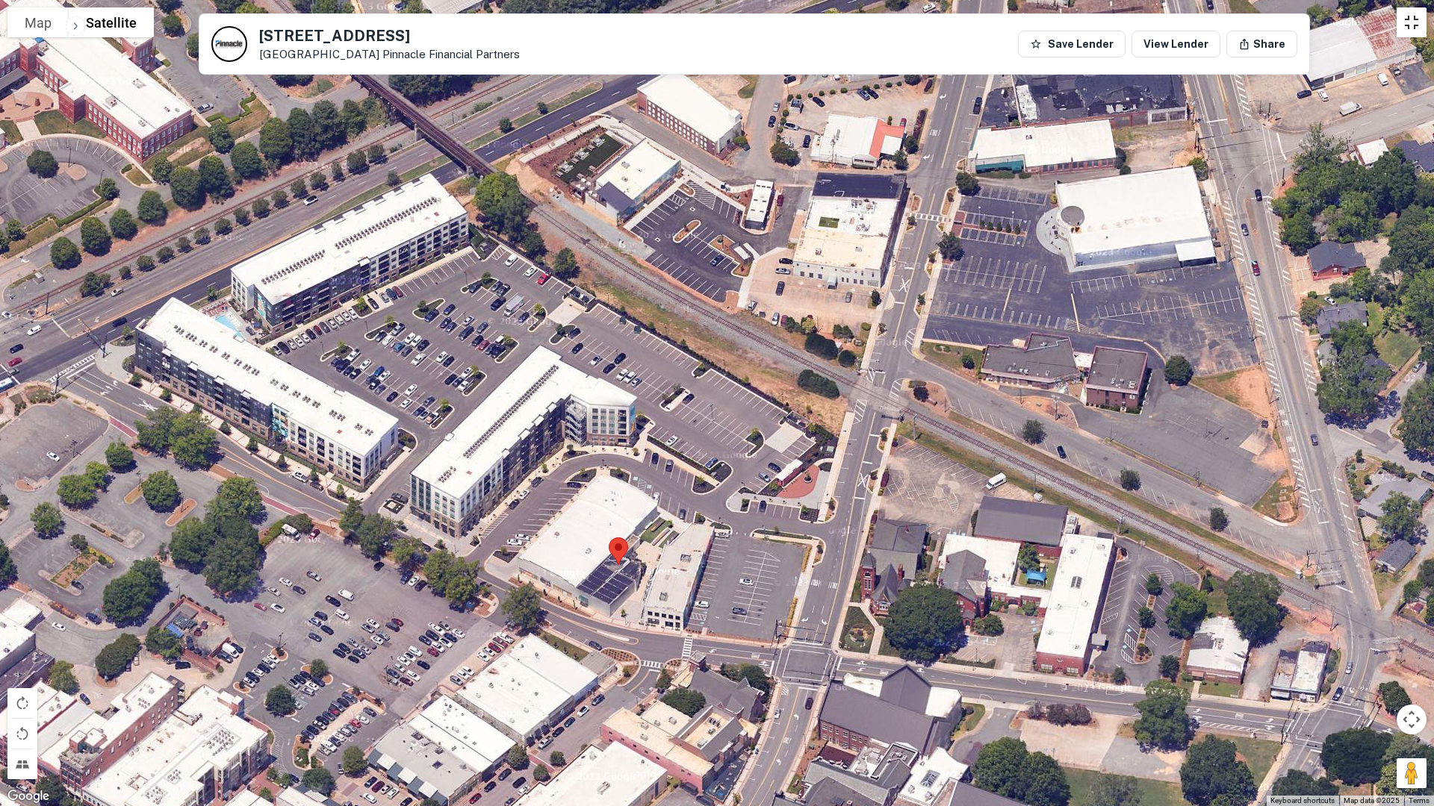
click at [1418, 34] on button "Toggle fullscreen view" at bounding box center [1411, 22] width 30 height 30
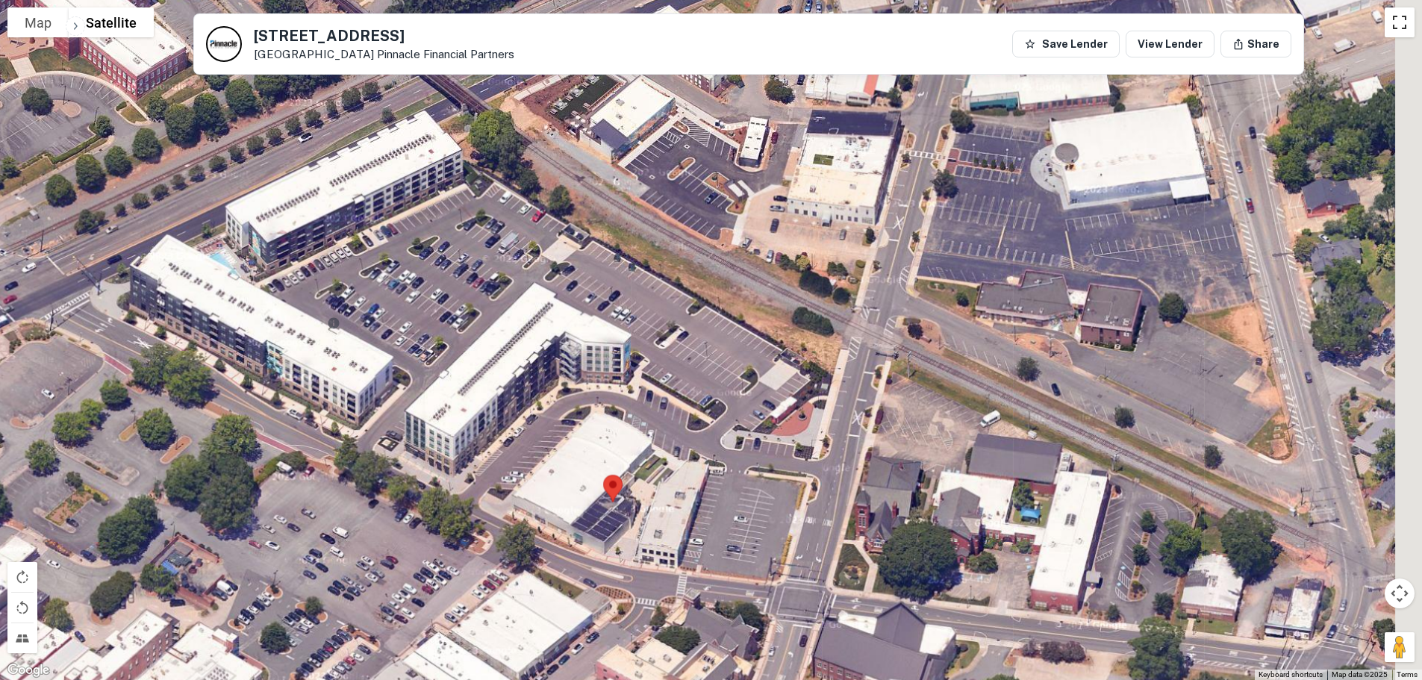
scroll to position [971, 0]
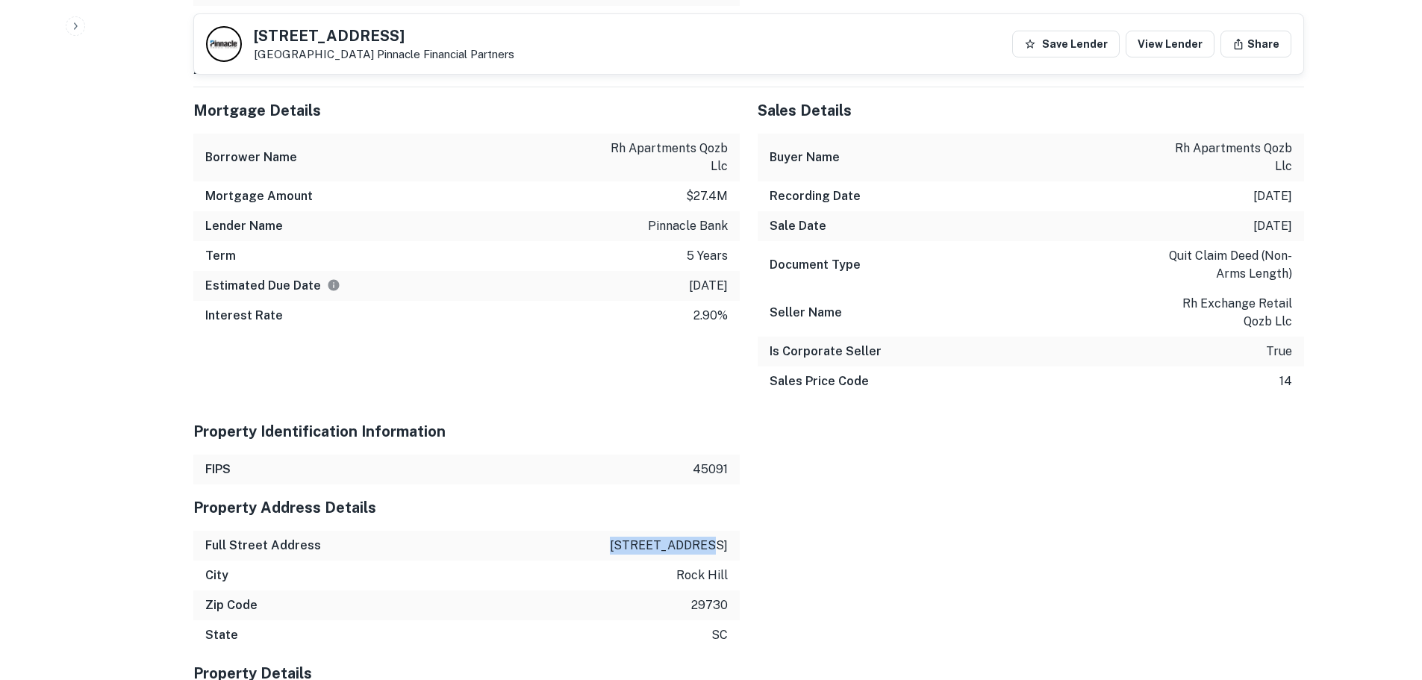
drag, startPoint x: 652, startPoint y: 508, endPoint x: 749, endPoint y: 511, distance: 97.1
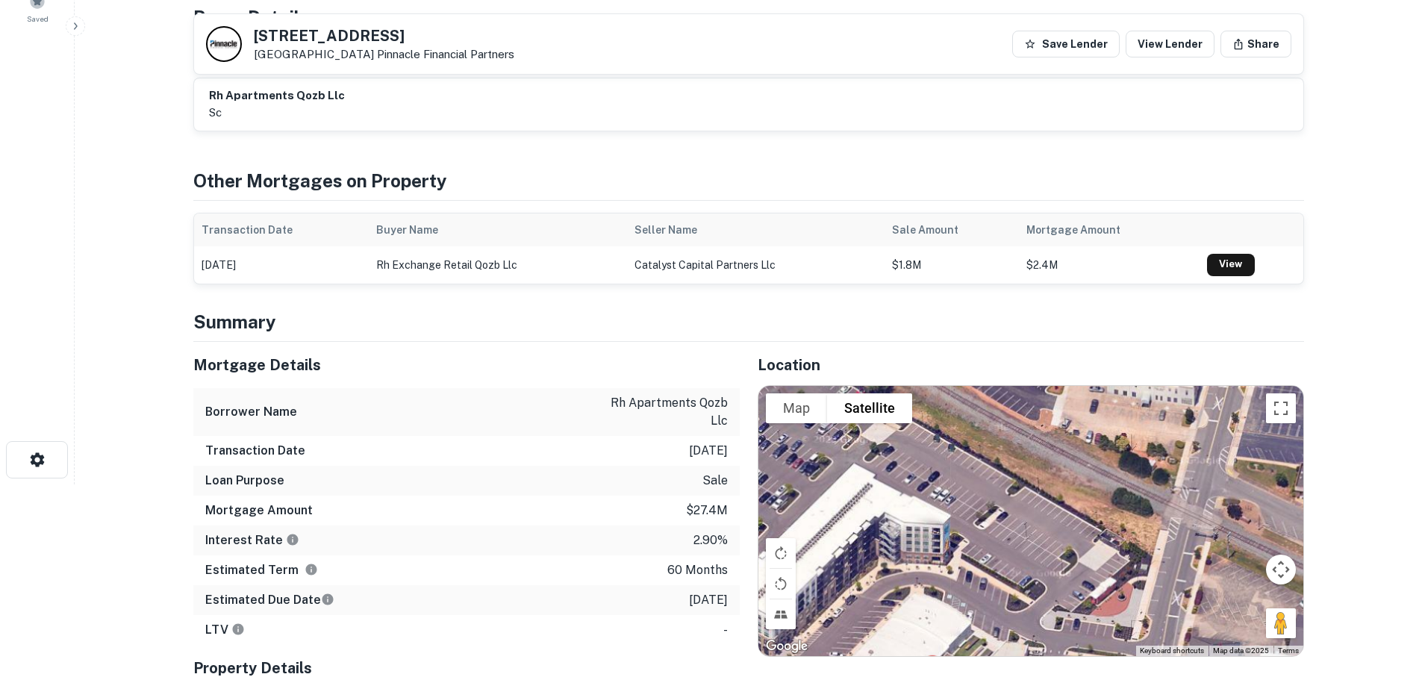
scroll to position [299, 0]
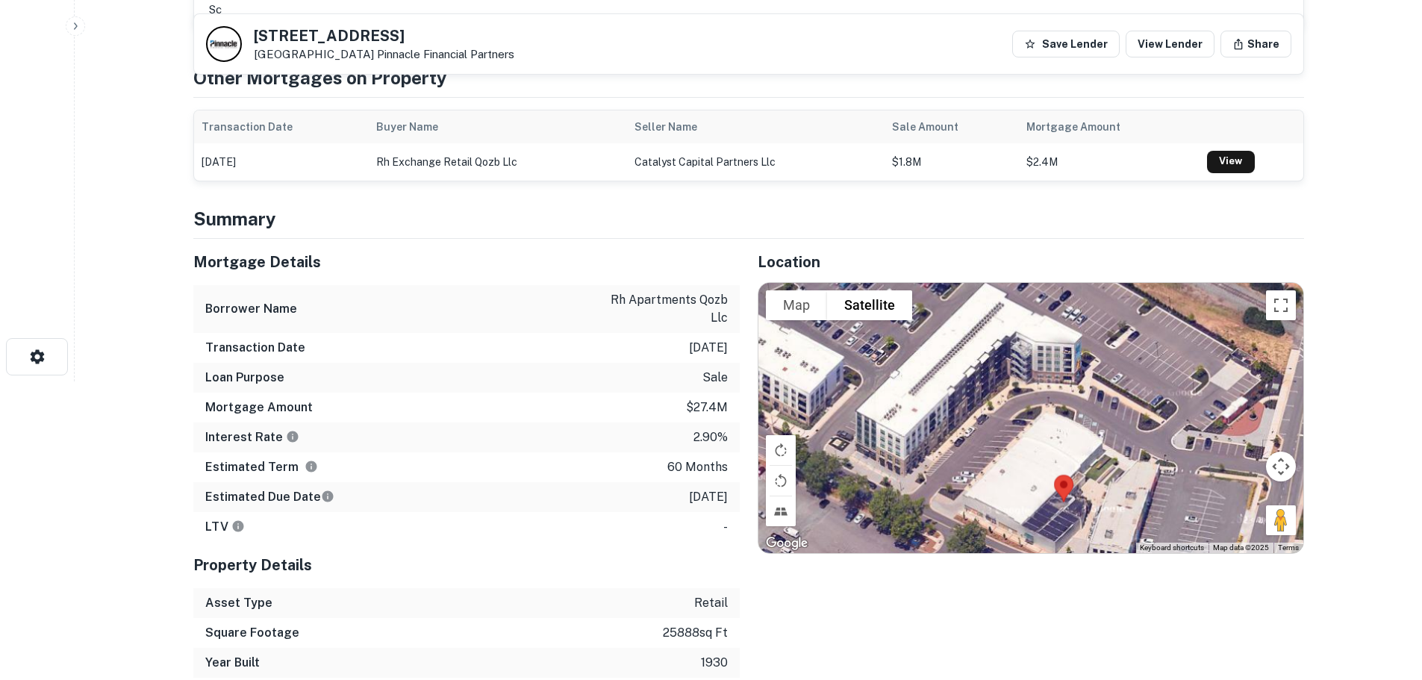
drag, startPoint x: 893, startPoint y: 455, endPoint x: 1024, endPoint y: 378, distance: 152.6
click at [1024, 378] on div at bounding box center [1031, 418] width 545 height 270
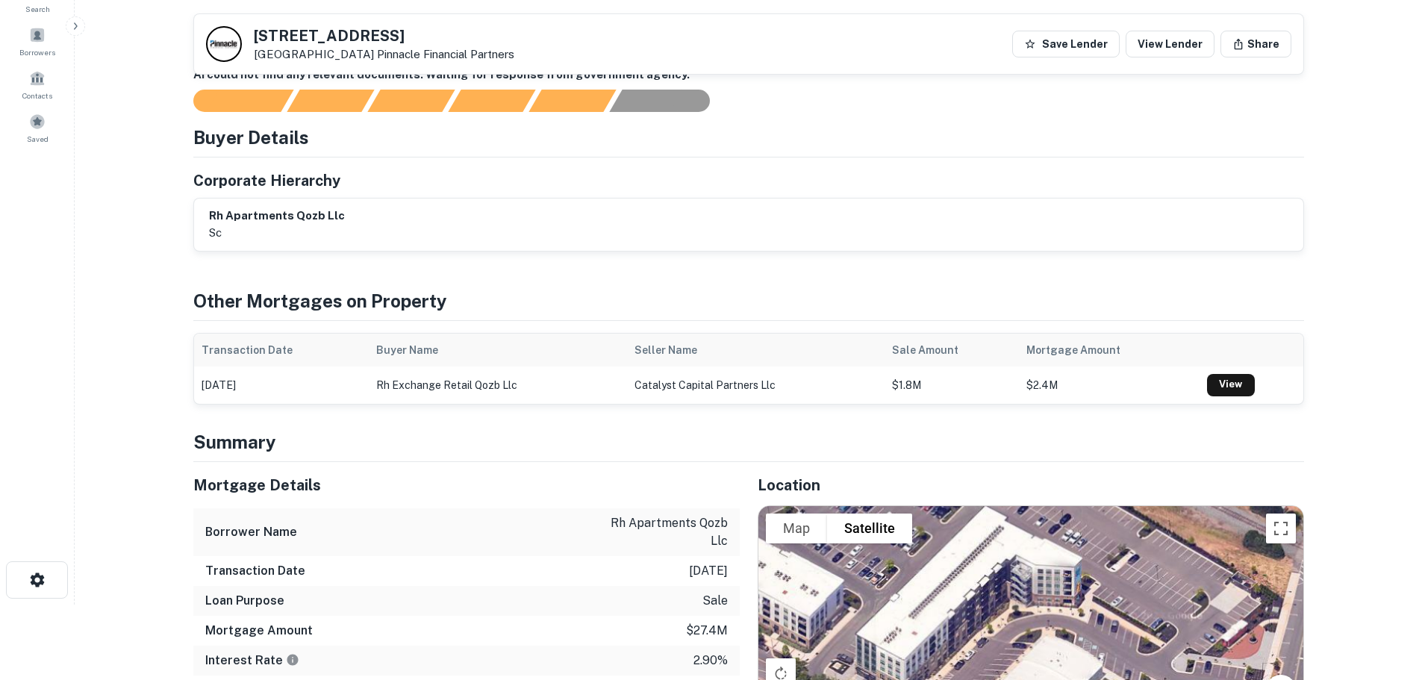
scroll to position [75, 0]
